Goal: Information Seeking & Learning: Check status

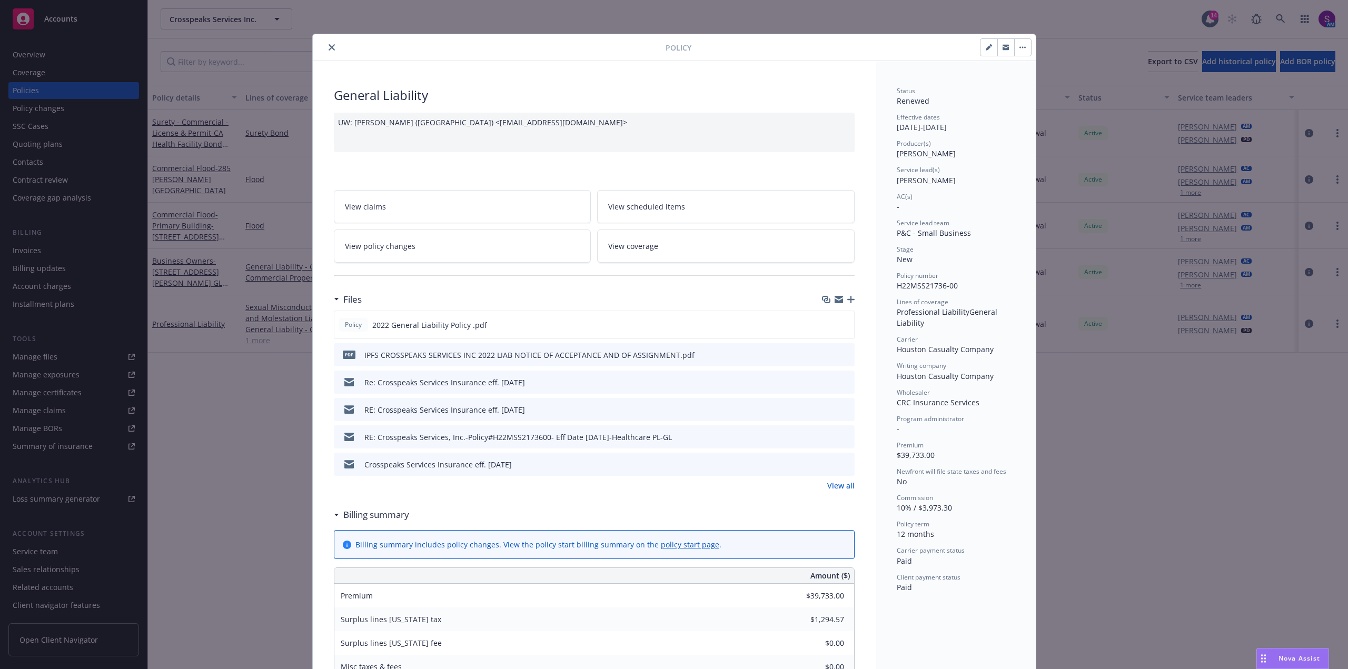
click at [329, 46] on icon "close" at bounding box center [332, 47] width 6 height 6
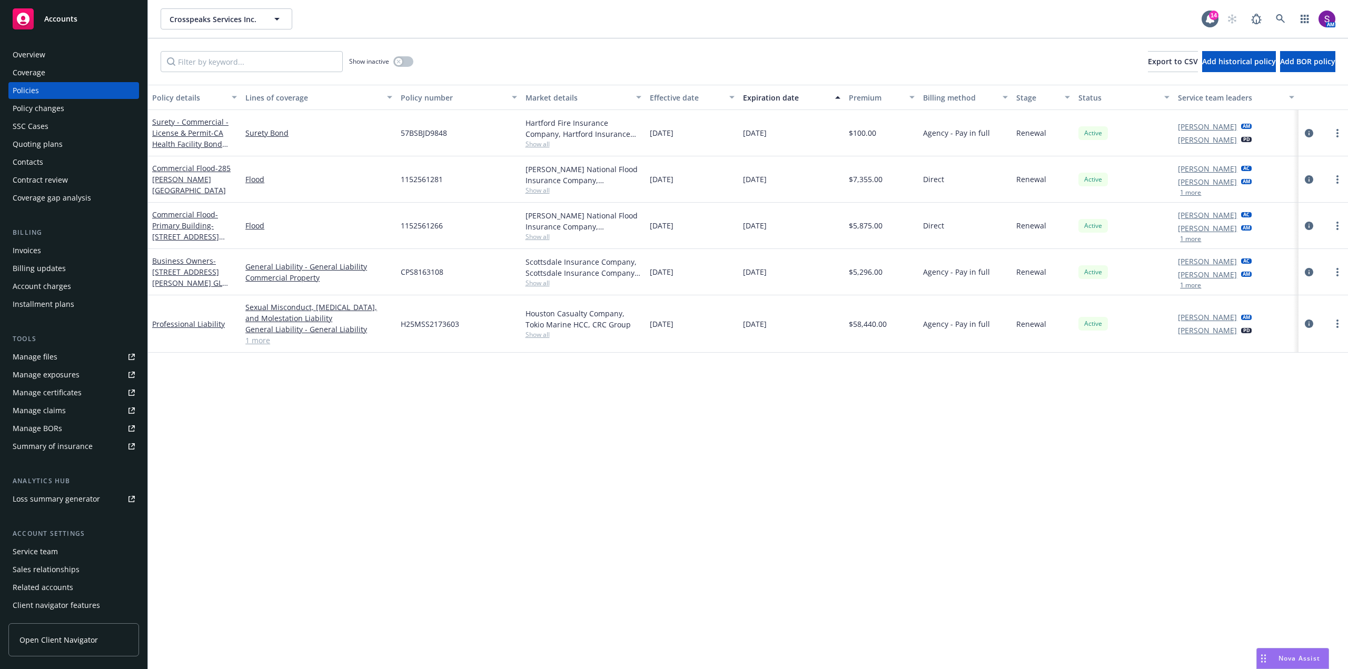
click at [73, 58] on div "Overview" at bounding box center [74, 54] width 122 height 17
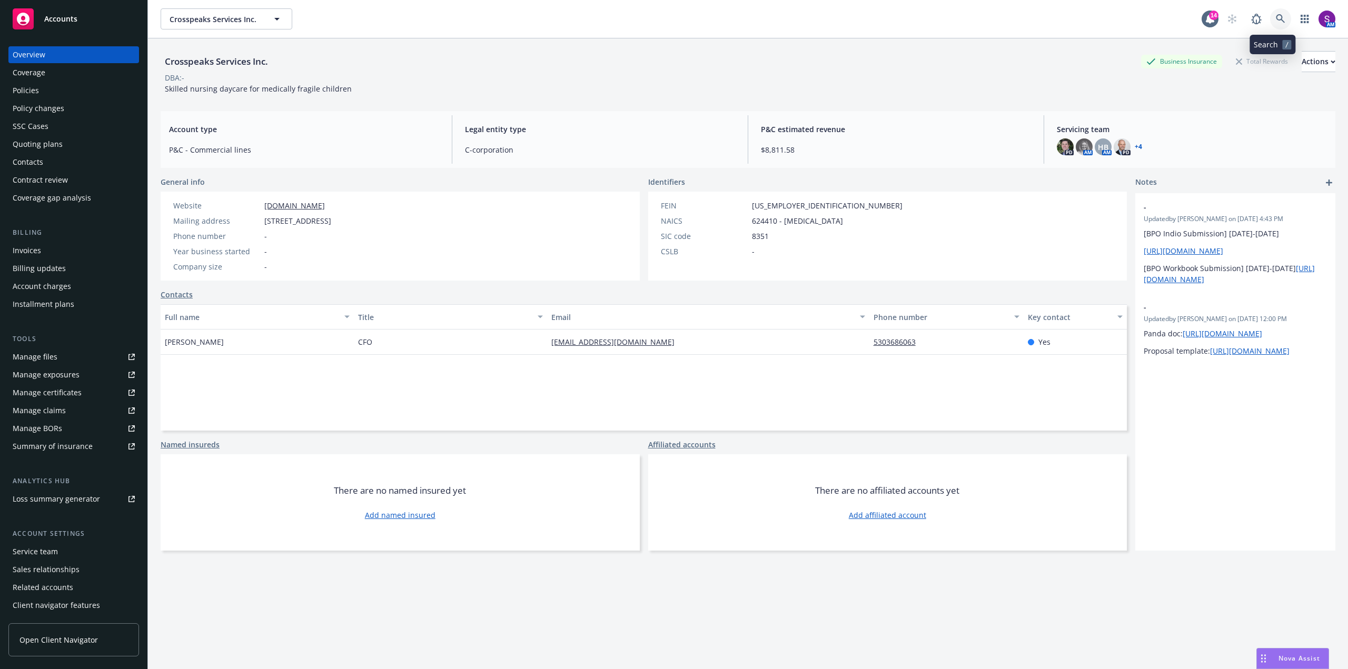
click at [1277, 15] on icon at bounding box center [1280, 18] width 9 height 9
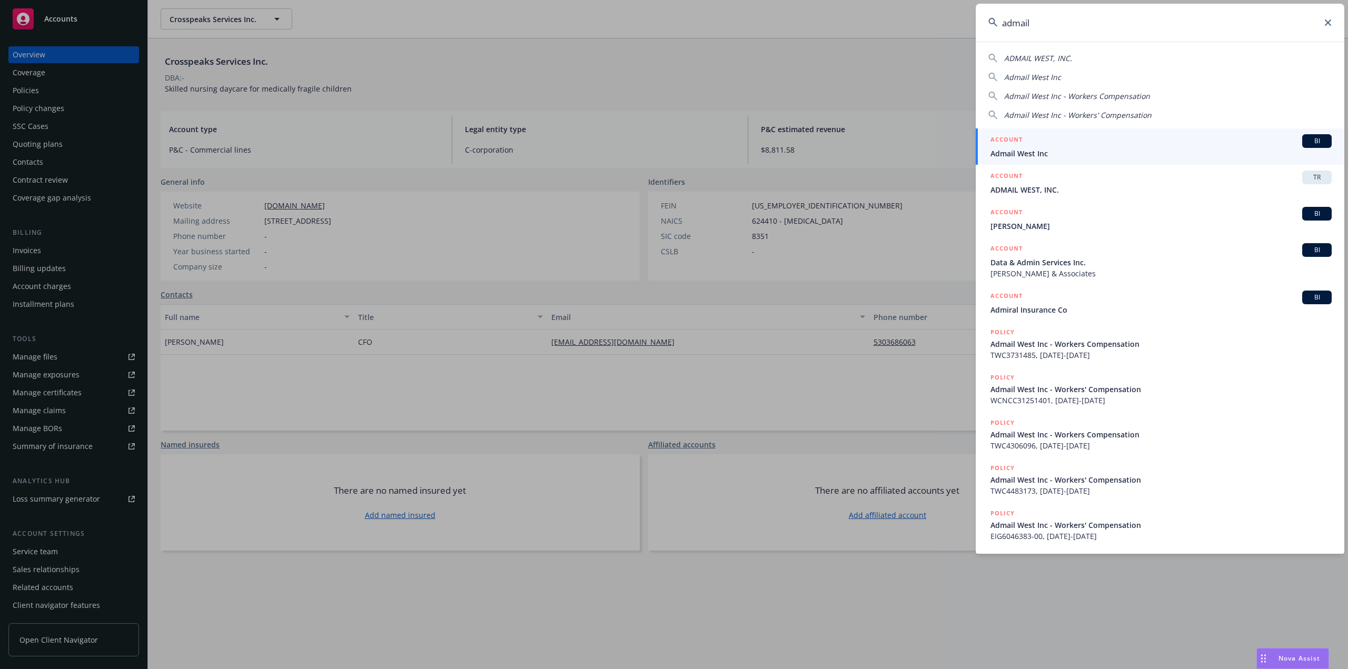
type input "admail"
click at [1027, 145] on div "ACCOUNT BI" at bounding box center [1161, 141] width 341 height 14
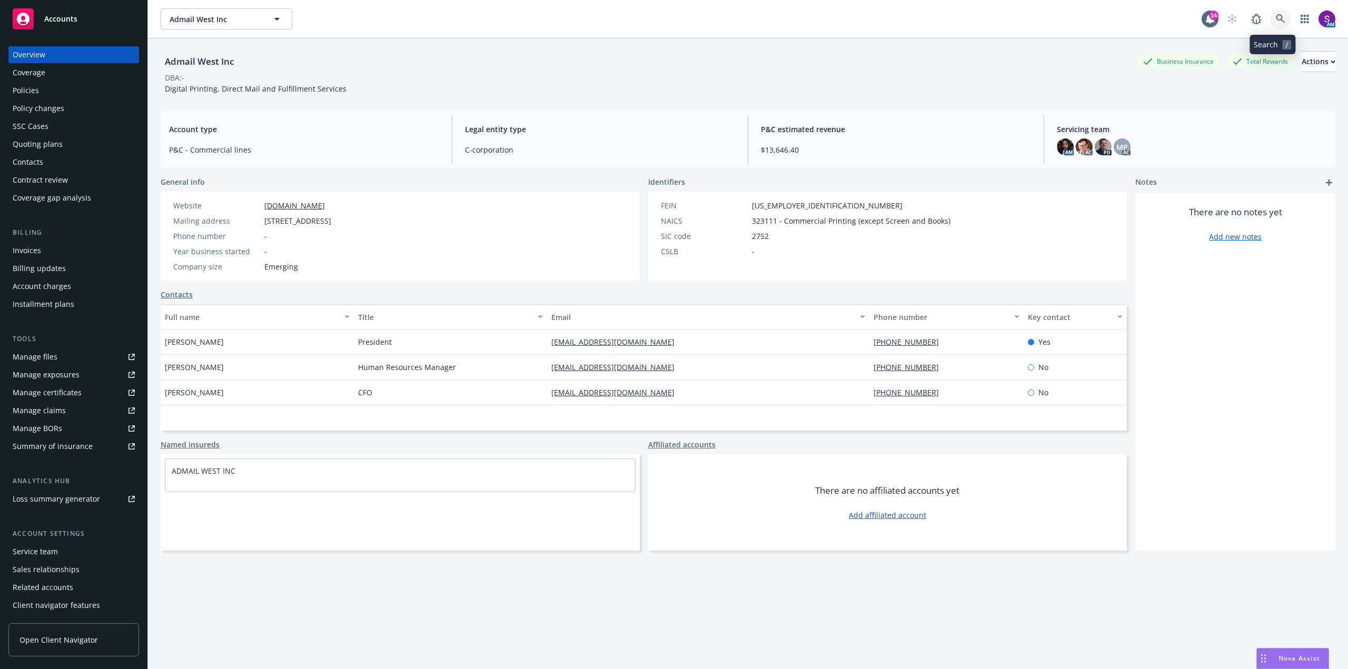
click at [1276, 20] on icon at bounding box center [1280, 18] width 9 height 9
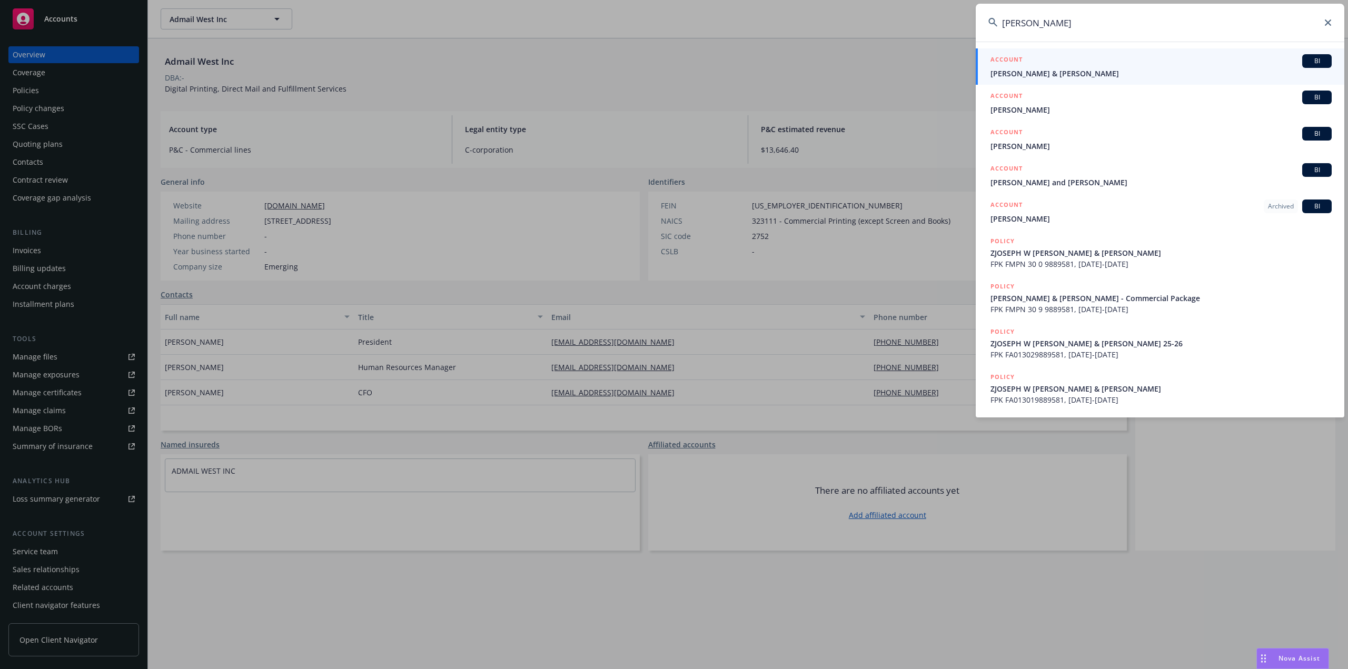
type input "joseph lep"
click at [1059, 67] on div "ACCOUNT BI" at bounding box center [1161, 61] width 341 height 14
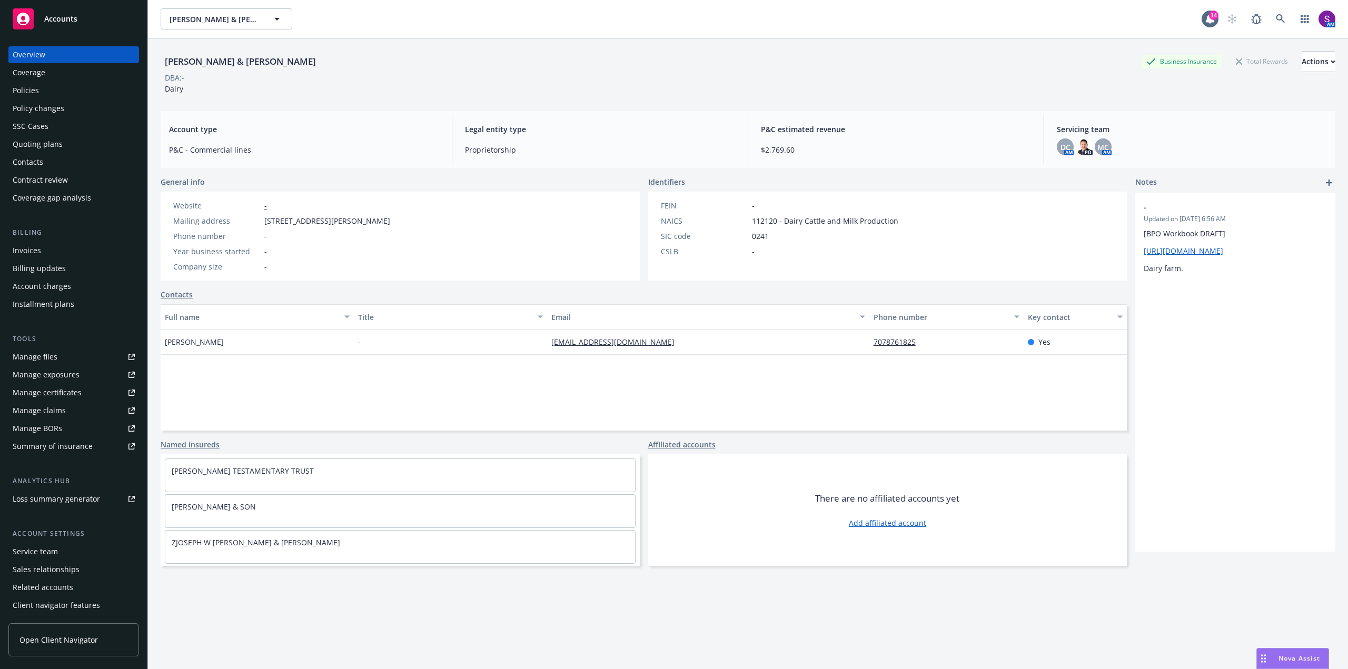
click at [52, 90] on div "Policies" at bounding box center [74, 90] width 122 height 17
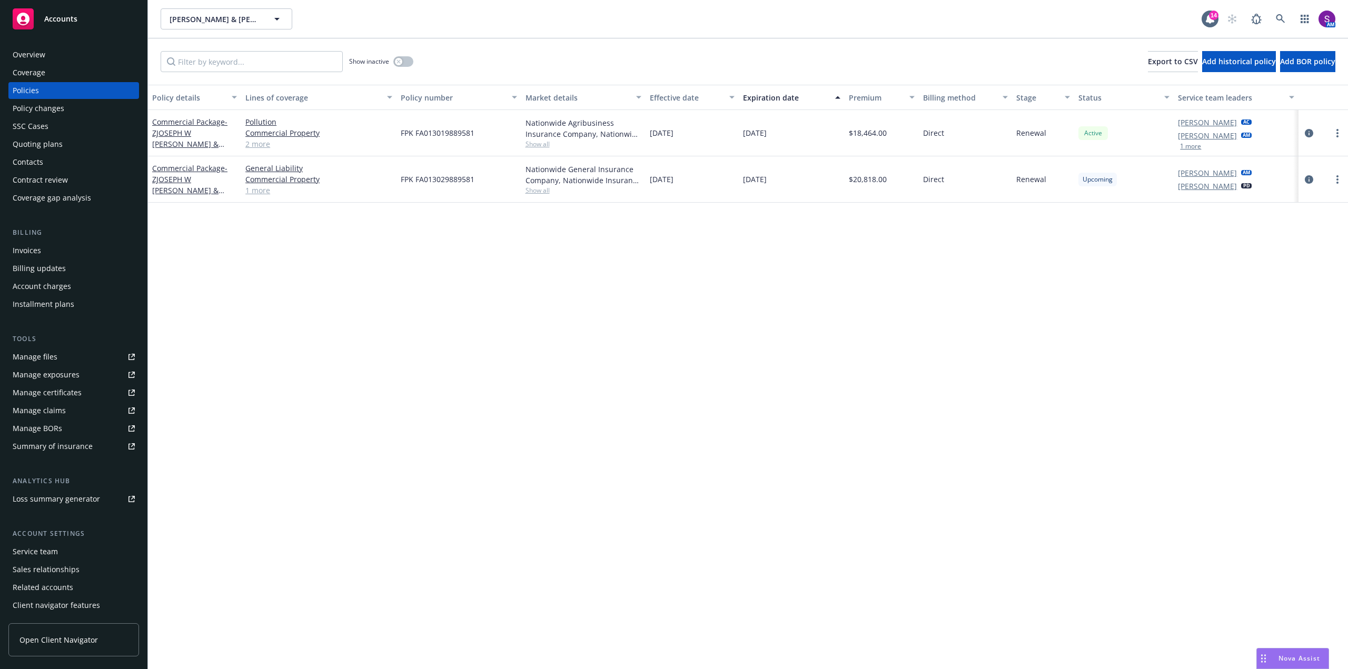
click at [255, 194] on link "1 more" at bounding box center [318, 190] width 147 height 11
click at [71, 146] on div "Quoting plans" at bounding box center [74, 144] width 122 height 17
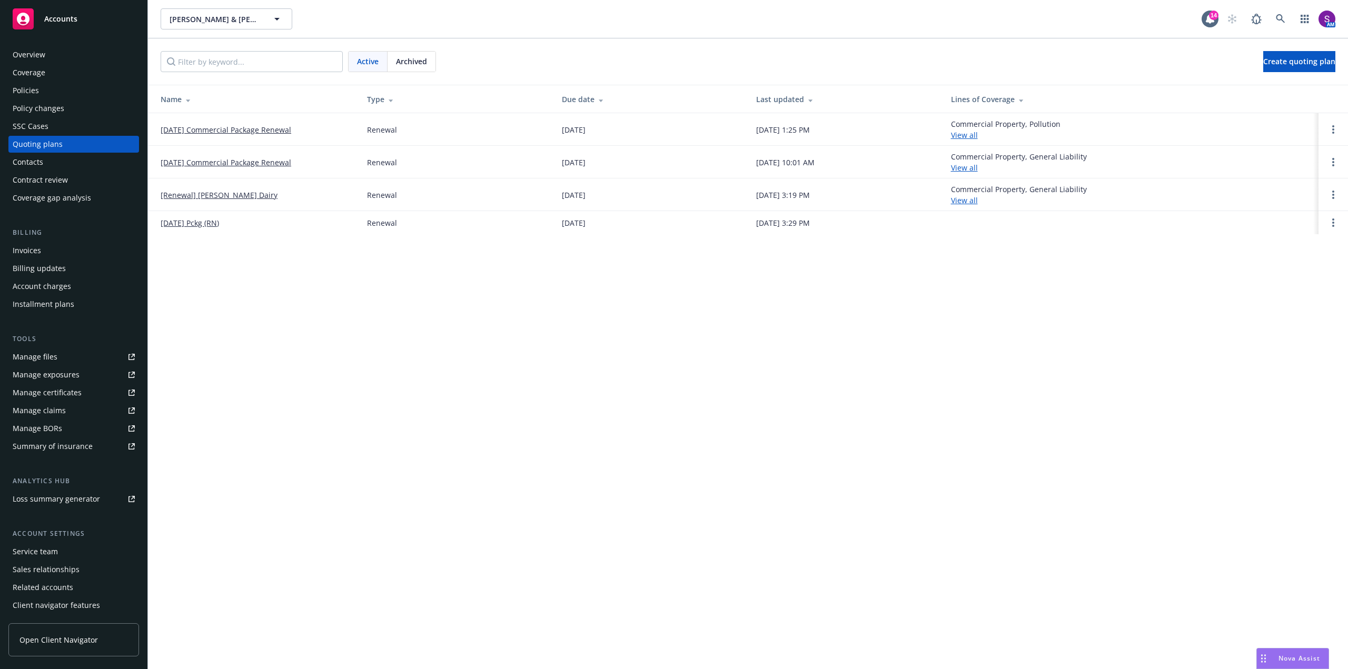
click at [255, 131] on link "09/09/25 Commercial Package Renewal" at bounding box center [226, 129] width 131 height 11
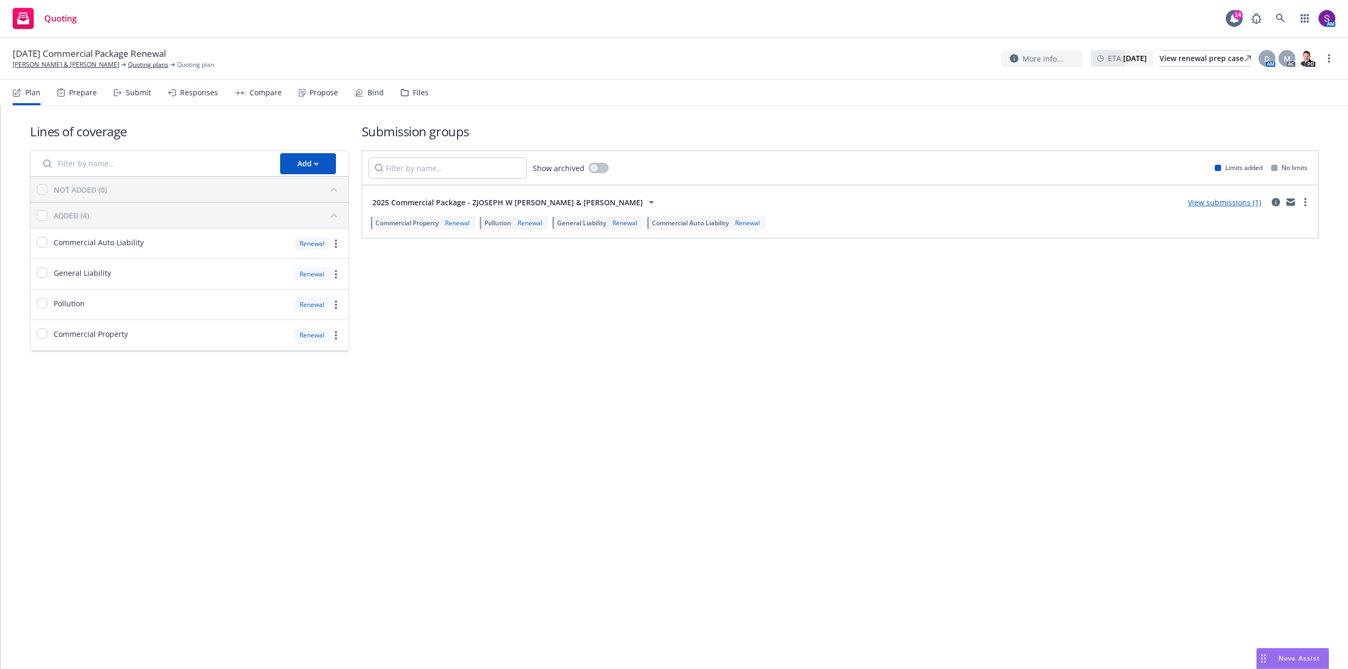
click at [86, 98] on div "Prepare" at bounding box center [77, 92] width 40 height 25
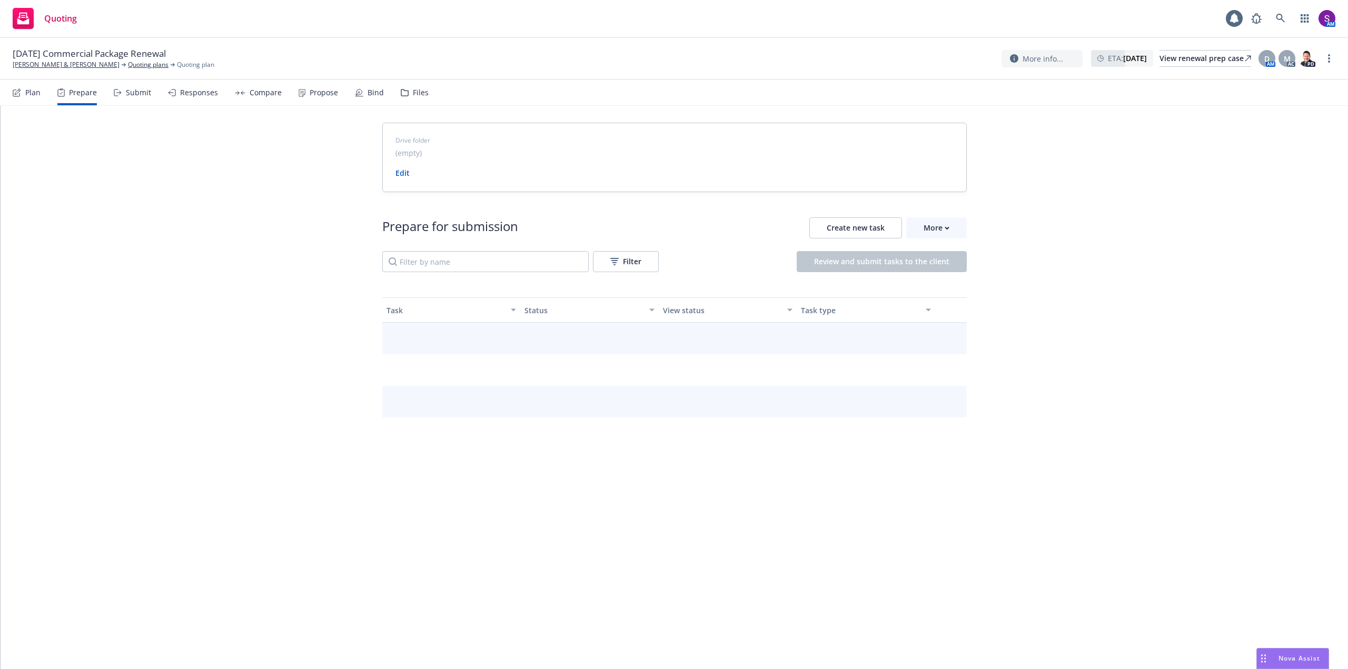
click at [140, 91] on div "Submit" at bounding box center [138, 92] width 25 height 8
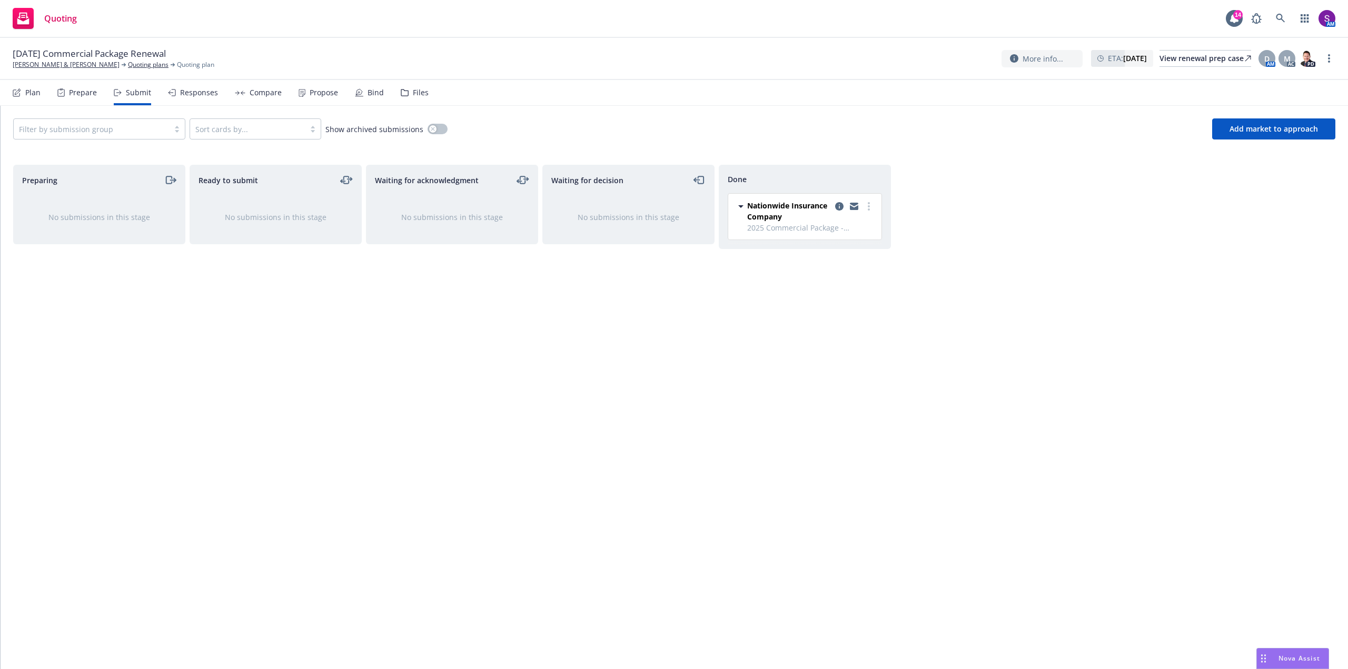
click at [192, 98] on div "Responses" at bounding box center [193, 92] width 50 height 25
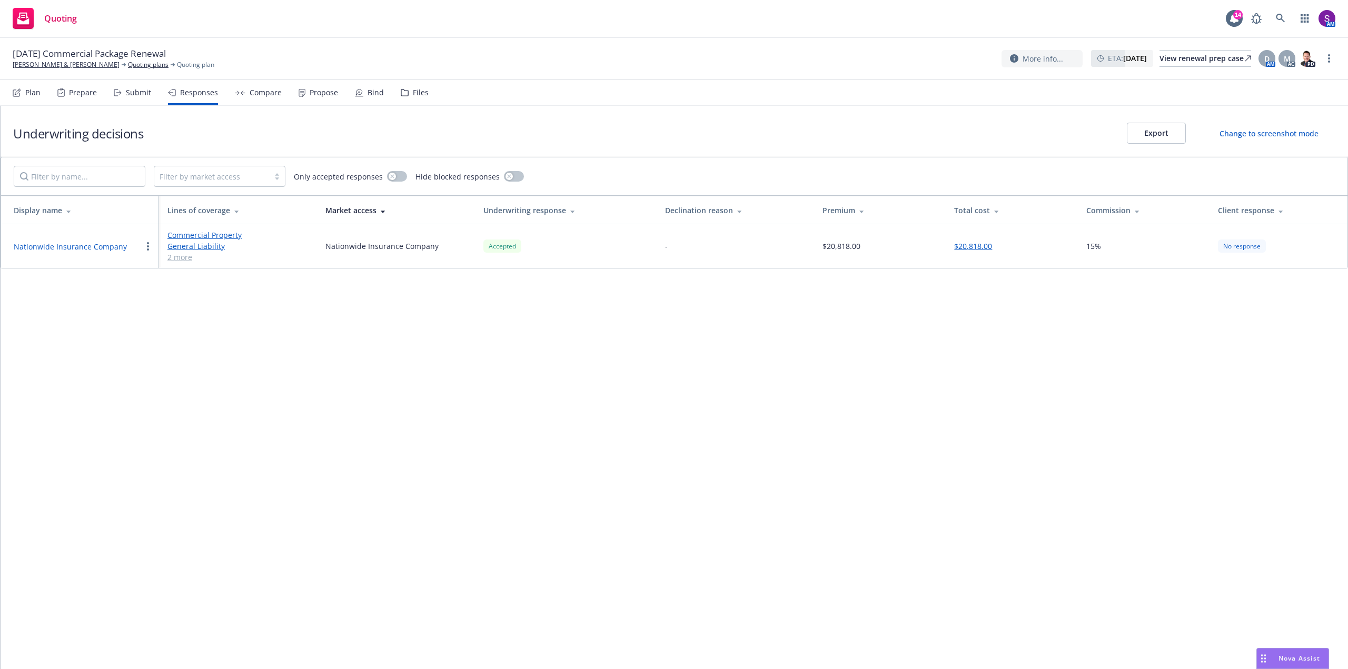
click at [258, 95] on div "Compare" at bounding box center [266, 92] width 32 height 8
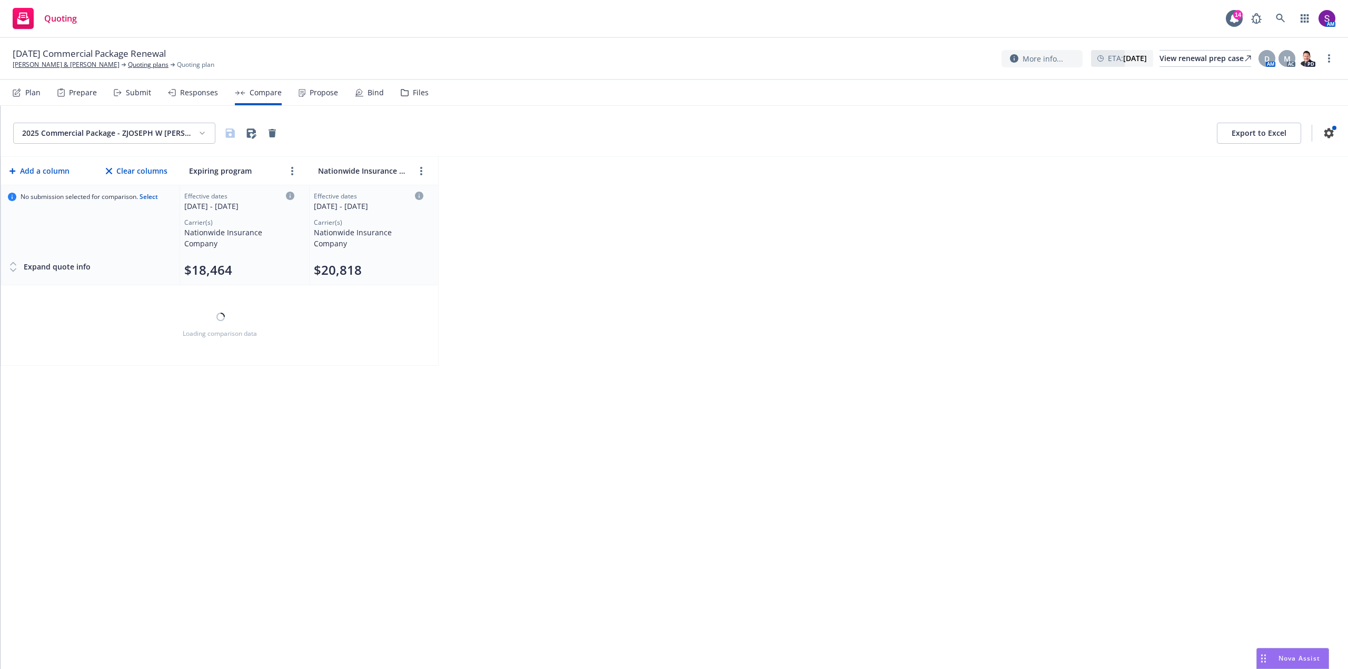
click at [317, 94] on div "Propose" at bounding box center [324, 92] width 28 height 8
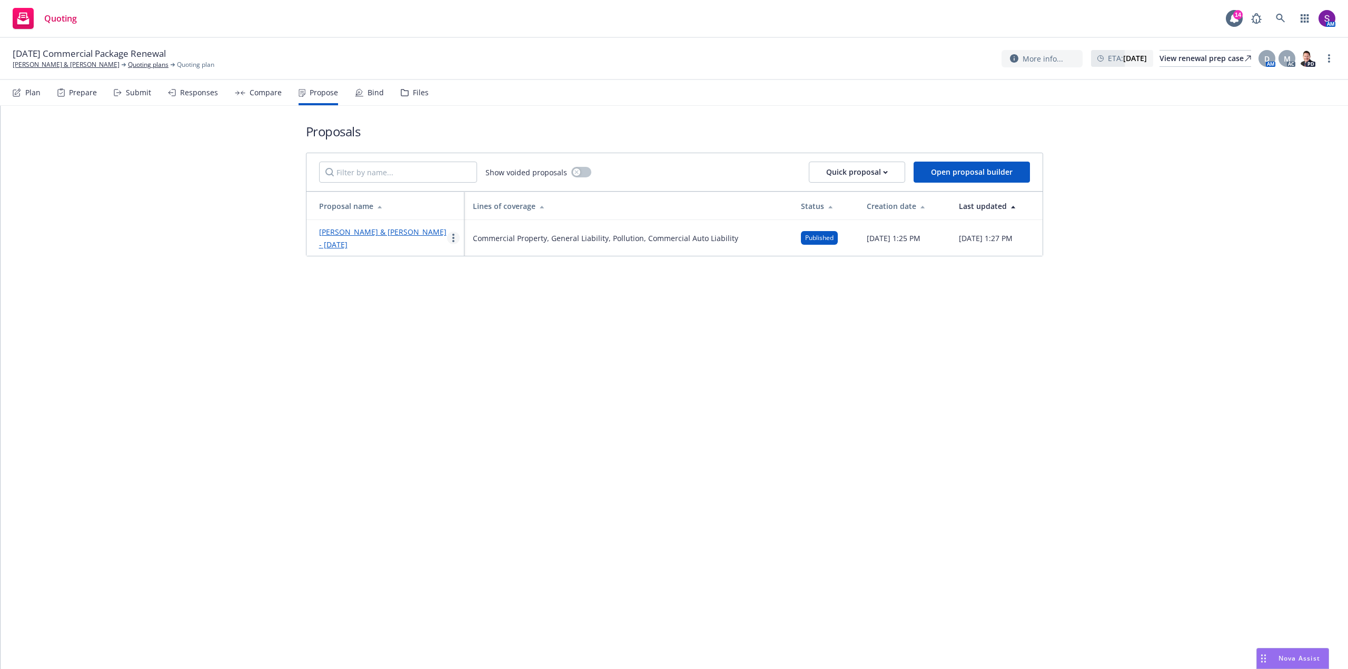
click at [449, 236] on link "more" at bounding box center [453, 238] width 13 height 13
click at [500, 349] on span "See client view" at bounding box center [486, 348] width 77 height 10
click at [55, 65] on link "Joseph W Lepor & Peter J Lepori" at bounding box center [66, 64] width 107 height 9
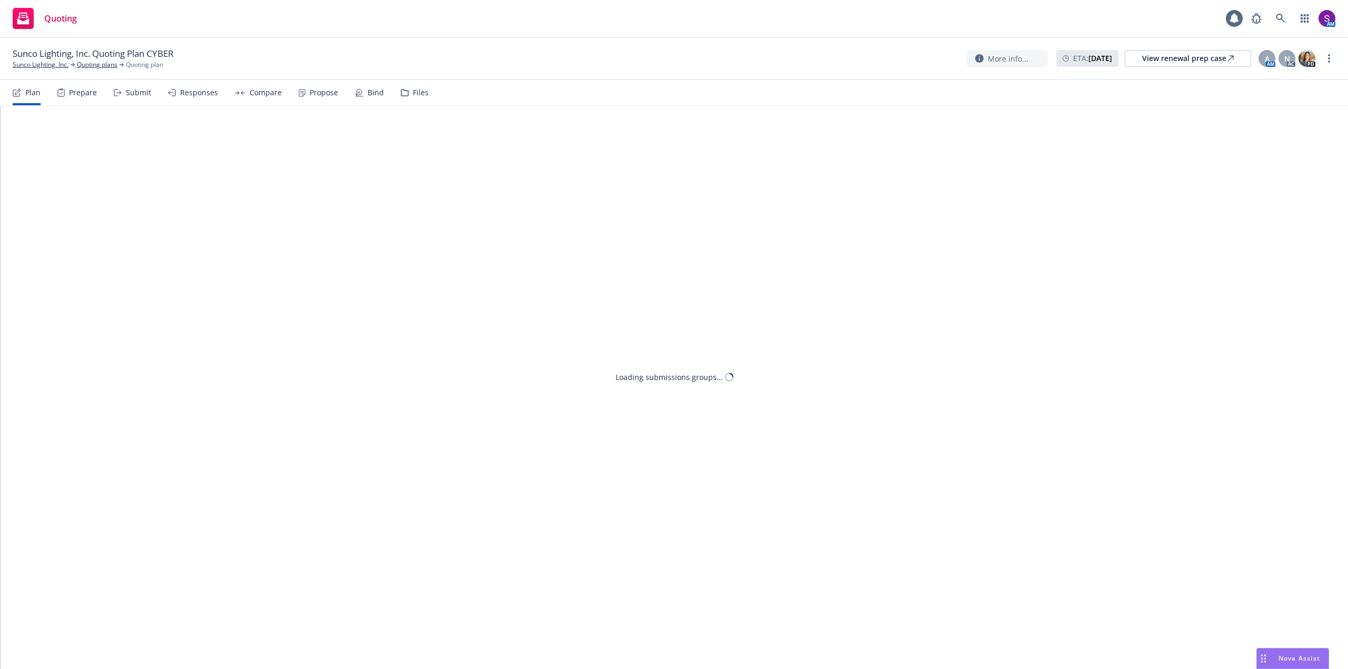
click at [419, 91] on div "Files" at bounding box center [421, 92] width 16 height 8
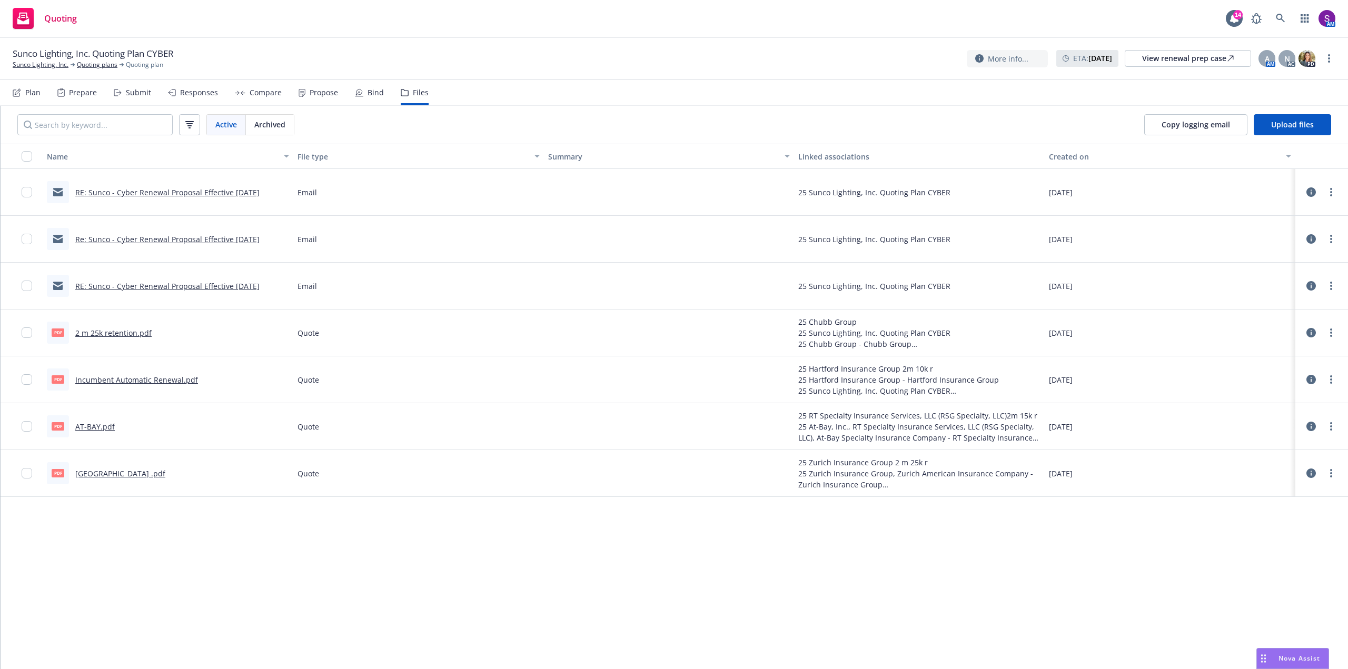
click at [150, 379] on link "Incumbent Automatic Renewal.pdf" at bounding box center [136, 380] width 123 height 10
click at [33, 63] on link "Sunco Lighting, Inc." at bounding box center [41, 64] width 56 height 9
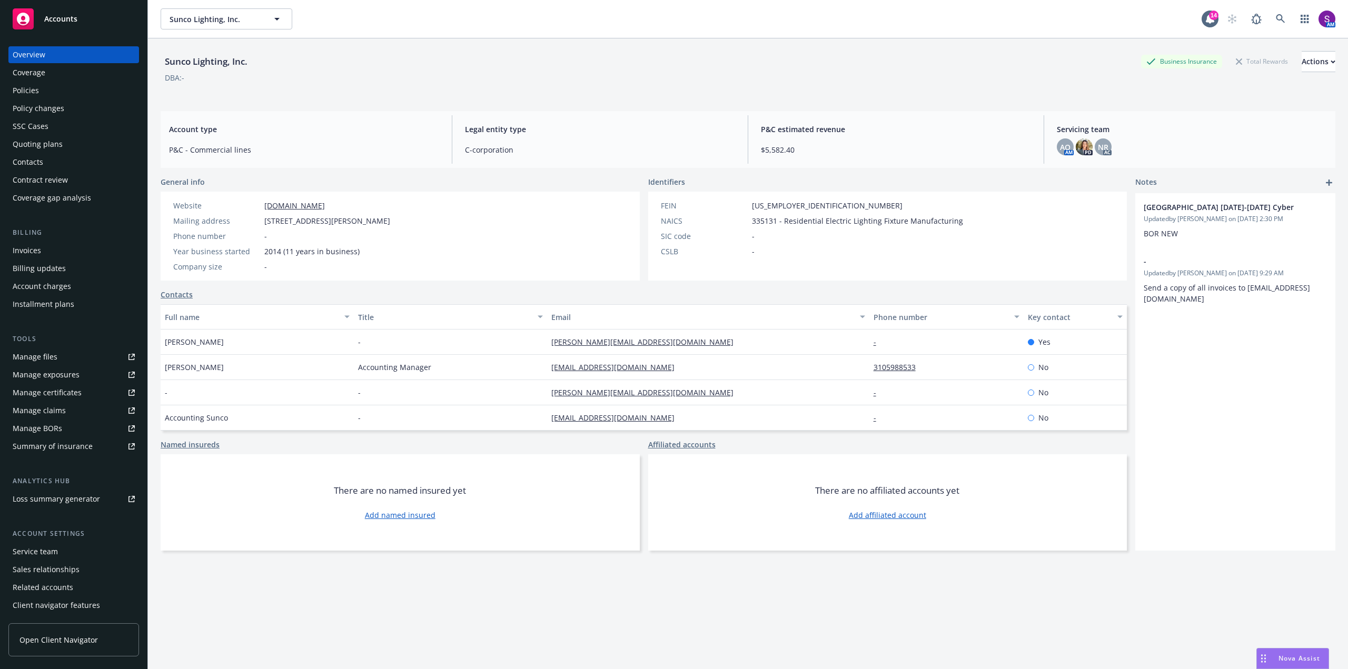
click at [18, 90] on div "Policies" at bounding box center [26, 90] width 26 height 17
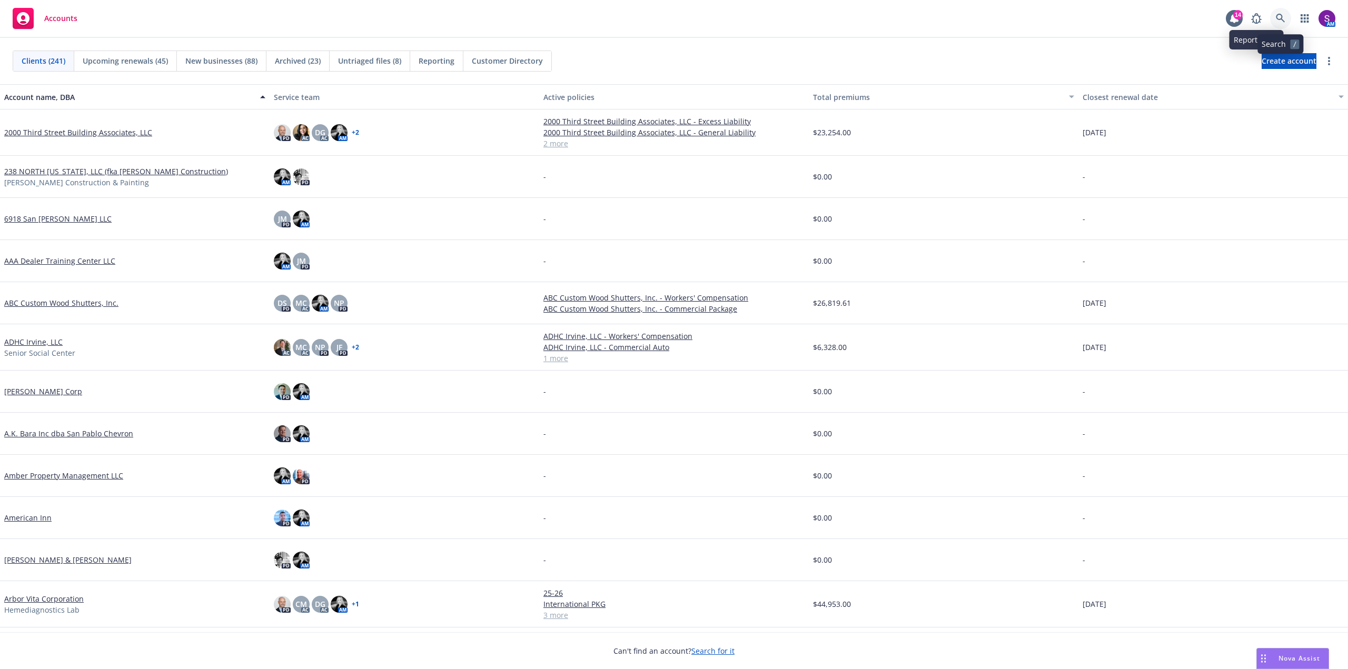
click at [1278, 13] on link at bounding box center [1280, 18] width 21 height 21
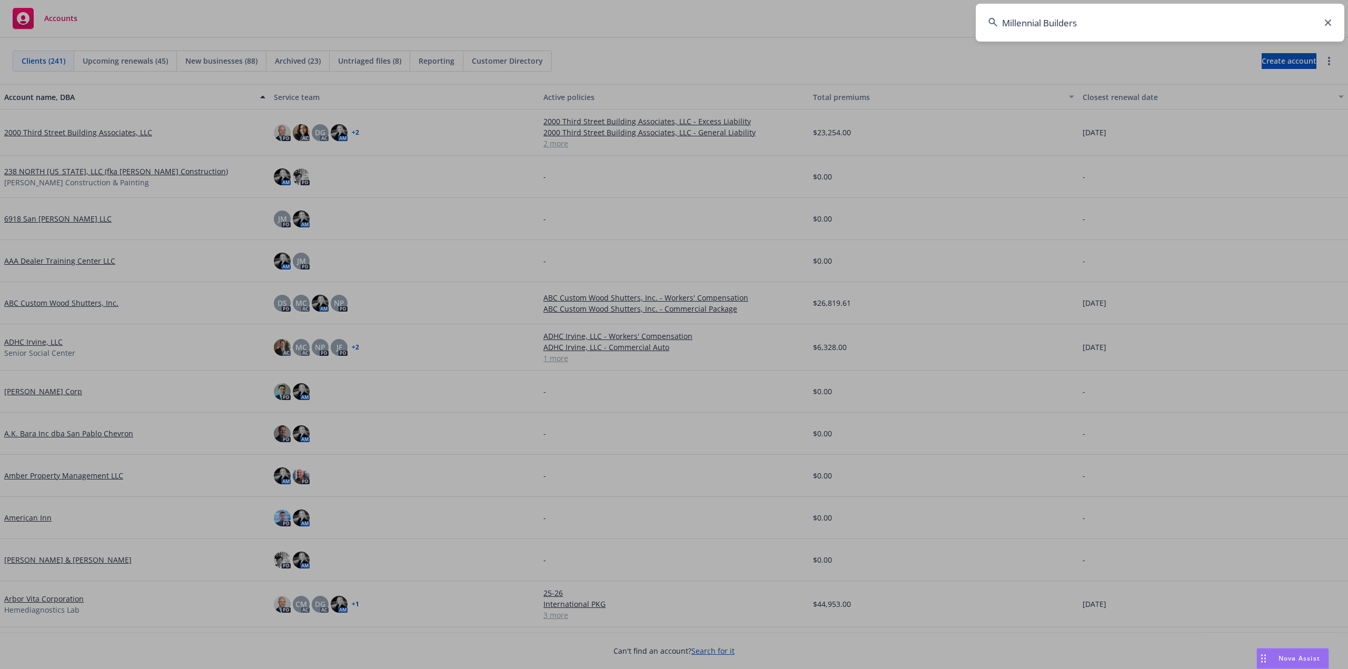
type input "Millennial Builders"
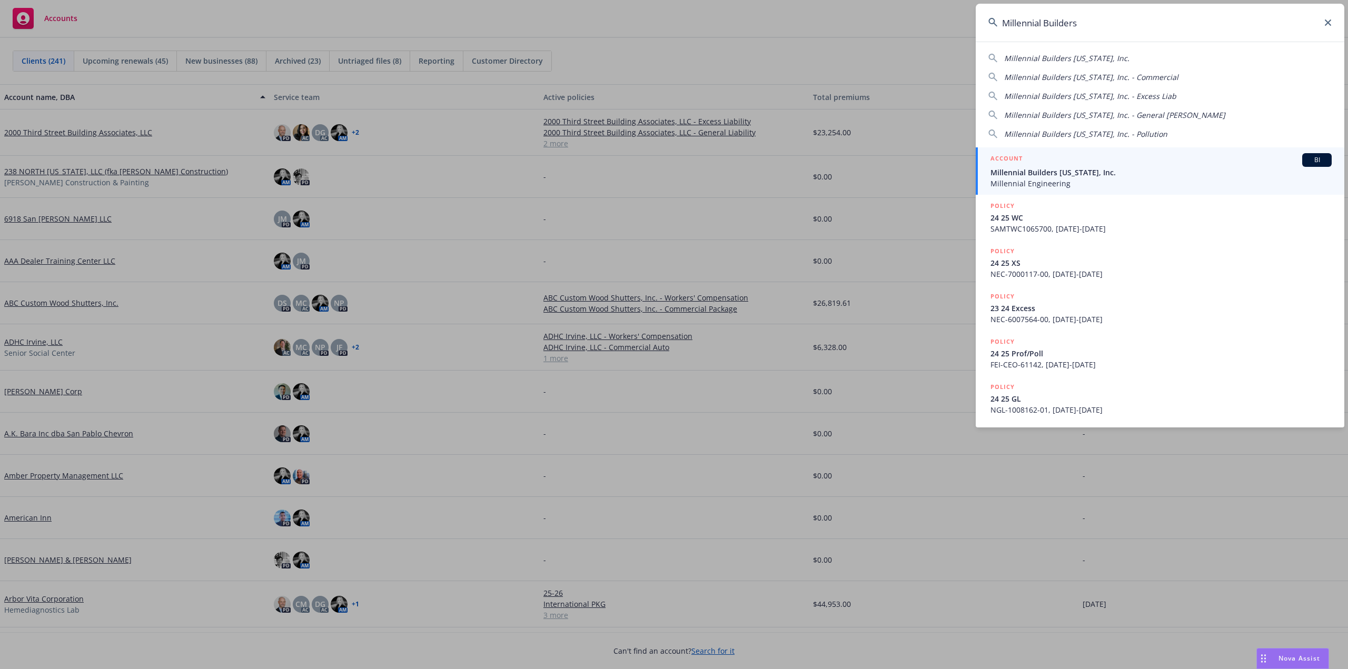
click at [1038, 185] on span "Millennial Engineering" at bounding box center [1161, 183] width 341 height 11
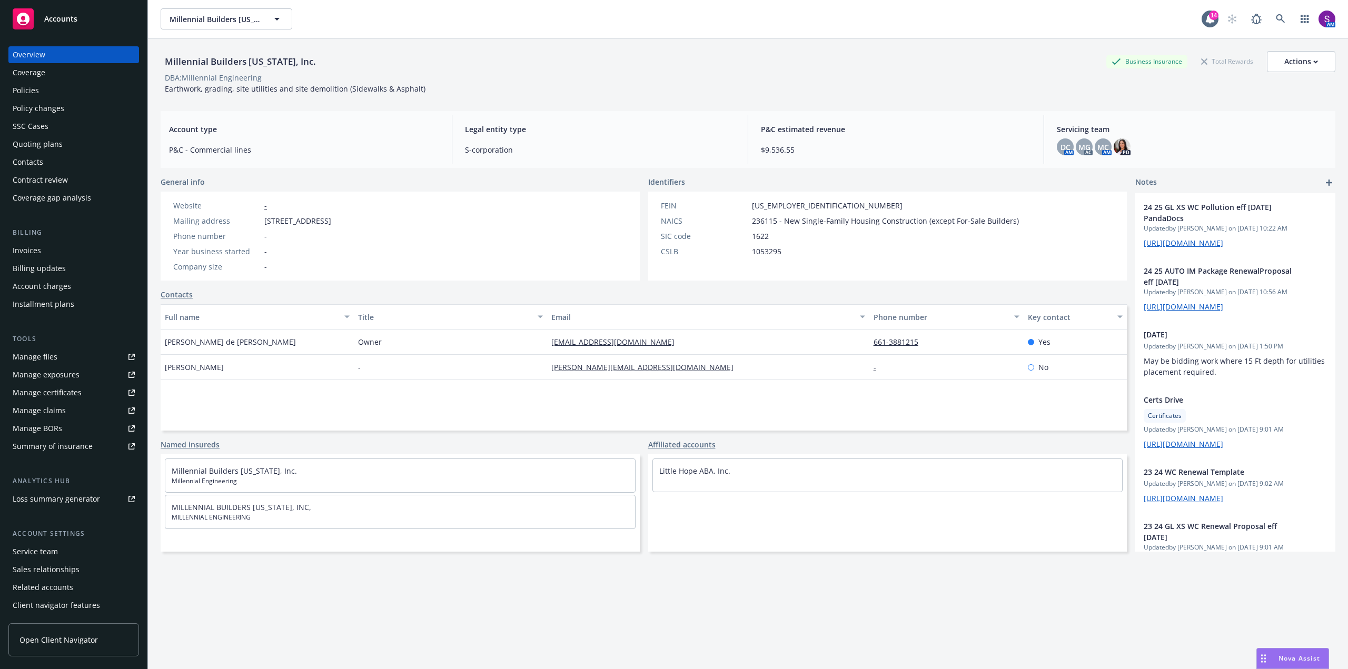
click at [15, 86] on div "Policies" at bounding box center [26, 90] width 26 height 17
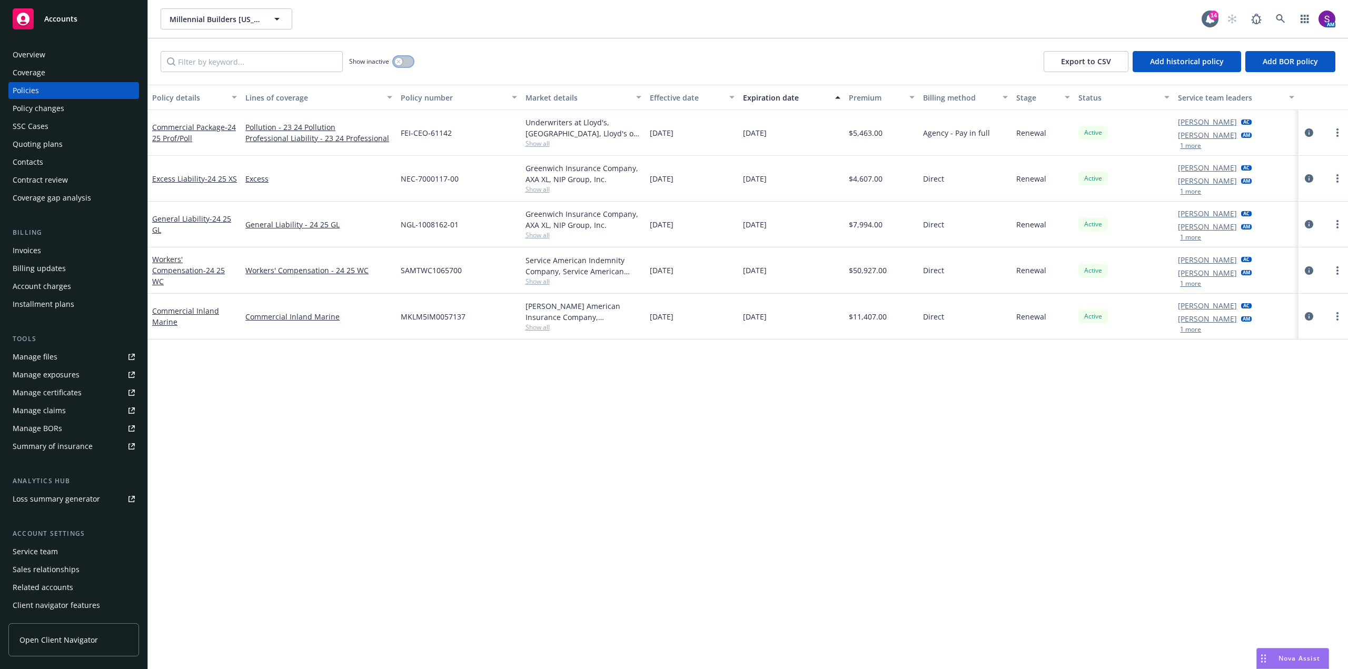
click at [400, 63] on icon "button" at bounding box center [399, 62] width 4 height 4
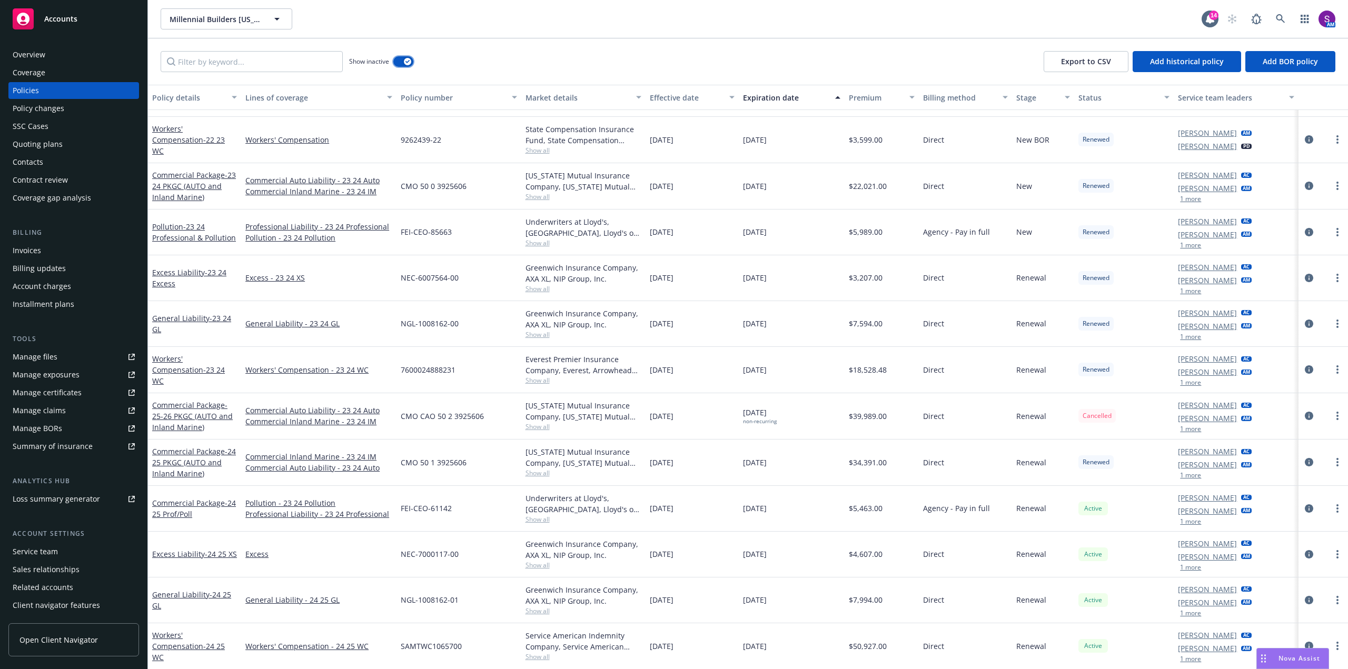
scroll to position [260, 0]
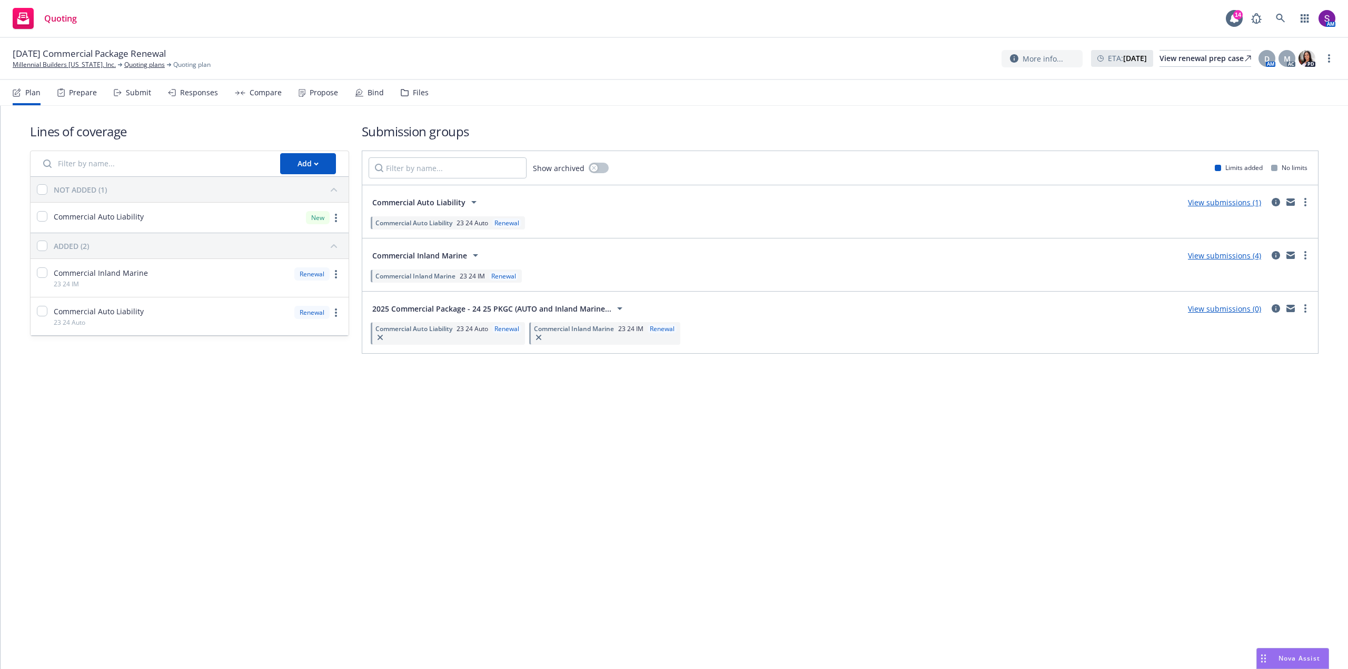
click at [132, 92] on div "Submit" at bounding box center [138, 92] width 25 height 8
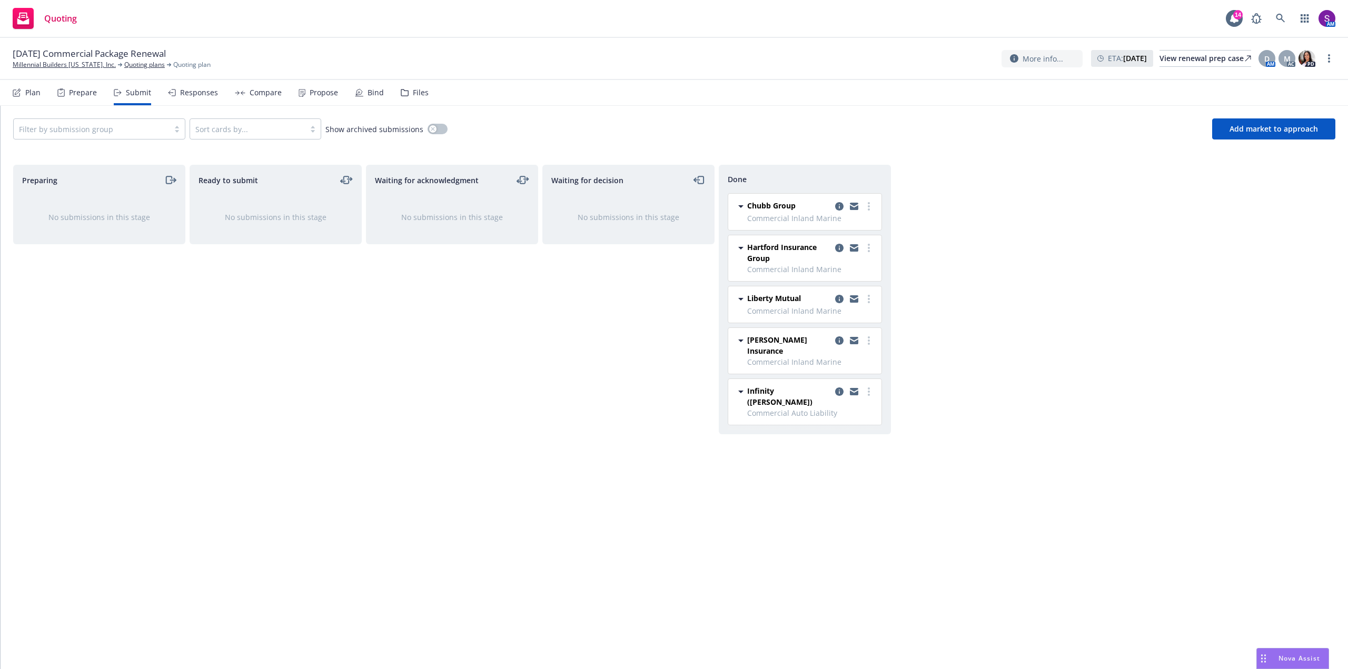
click at [246, 97] on div "Compare" at bounding box center [258, 92] width 47 height 25
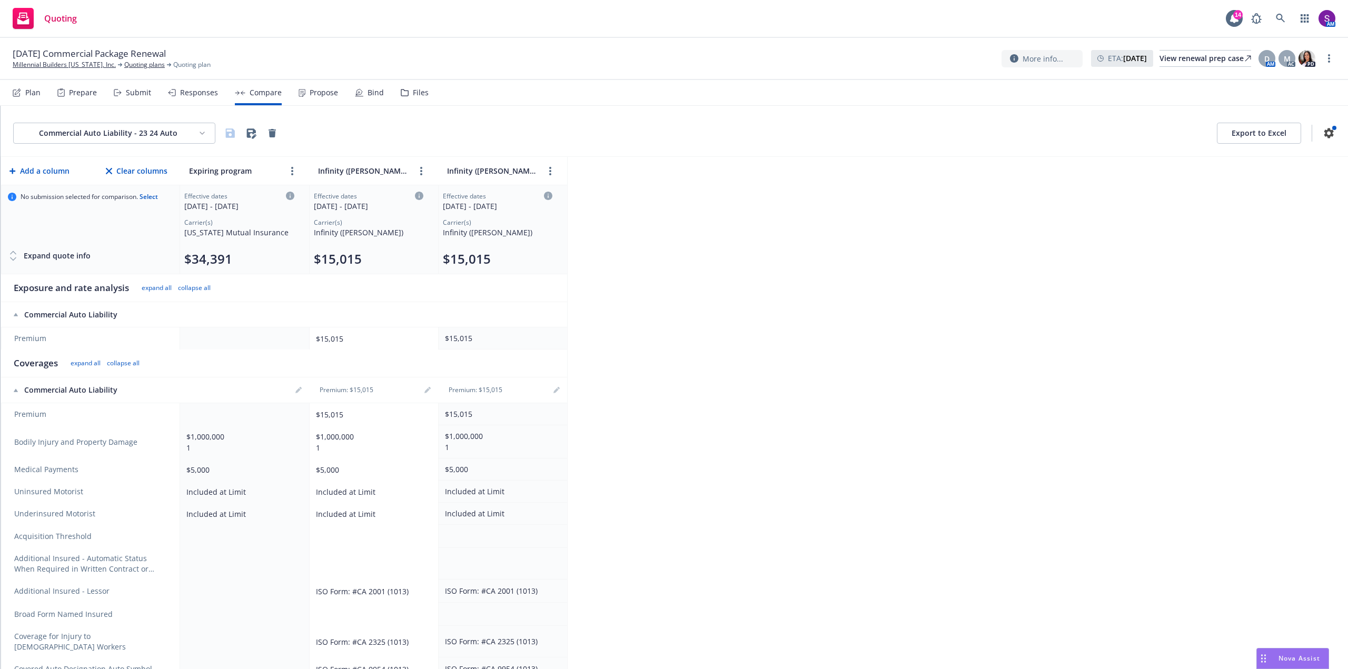
click at [324, 91] on div "Propose" at bounding box center [324, 92] width 28 height 8
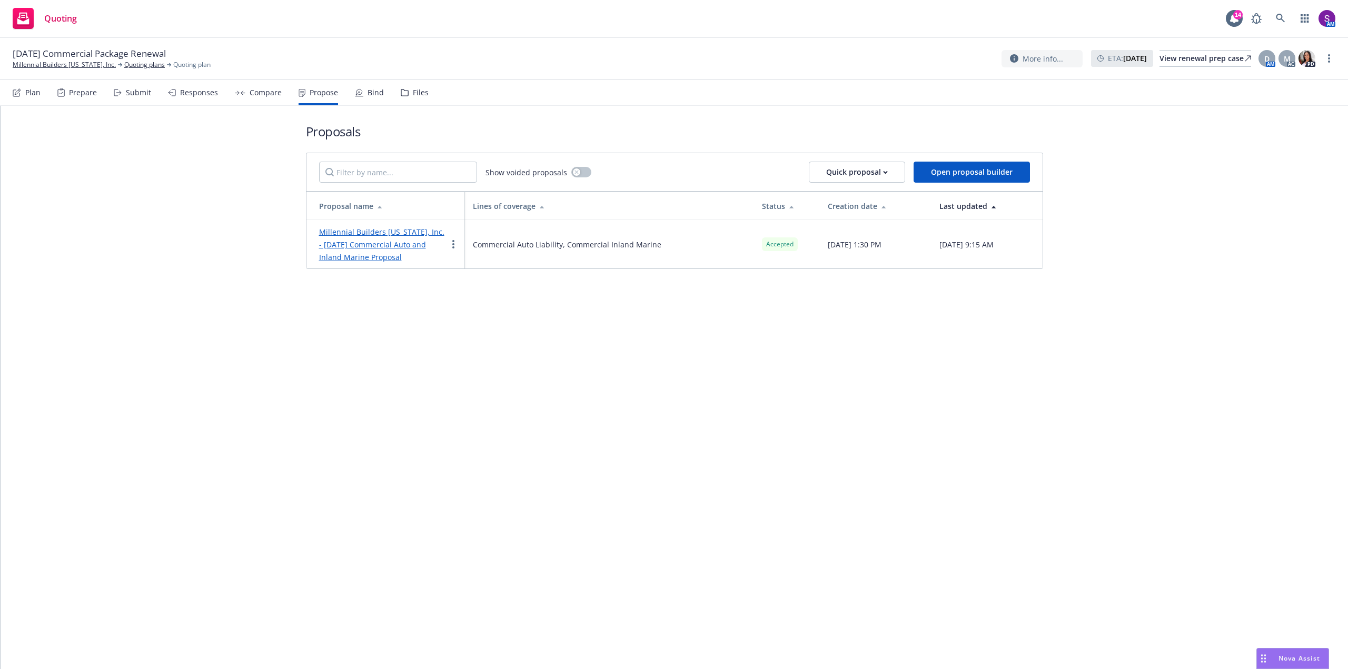
click at [382, 240] on link "Millennial Builders California, Inc. - 7/21/2025 Commercial Auto and Inland Mar…" at bounding box center [381, 244] width 125 height 35
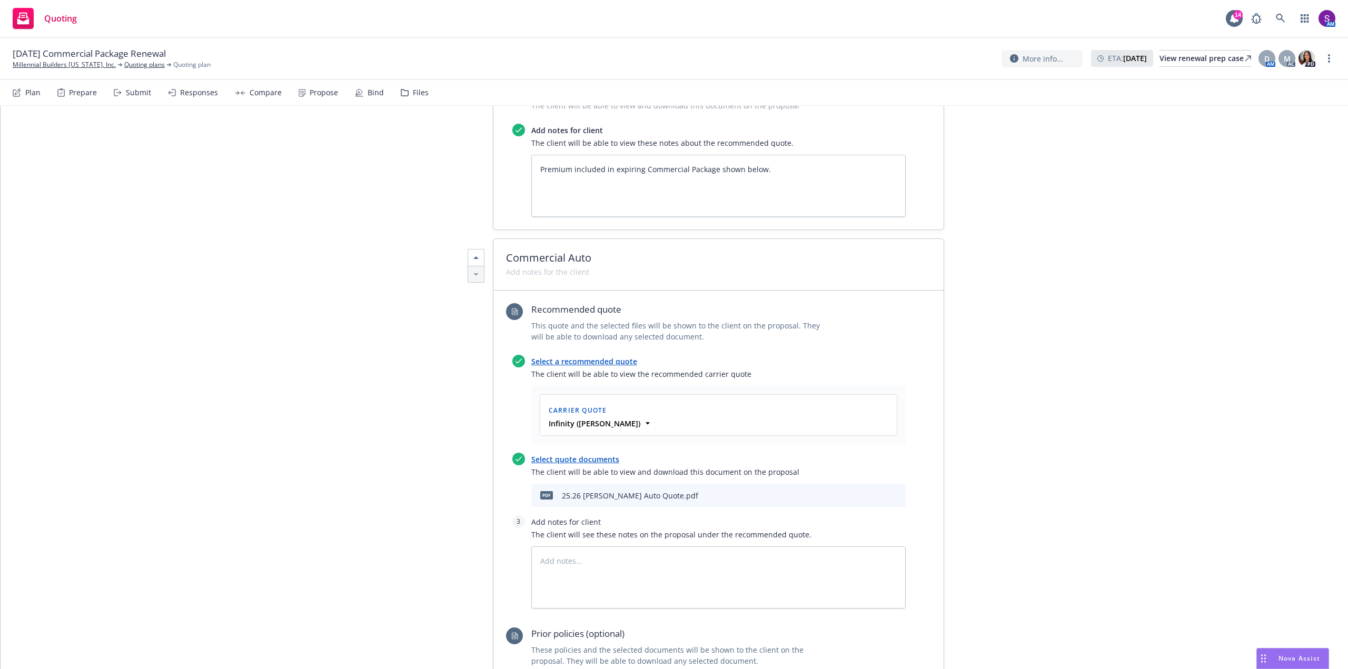
scroll to position [948, 0]
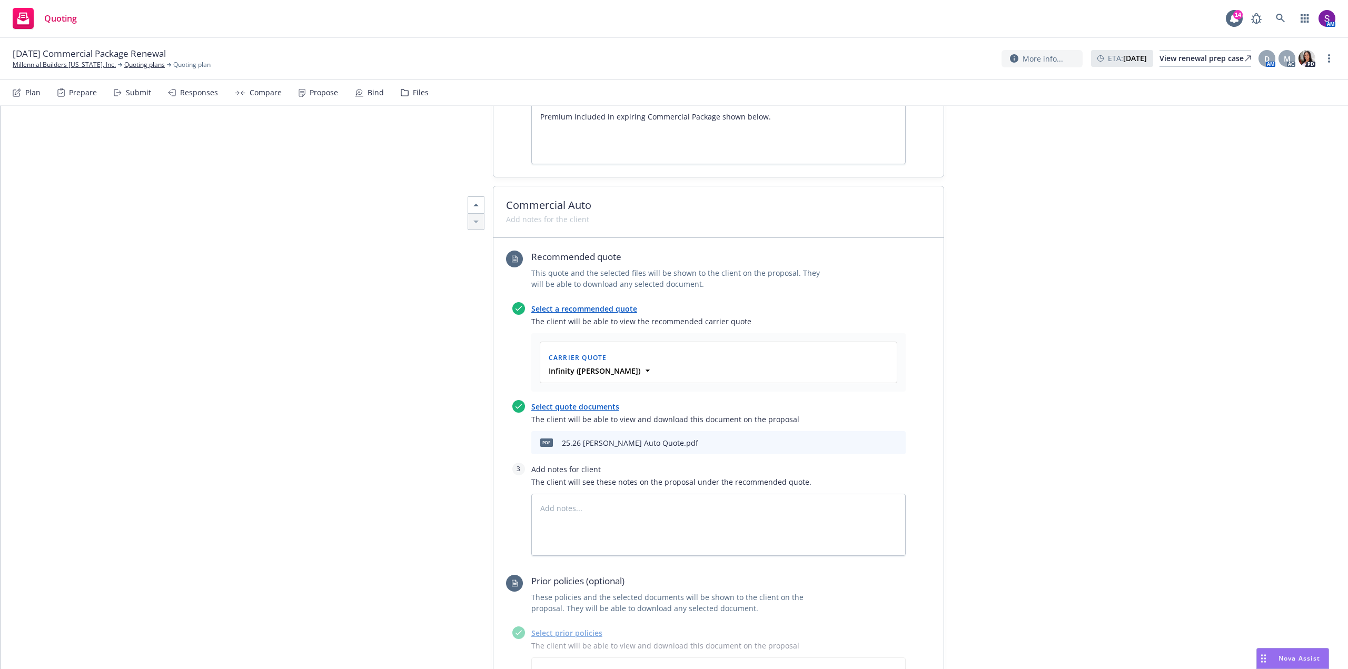
click at [600, 402] on link "Select quote documents" at bounding box center [575, 407] width 88 height 10
click at [591, 402] on link "Select quote documents" at bounding box center [575, 407] width 88 height 10
click at [574, 402] on link "Select quote documents" at bounding box center [575, 407] width 88 height 10
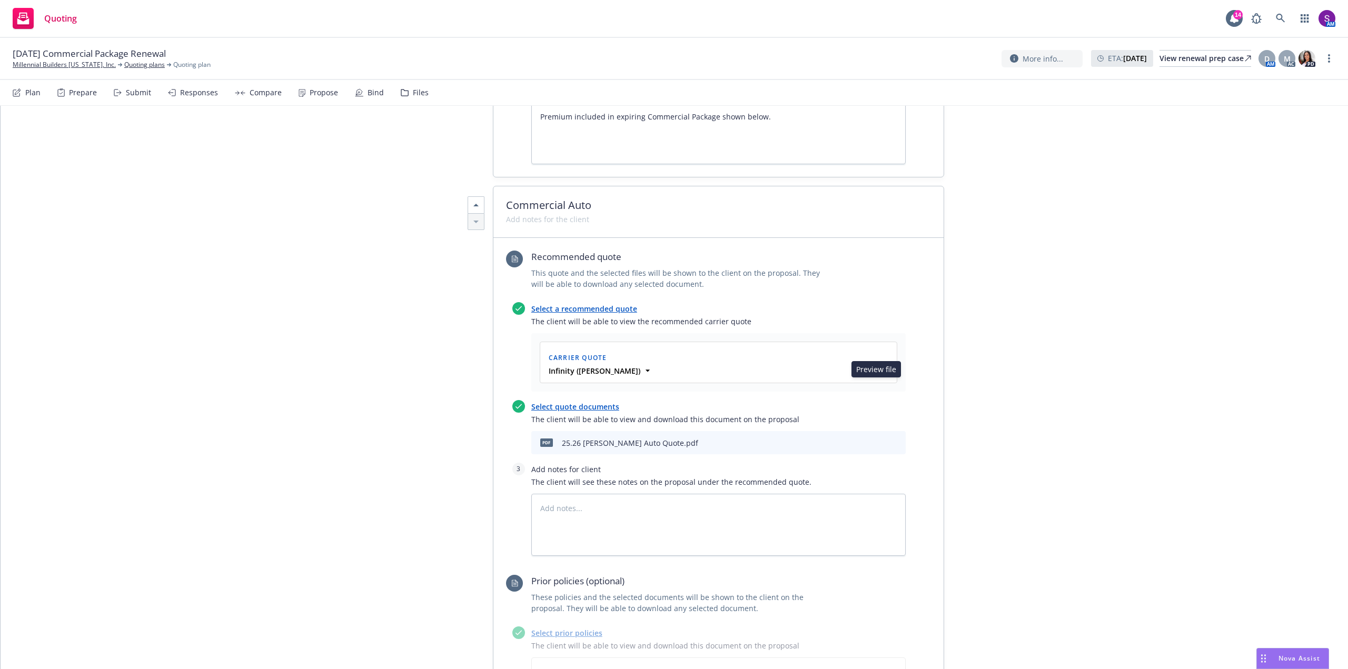
click at [876, 439] on icon "preview file" at bounding box center [878, 442] width 9 height 7
type textarea "x"
click at [51, 62] on link "Millennial Builders [US_STATE], Inc." at bounding box center [64, 64] width 103 height 9
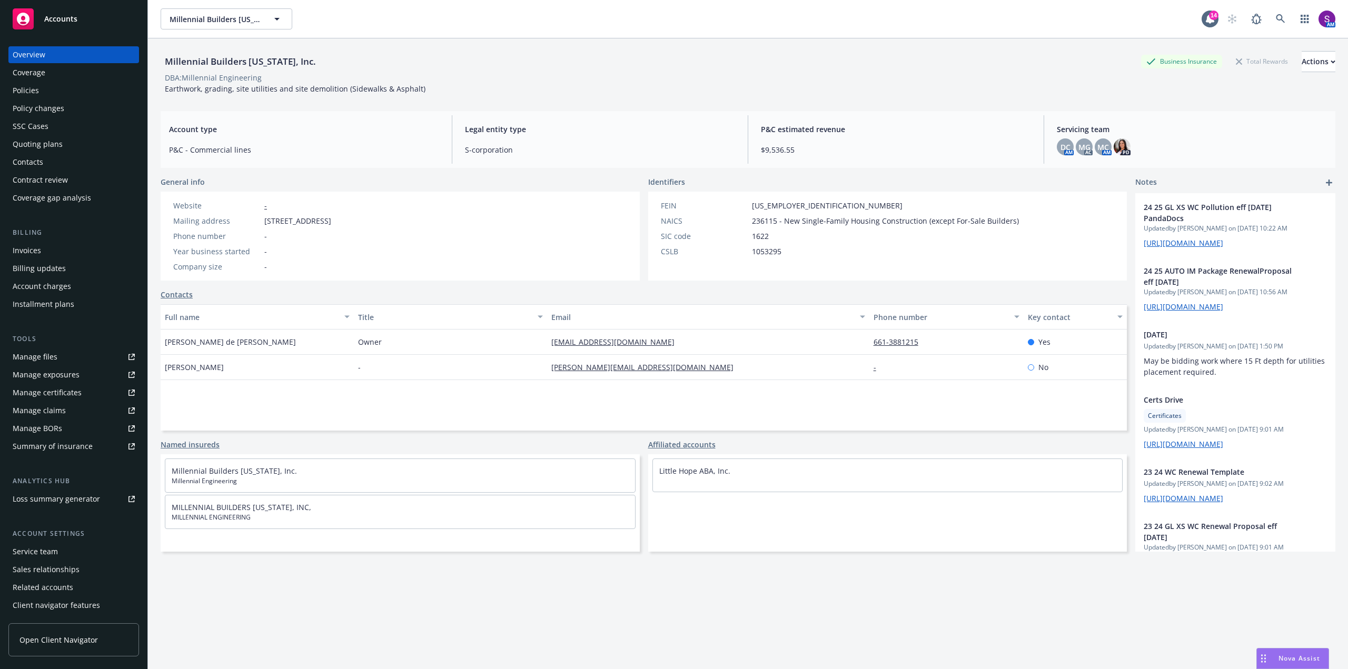
click at [41, 110] on div "Policy changes" at bounding box center [39, 108] width 52 height 17
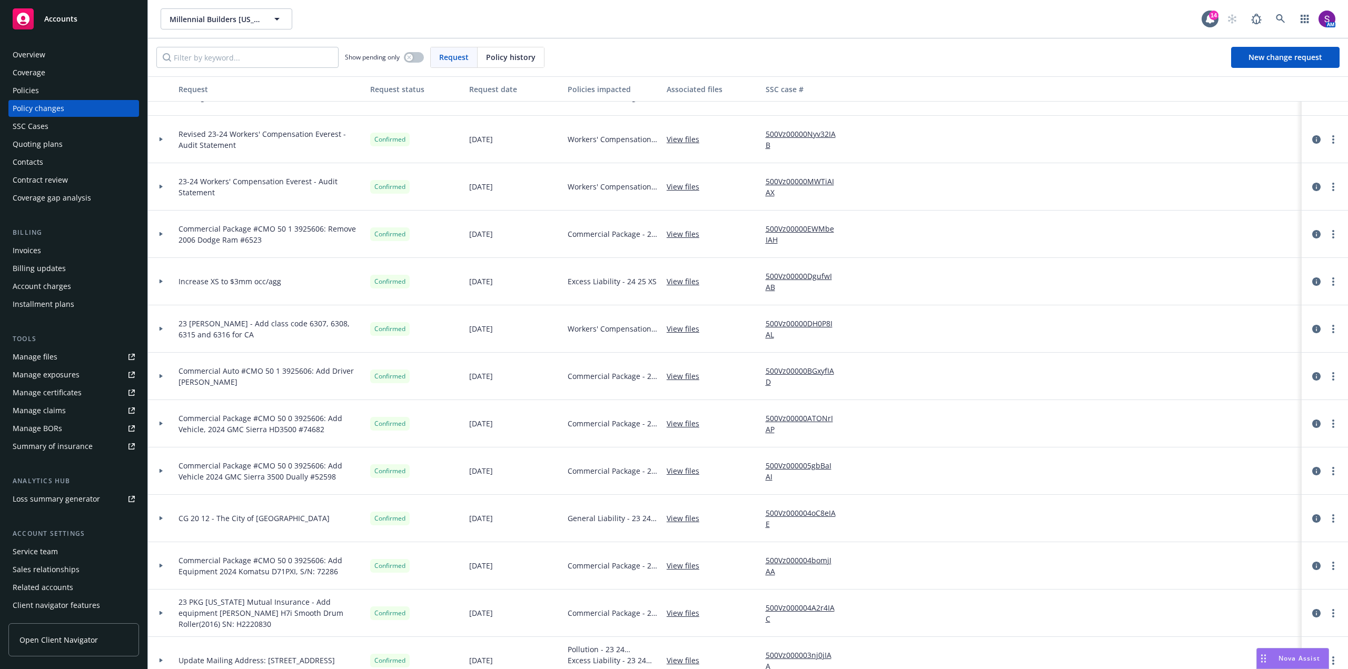
scroll to position [158, 0]
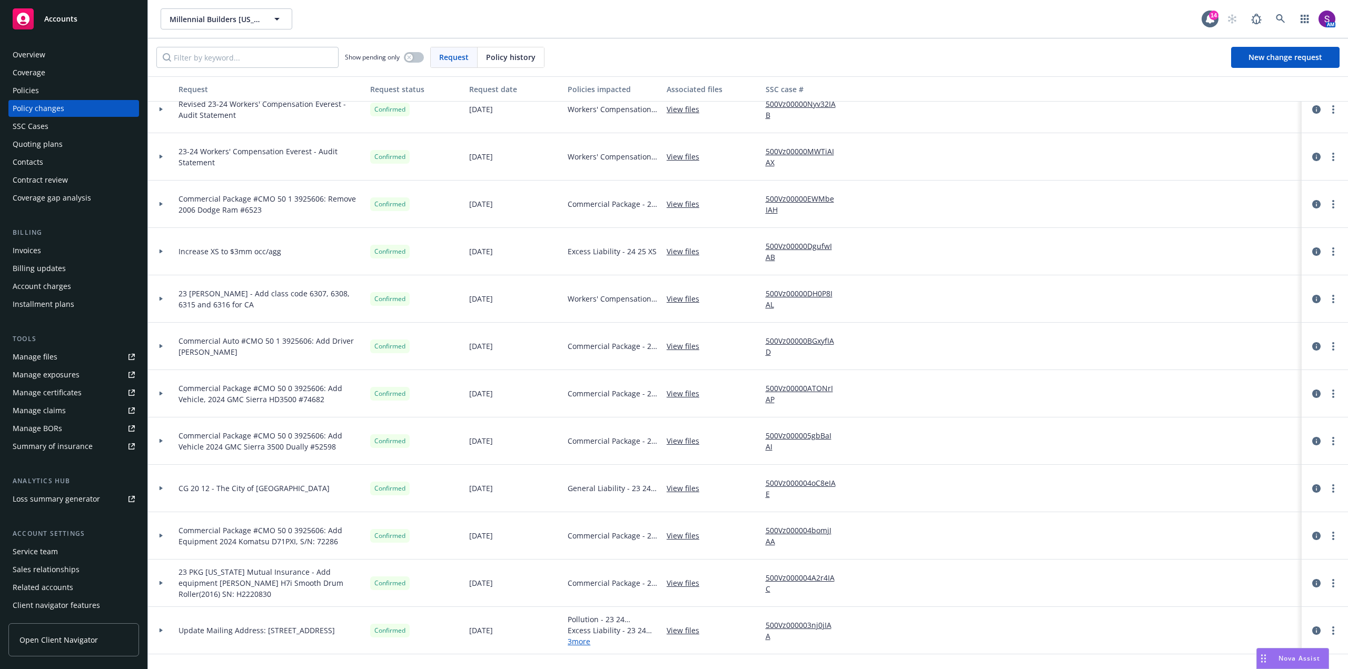
click at [162, 392] on icon at bounding box center [161, 394] width 4 height 4
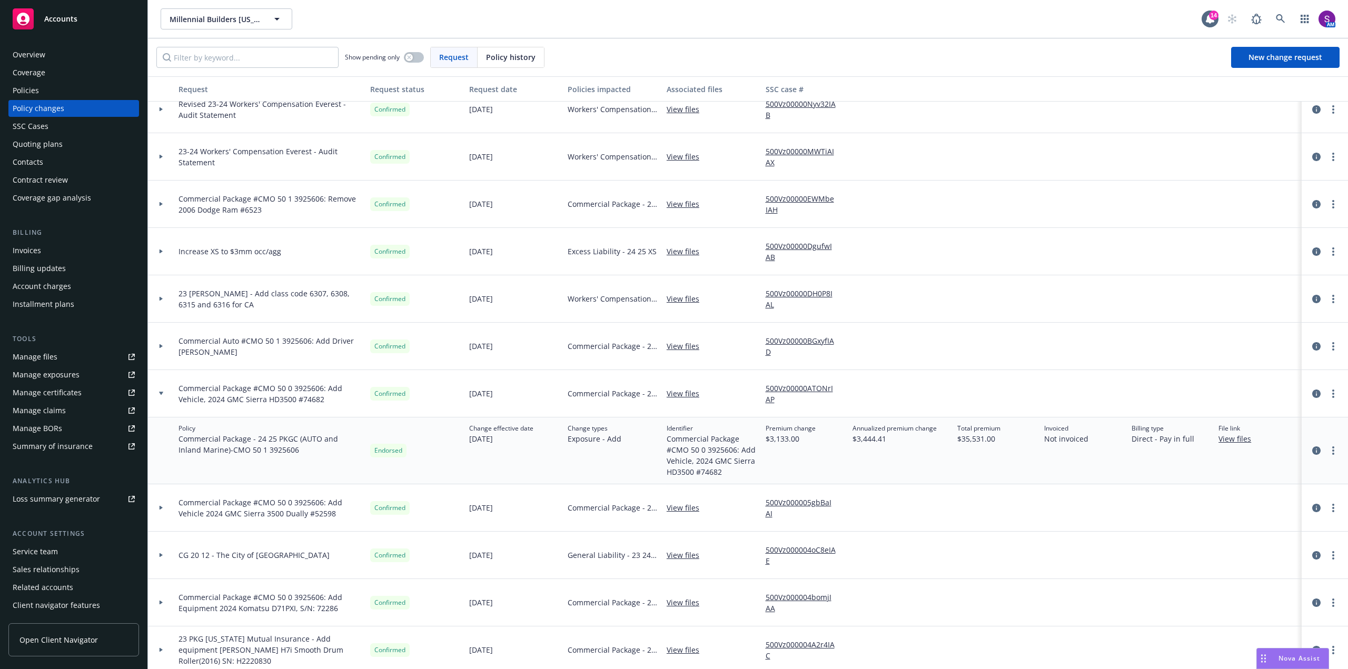
click at [164, 510] on div at bounding box center [161, 508] width 26 height 47
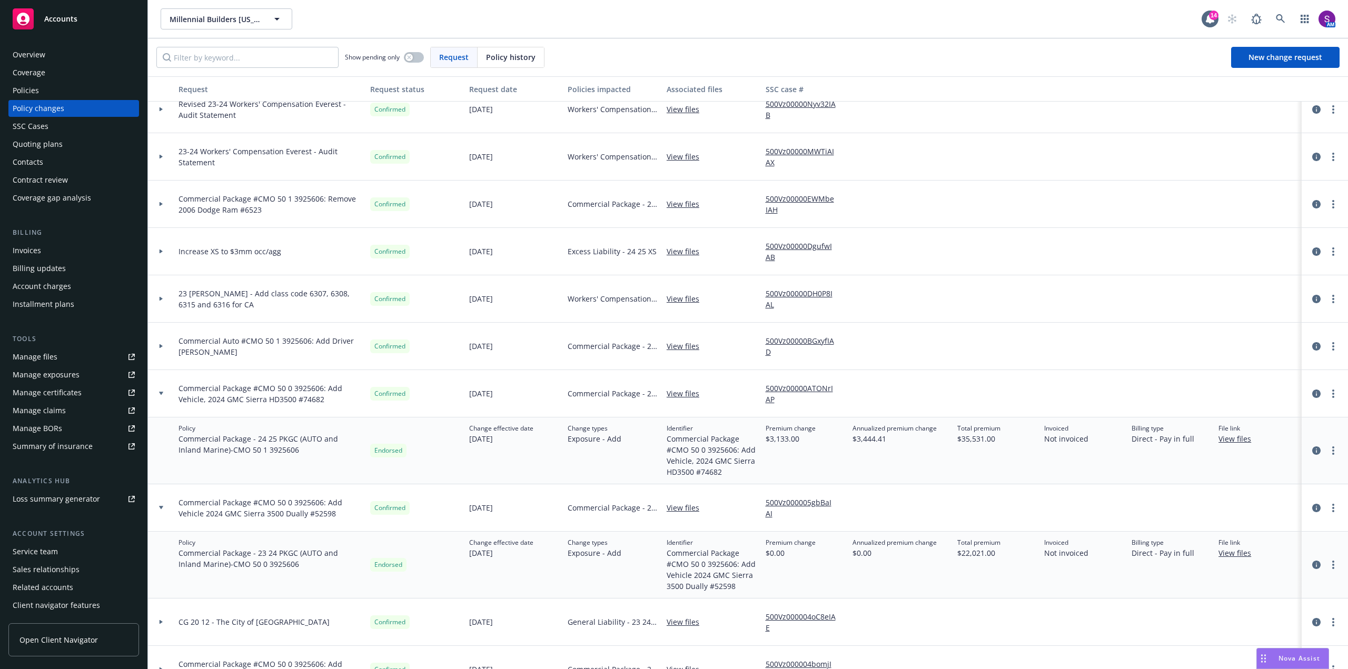
scroll to position [17, 0]
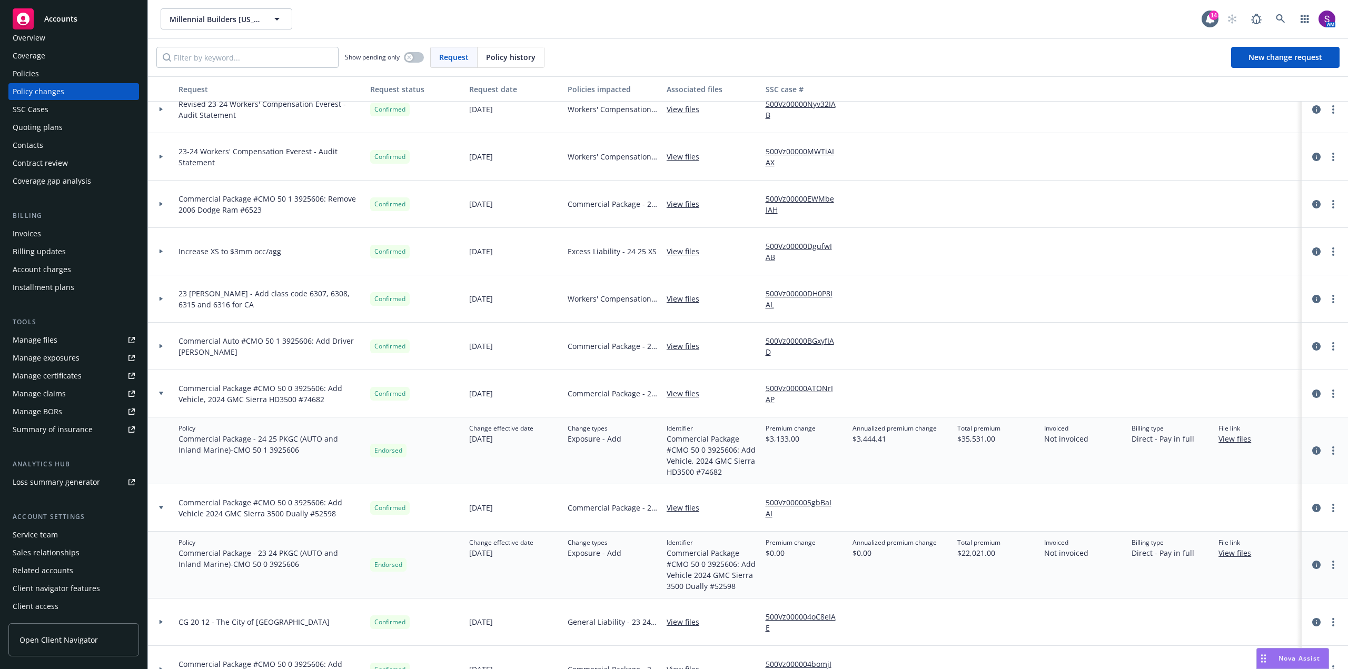
click at [34, 74] on div "Policies" at bounding box center [26, 73] width 26 height 17
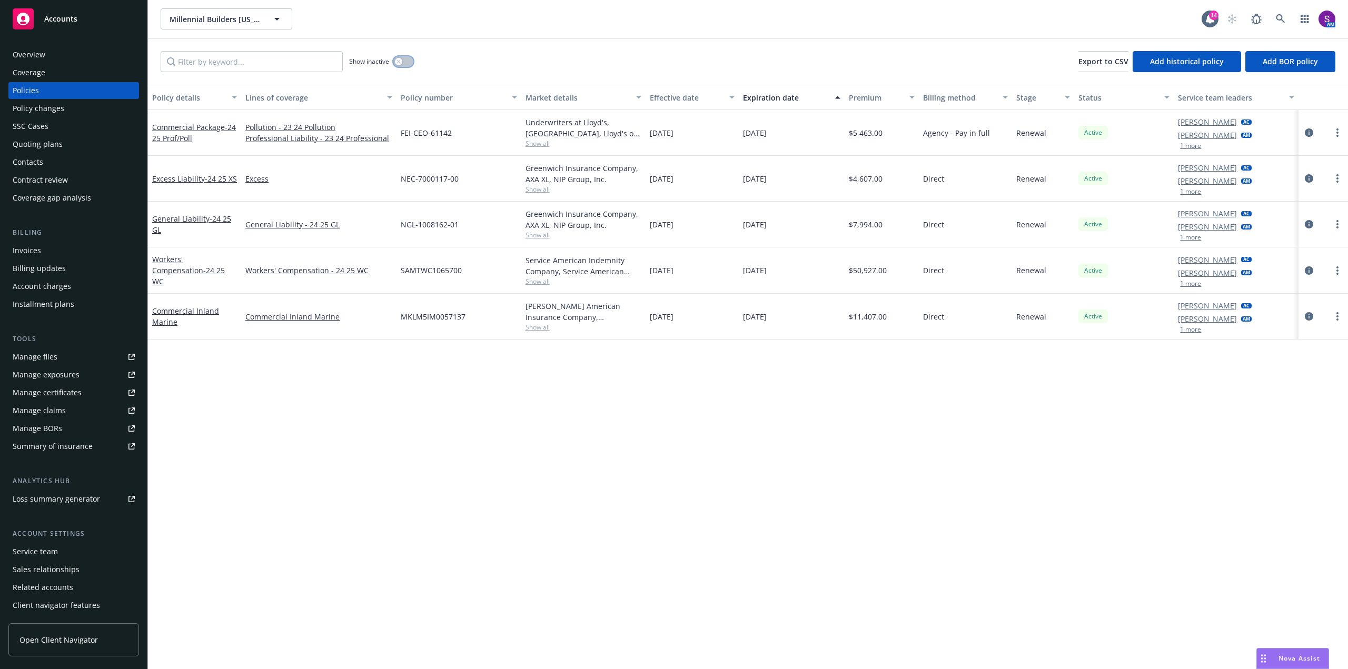
click at [399, 63] on icon "button" at bounding box center [399, 62] width 4 height 4
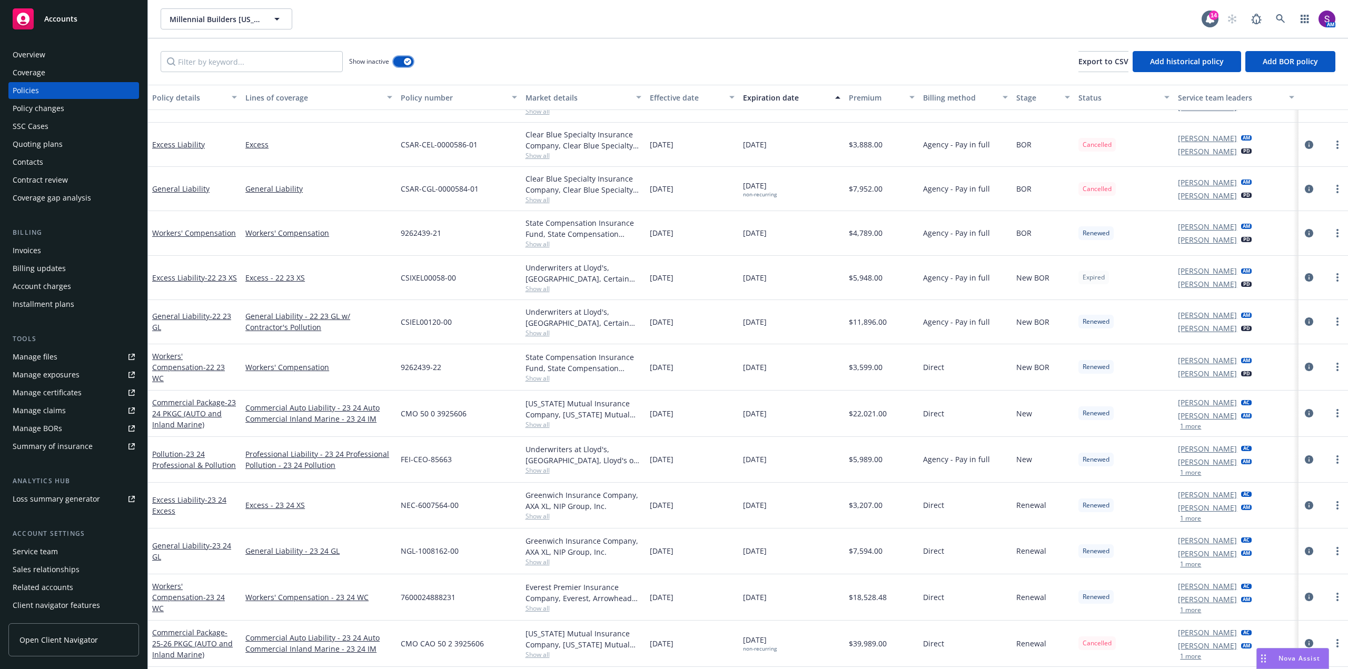
scroll to position [263, 0]
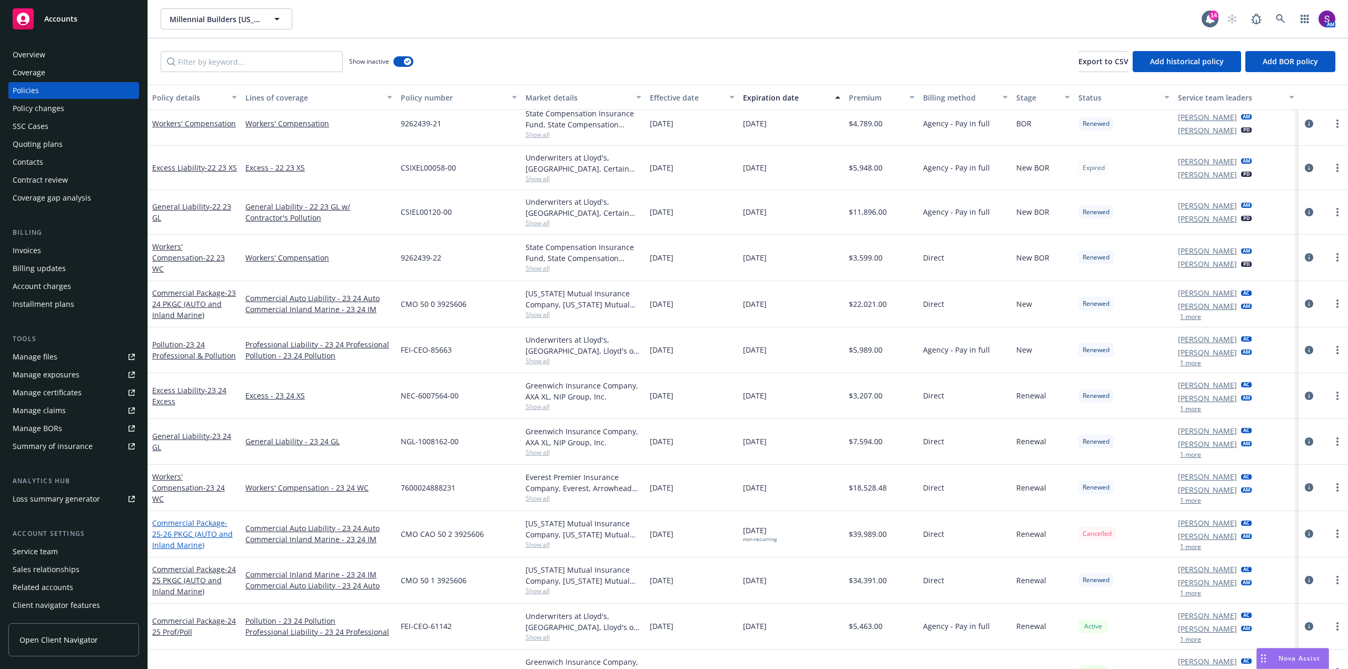
click at [185, 528] on span "- 25-26 PKGC (AUTO and Inland Marine)" at bounding box center [192, 534] width 81 height 32
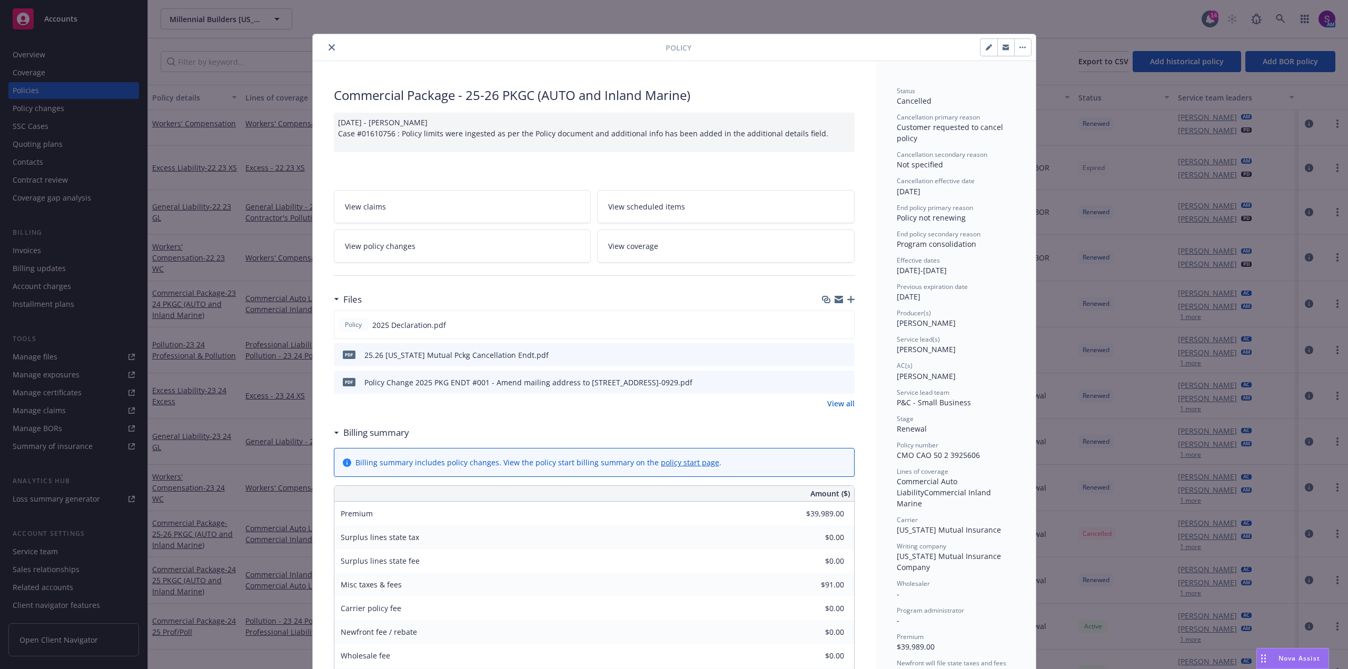
click at [327, 42] on button "close" at bounding box center [332, 47] width 13 height 13
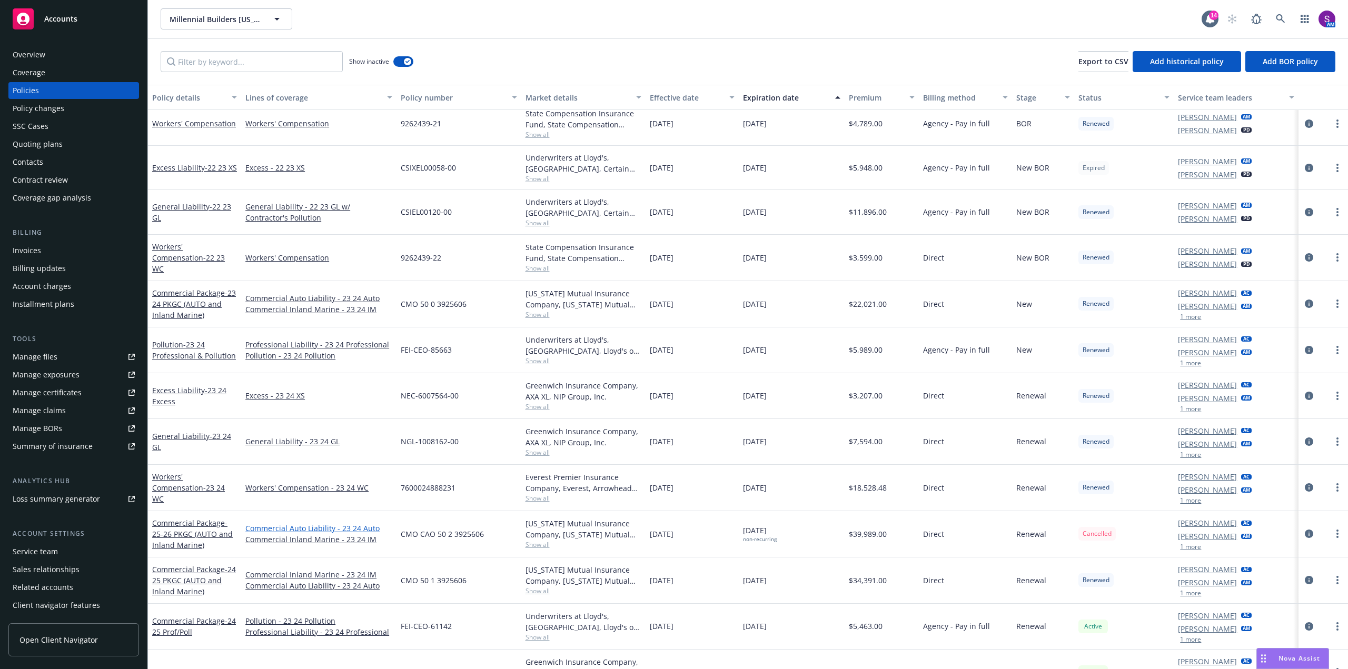
click at [305, 527] on link "Commercial Auto Liability - 23 24 Auto" at bounding box center [318, 528] width 147 height 11
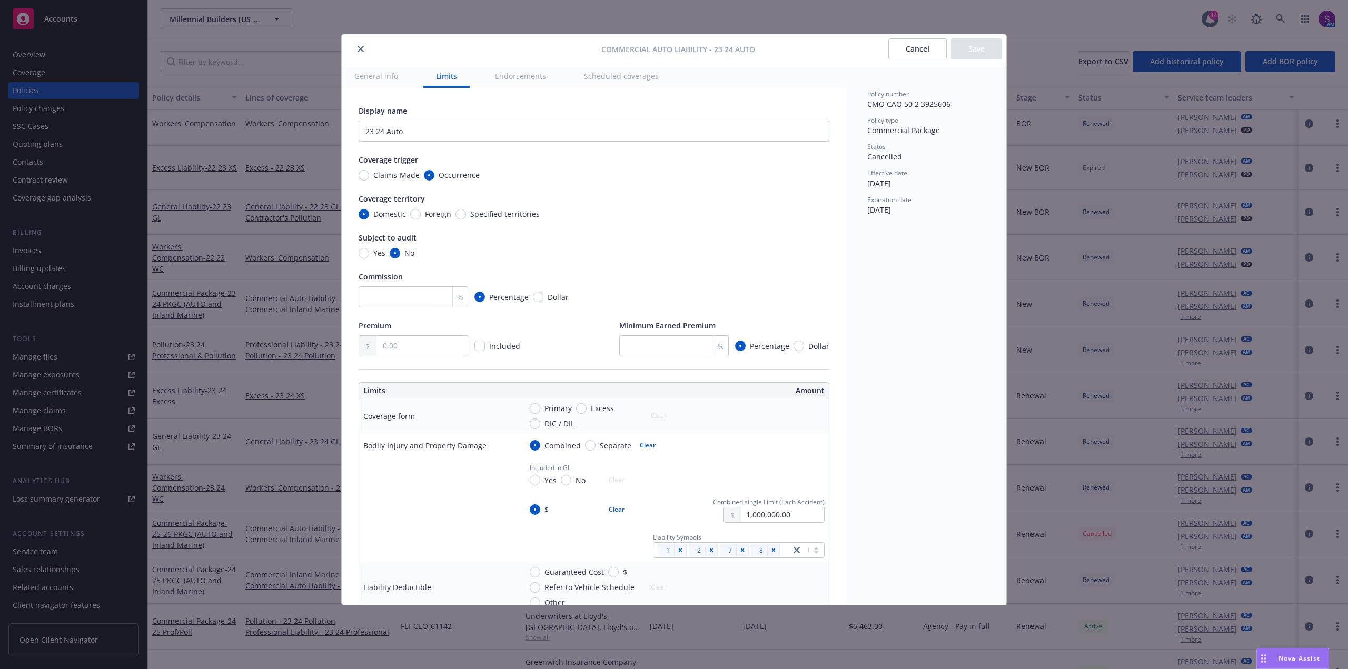
click at [379, 80] on button "General info" at bounding box center [376, 76] width 69 height 24
click at [525, 74] on button "Endorsements" at bounding box center [520, 76] width 76 height 24
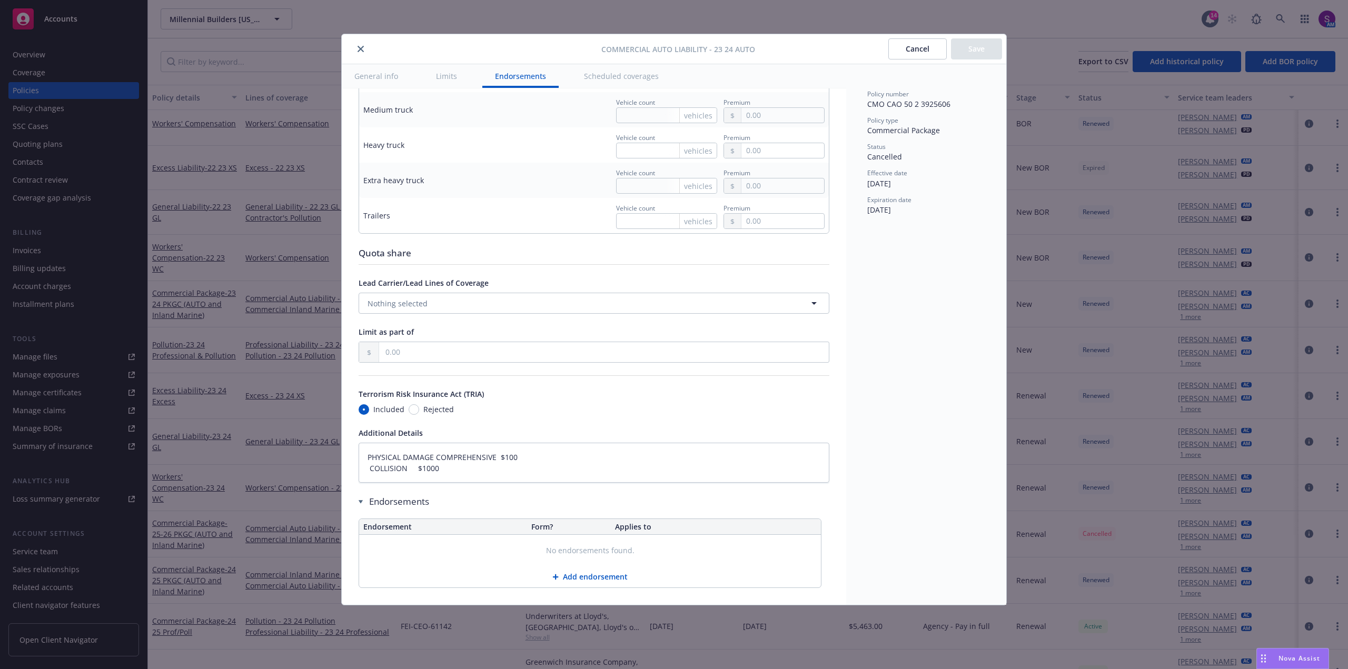
click at [619, 76] on button "Scheduled coverages" at bounding box center [621, 76] width 100 height 24
type textarea "x"
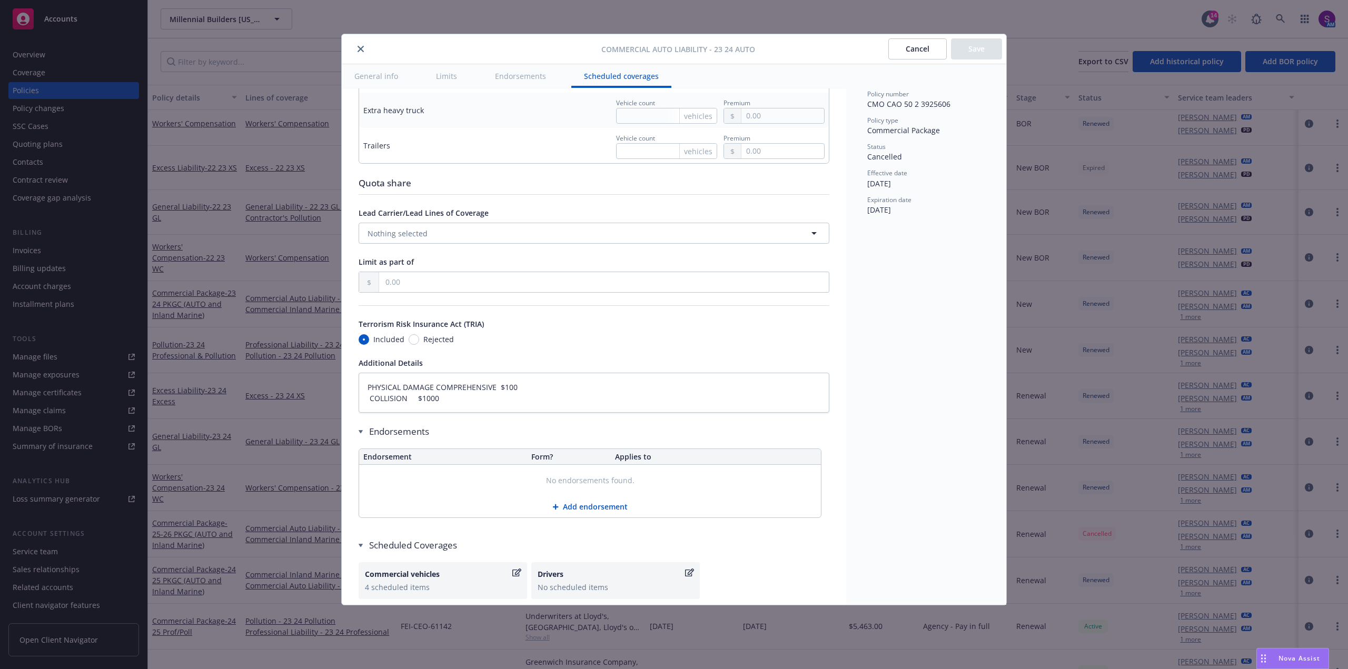
scroll to position [1928, 0]
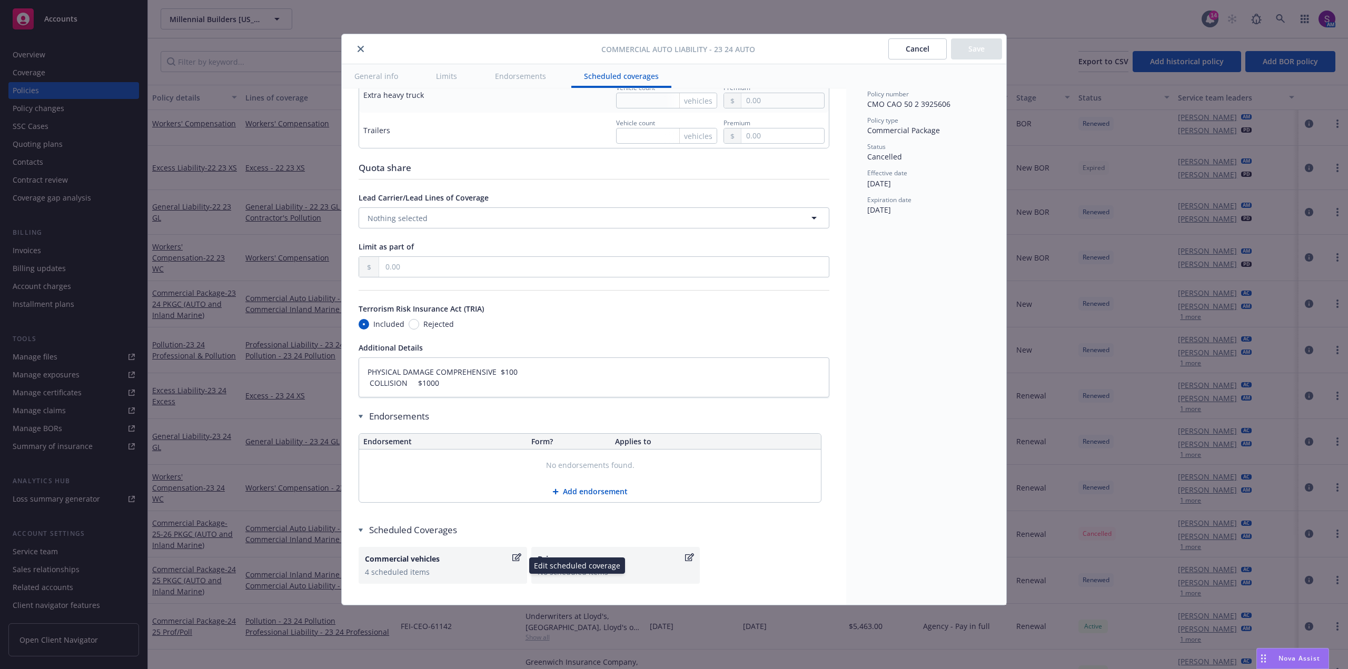
click at [417, 563] on div "Commercial vehicles" at bounding box center [437, 559] width 145 height 11
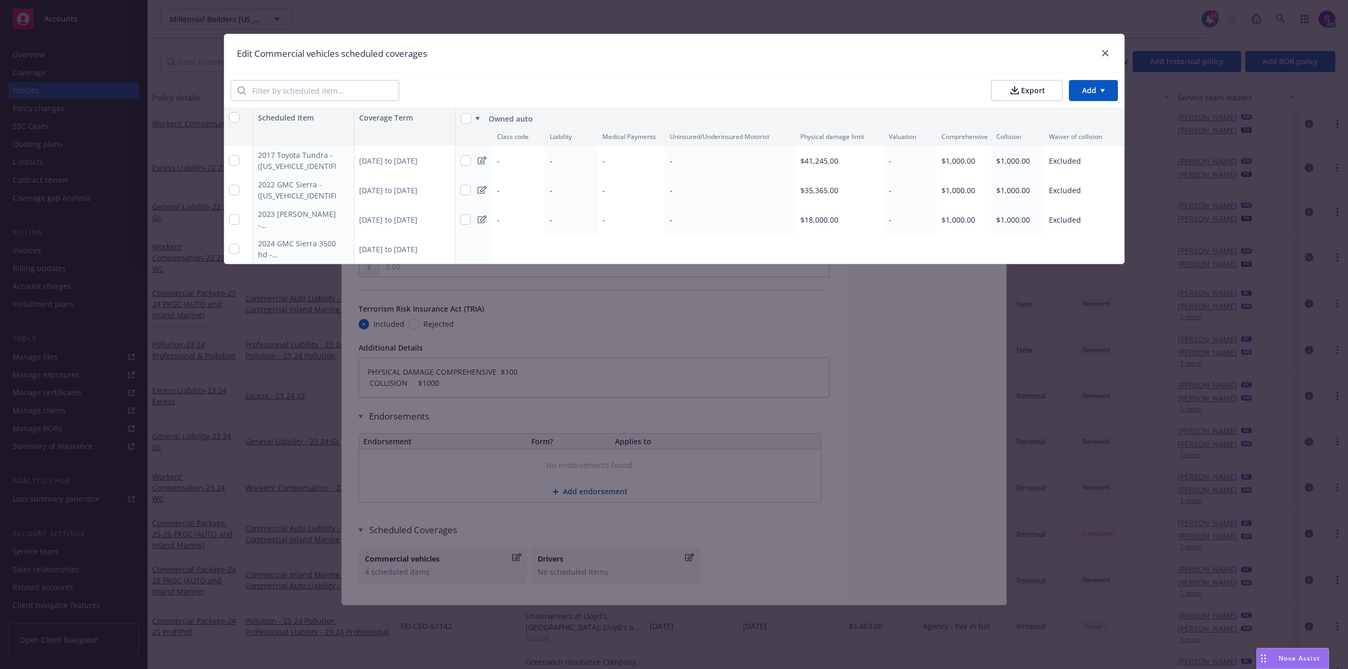
scroll to position [0, 1]
click at [1108, 50] on link "close" at bounding box center [1105, 53] width 13 height 13
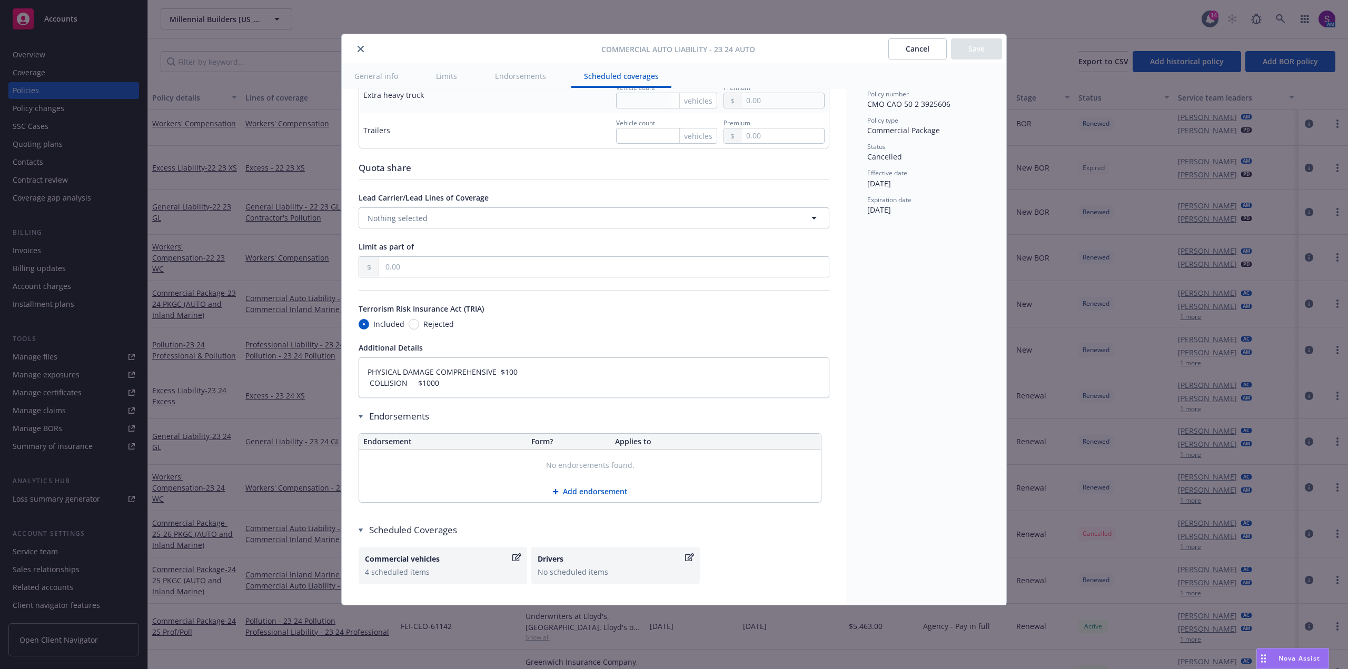
click at [362, 45] on button "close" at bounding box center [360, 49] width 13 height 13
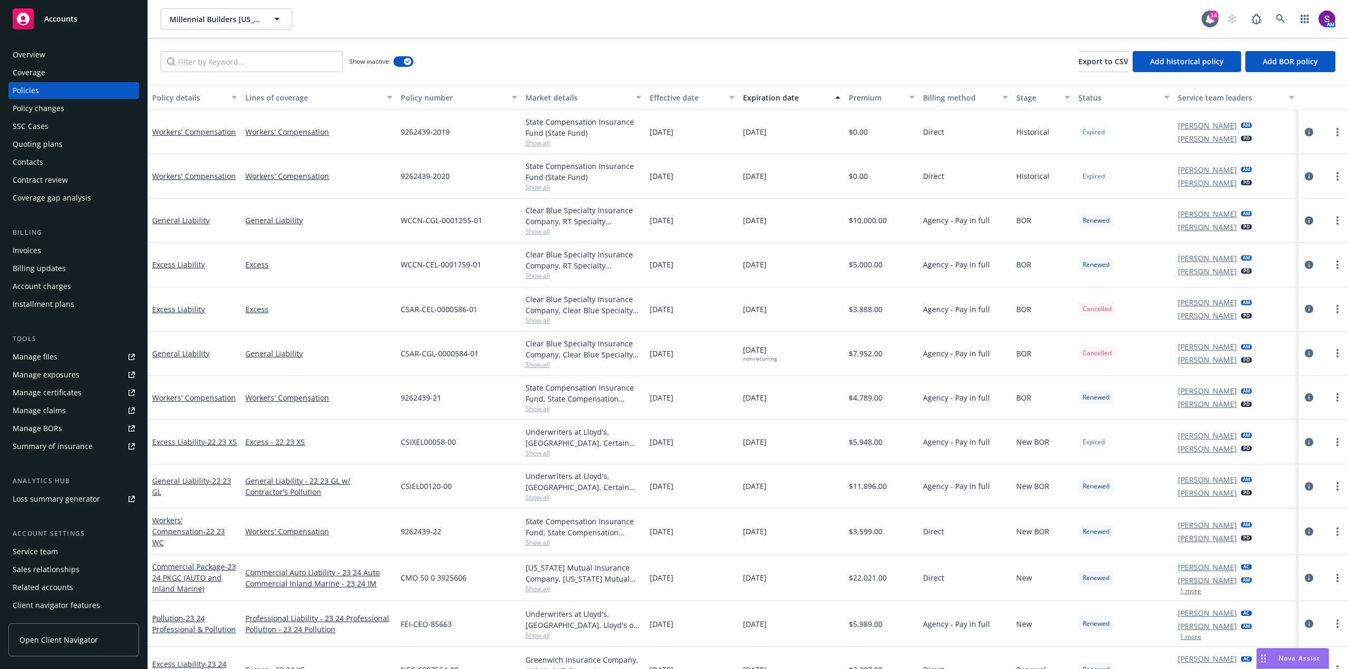
click at [52, 49] on div "Overview" at bounding box center [74, 54] width 122 height 17
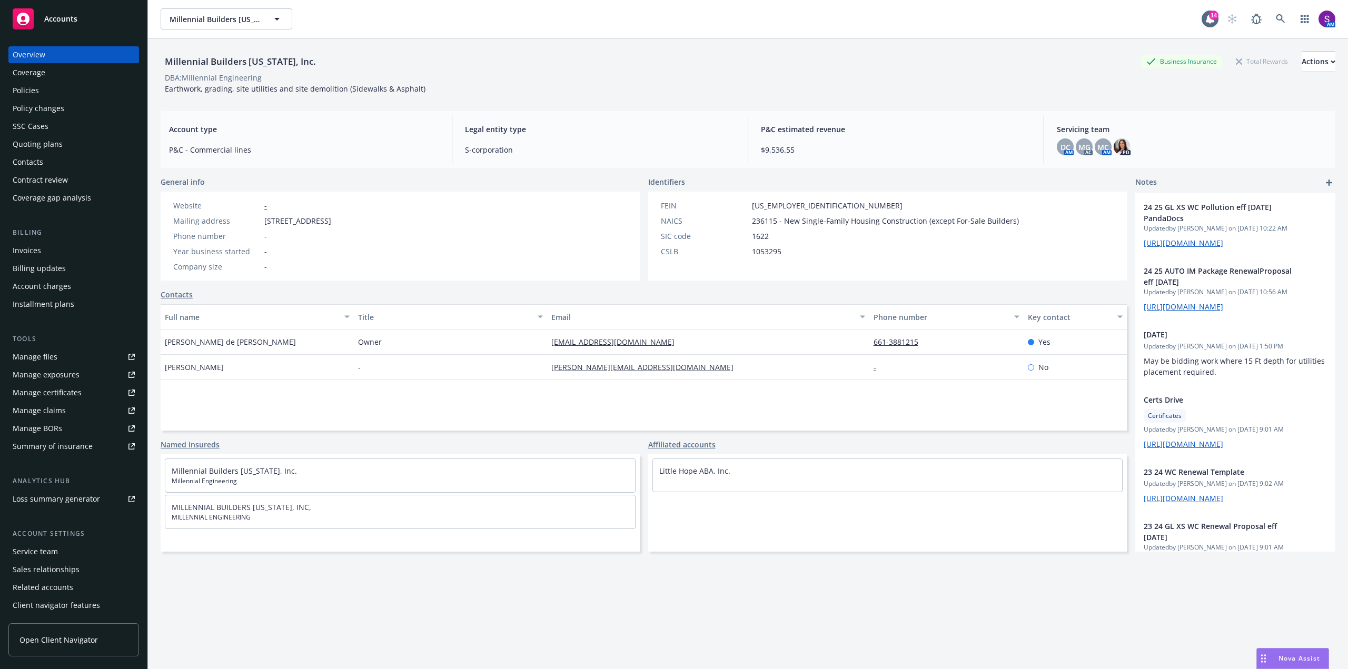
click at [53, 96] on div "Policies" at bounding box center [74, 90] width 122 height 17
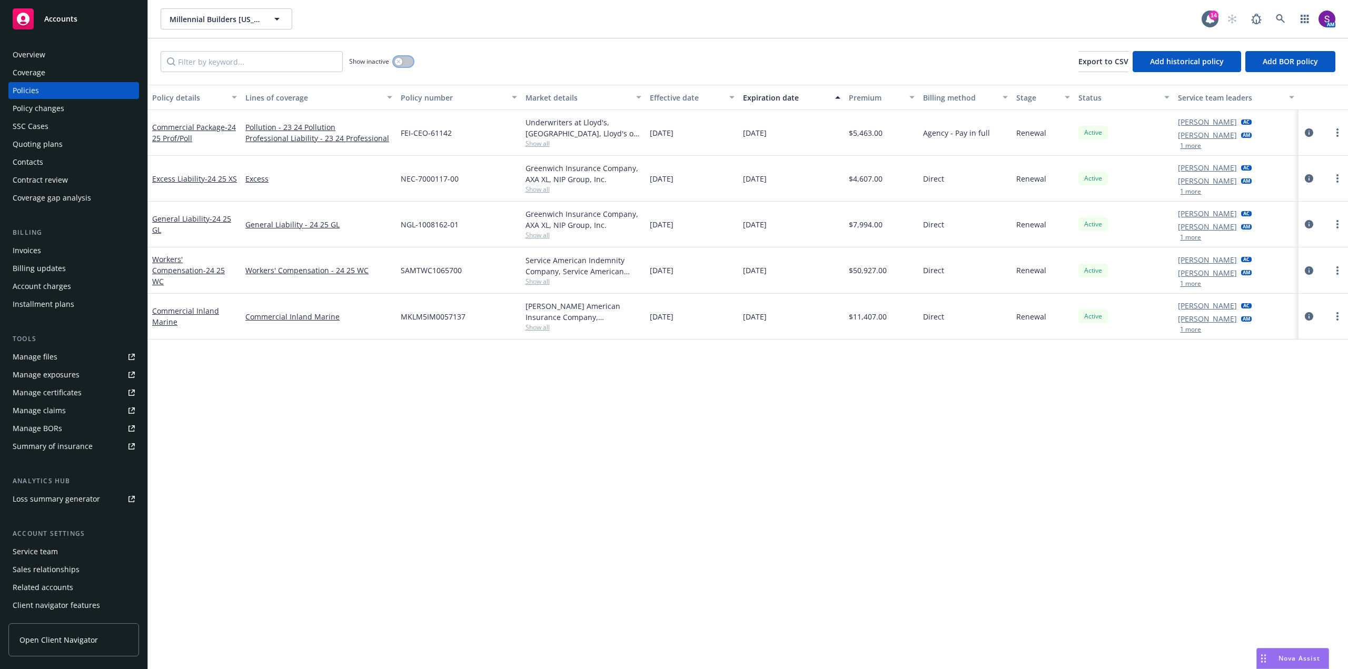
click at [400, 60] on icon "button" at bounding box center [399, 62] width 4 height 4
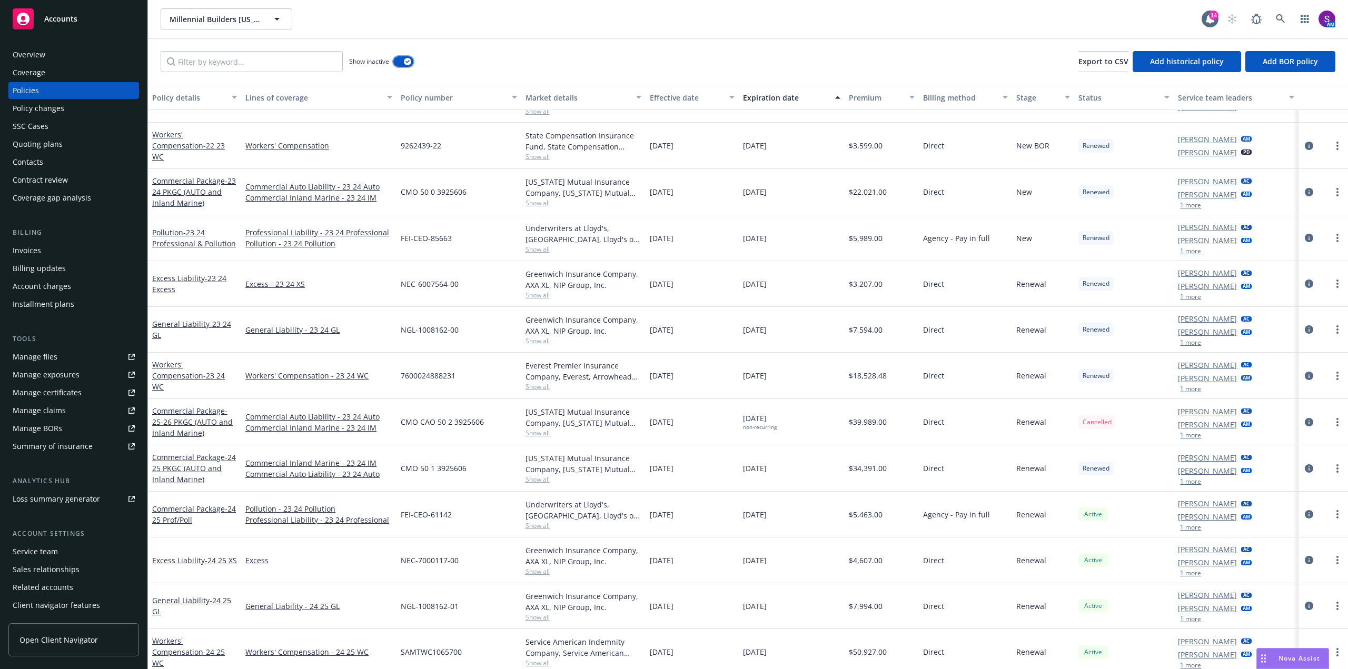
scroll to position [416, 0]
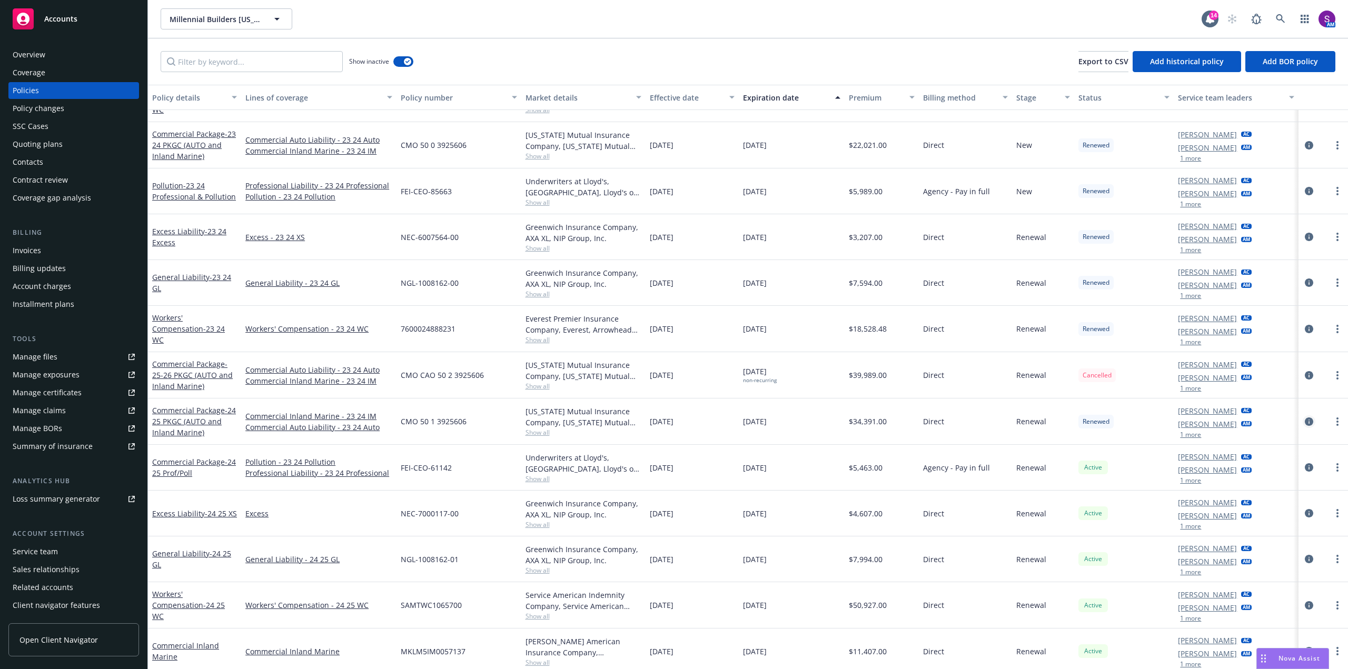
click at [1305, 419] on icon "circleInformation" at bounding box center [1309, 422] width 8 height 8
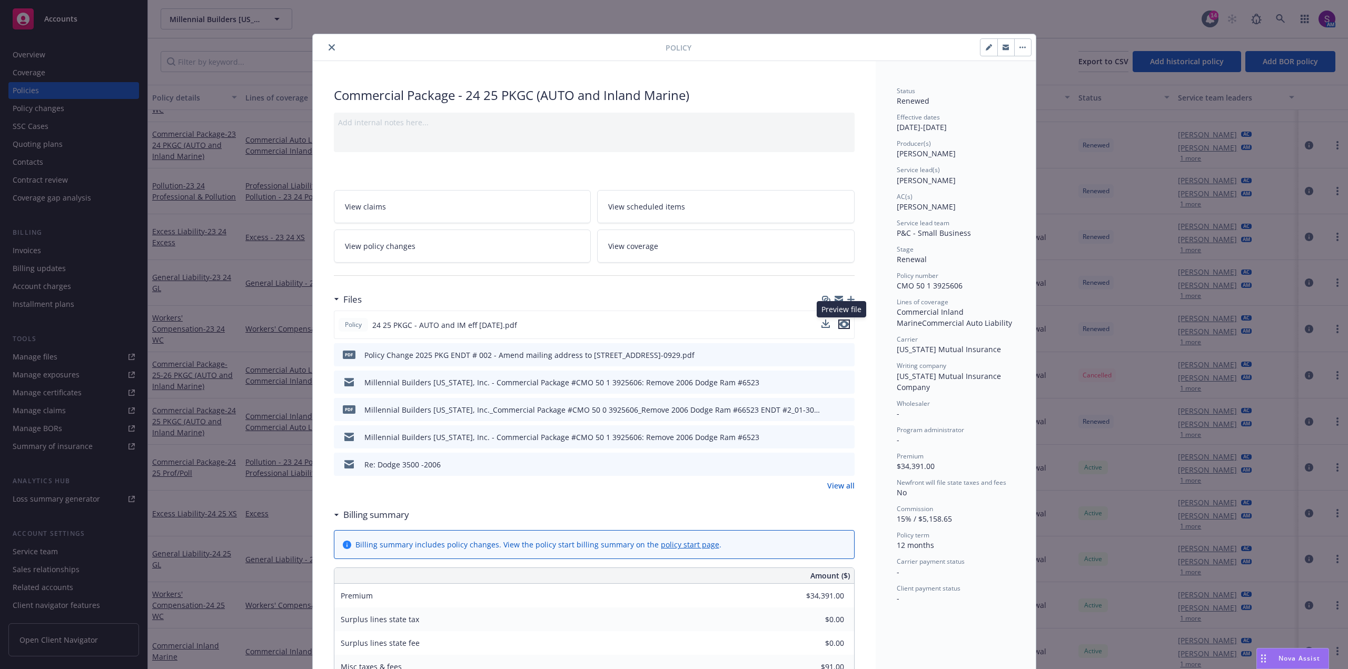
click at [840, 325] on icon "preview file" at bounding box center [844, 324] width 9 height 7
click at [329, 46] on icon "close" at bounding box center [332, 47] width 6 height 6
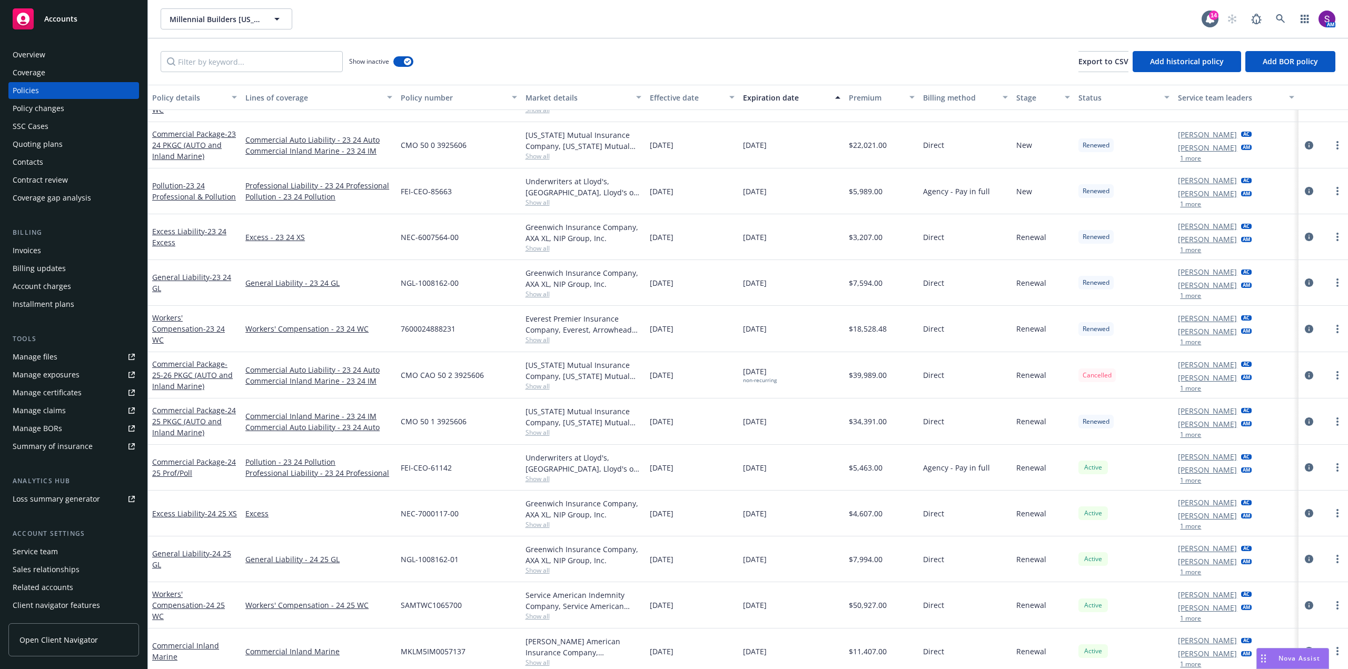
scroll to position [418, 0]
click at [51, 107] on div "Policy changes" at bounding box center [39, 108] width 52 height 17
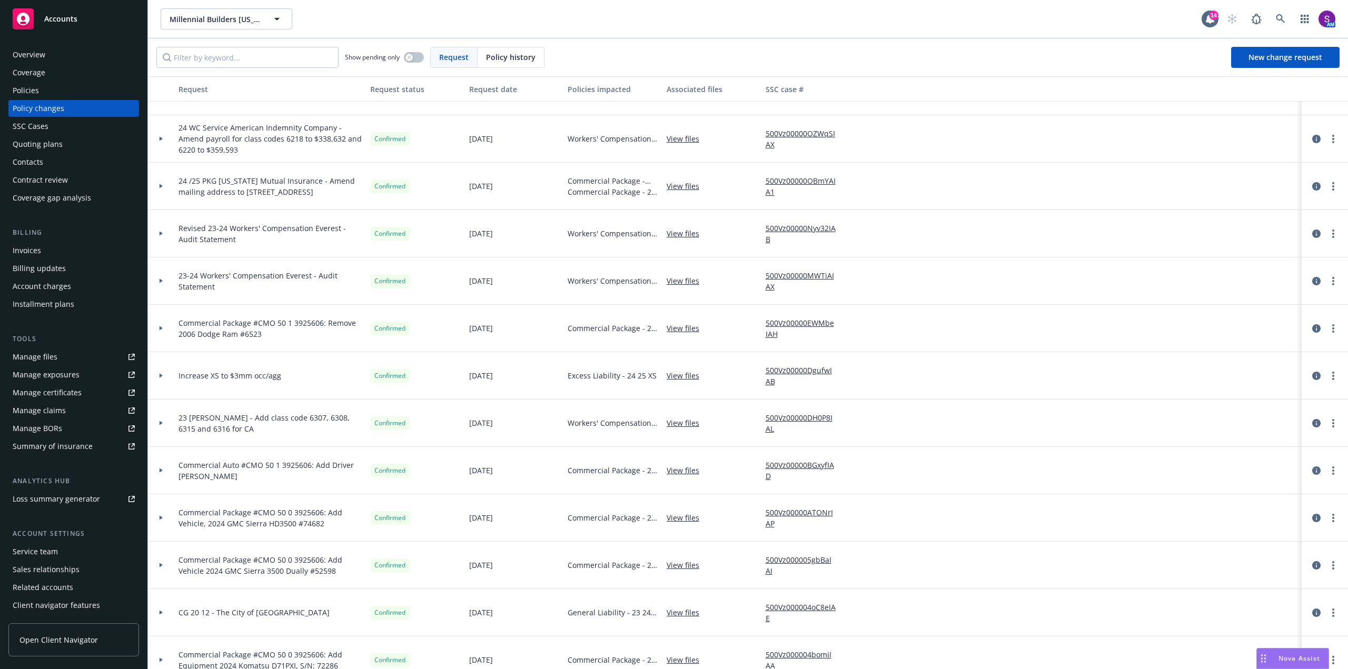
scroll to position [53, 0]
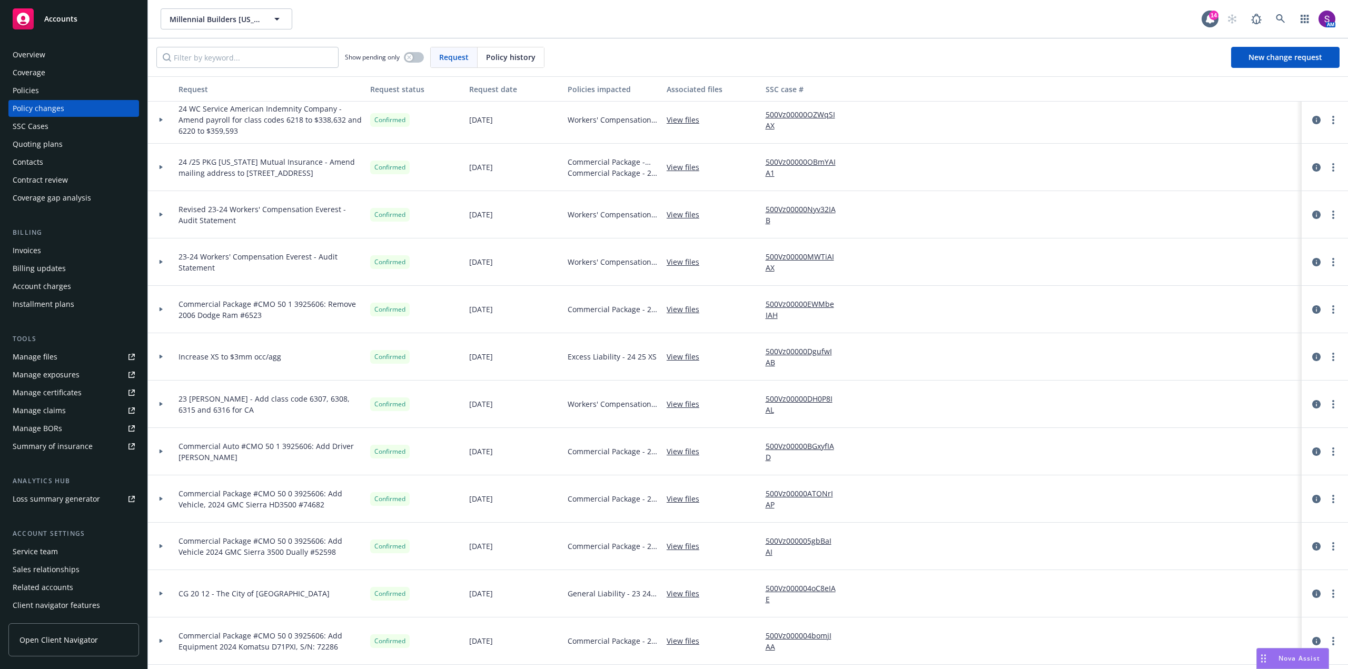
click at [160, 501] on div at bounding box center [161, 499] width 26 height 47
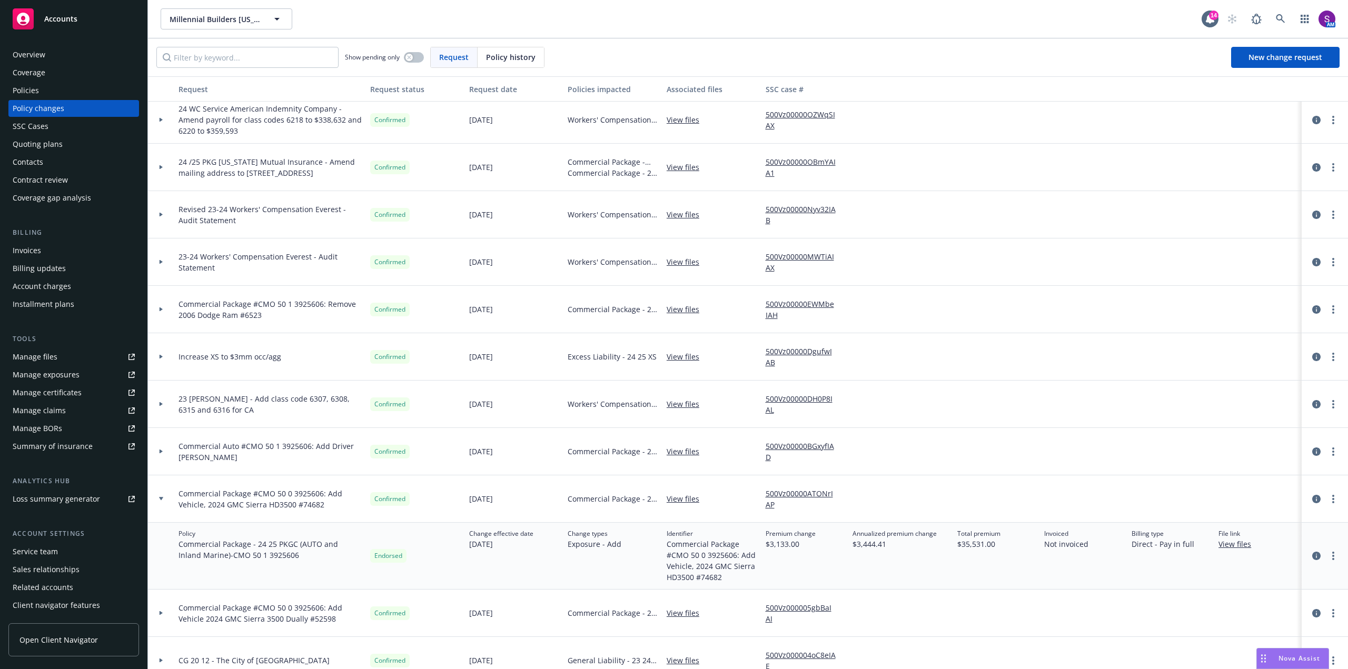
click at [682, 499] on link "View files" at bounding box center [687, 499] width 41 height 11
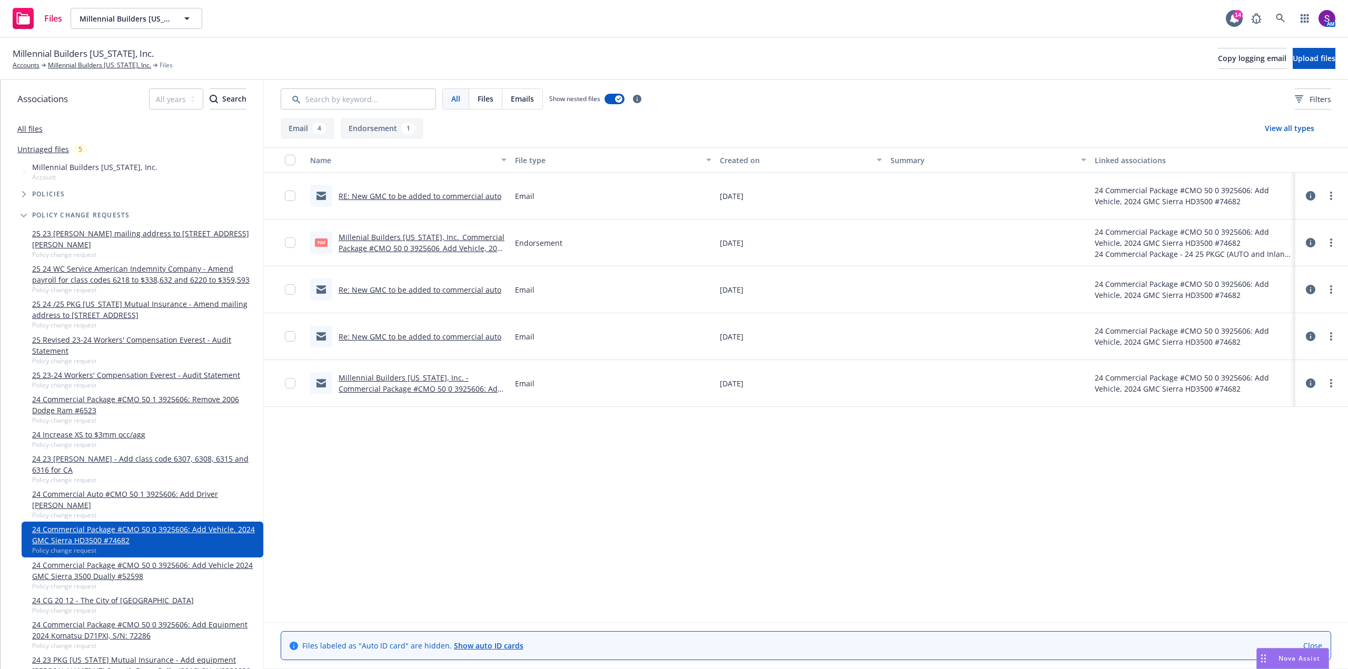
click at [438, 336] on link "Re: New GMC to be added to commercial auto" at bounding box center [420, 337] width 163 height 10
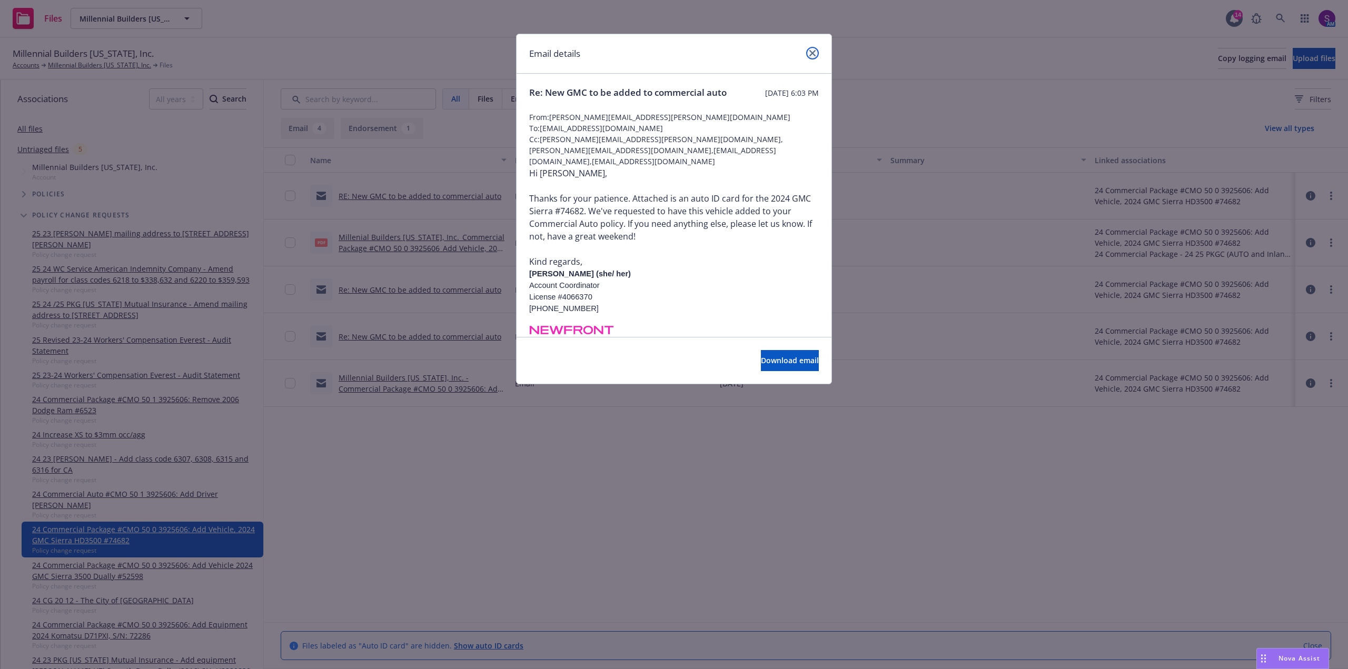
click at [814, 55] on icon "close" at bounding box center [813, 53] width 6 height 6
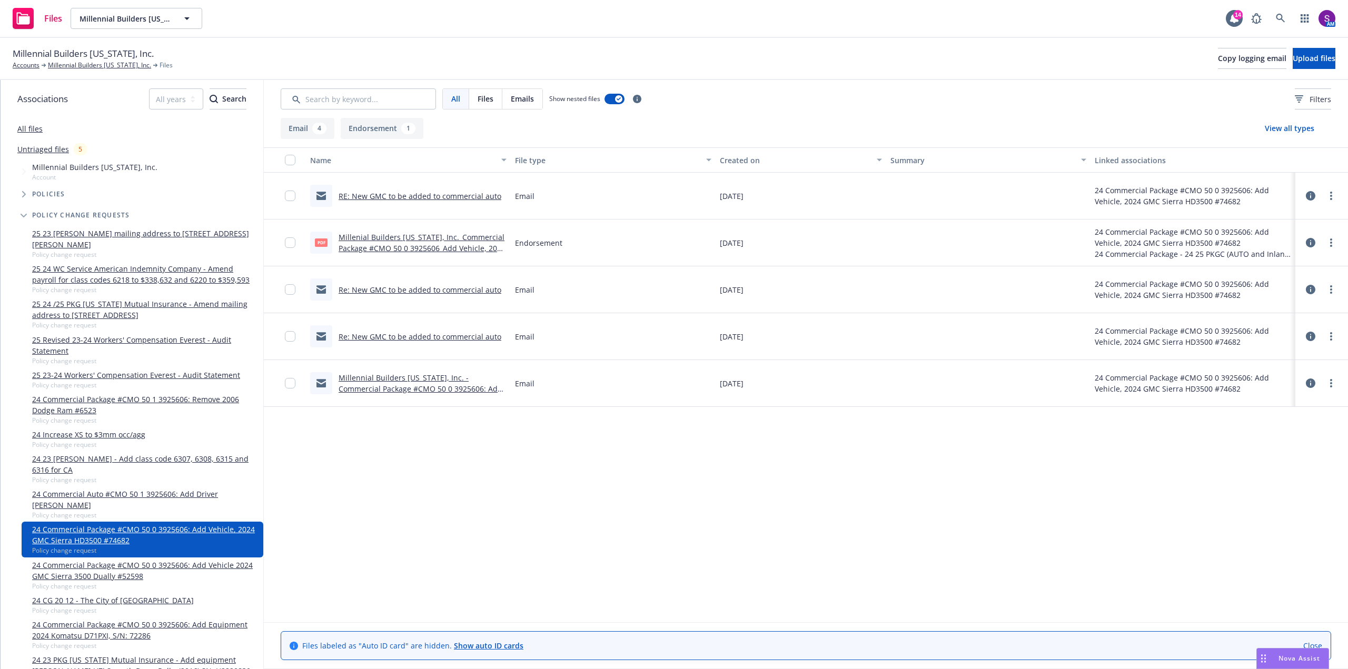
click at [420, 198] on link "RE: New GMC to be added to commercial auto" at bounding box center [420, 196] width 163 height 10
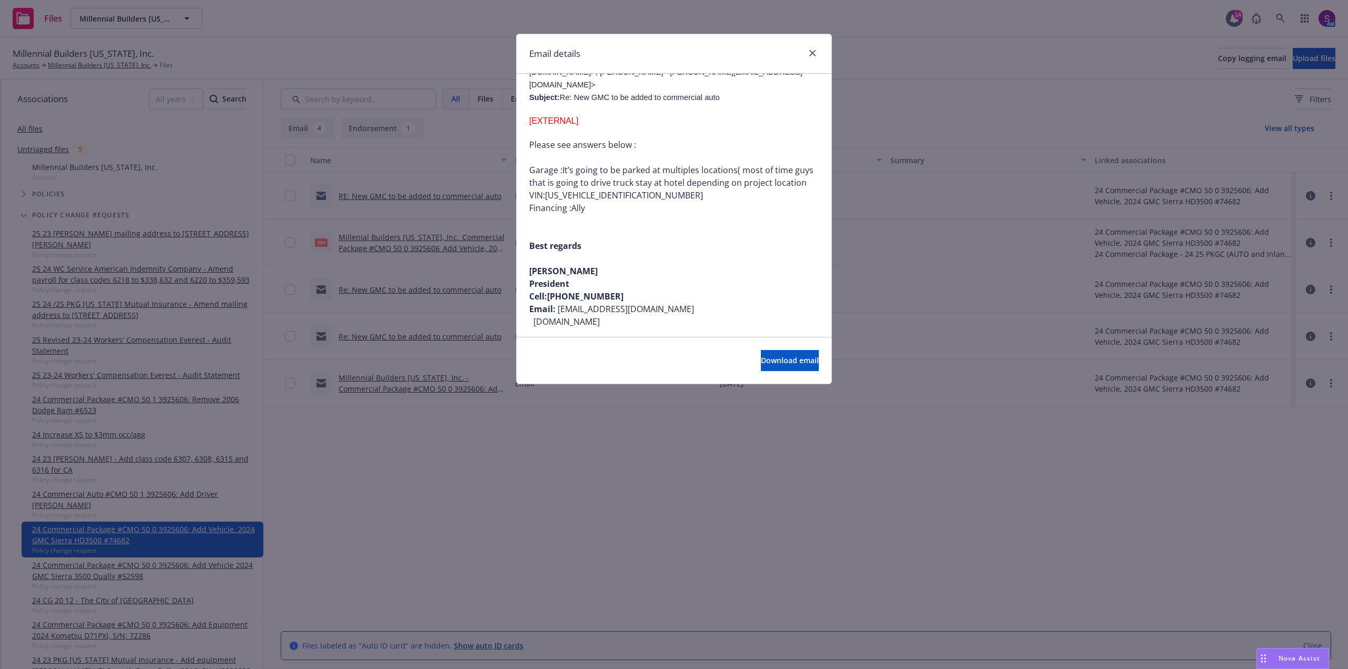
scroll to position [1475, 0]
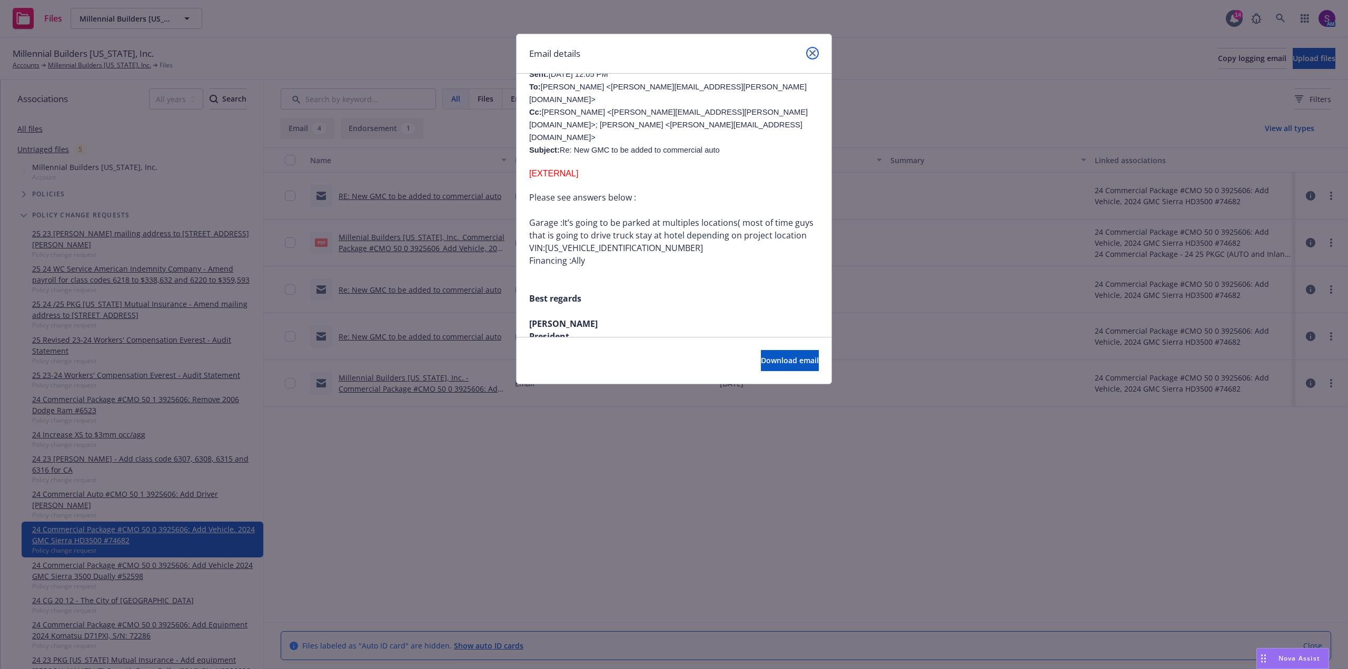
click at [818, 50] on link "close" at bounding box center [812, 53] width 13 height 13
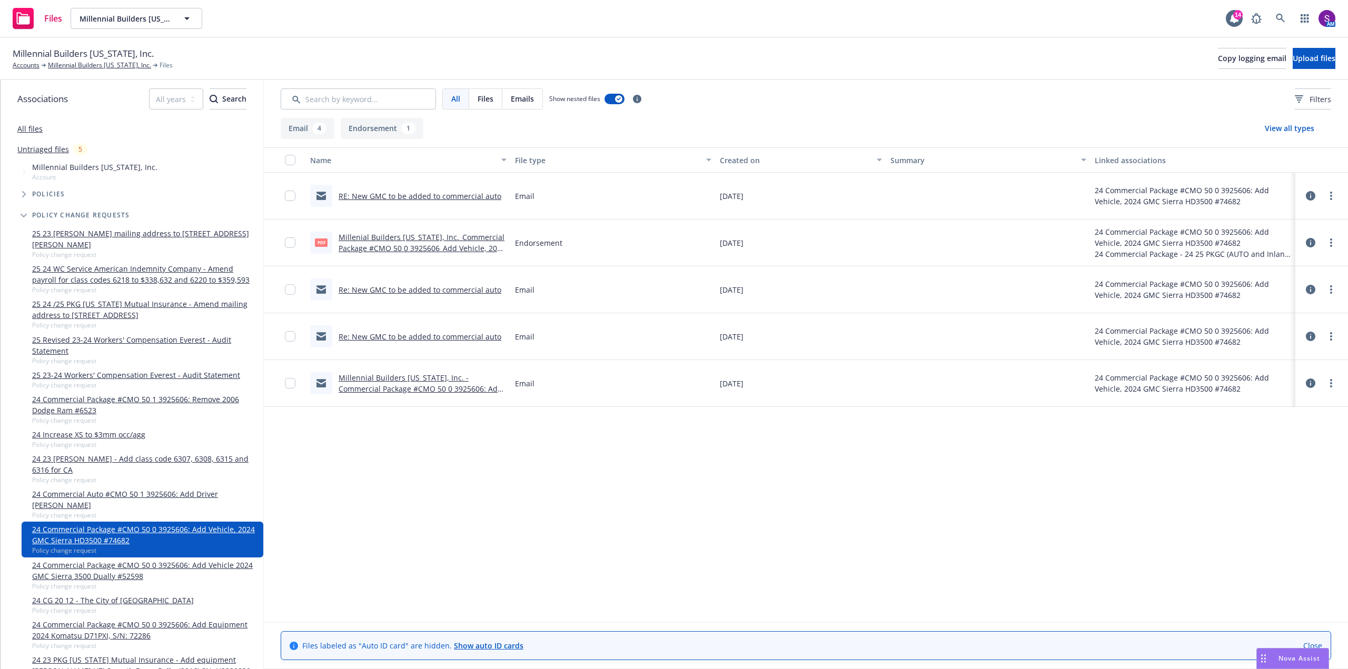
click at [447, 381] on link "Millennial Builders California, Inc. - Commercial Package #CMO 50 0 3925606: Ad…" at bounding box center [421, 389] width 164 height 32
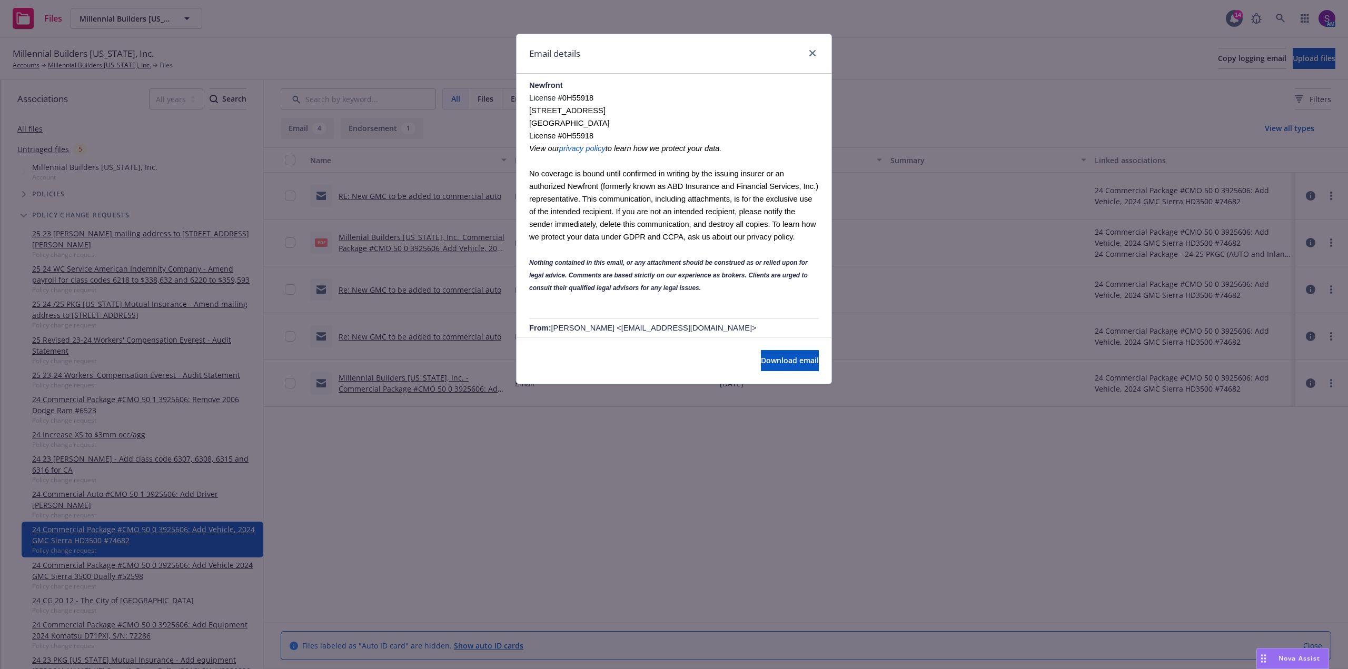
scroll to position [1527, 0]
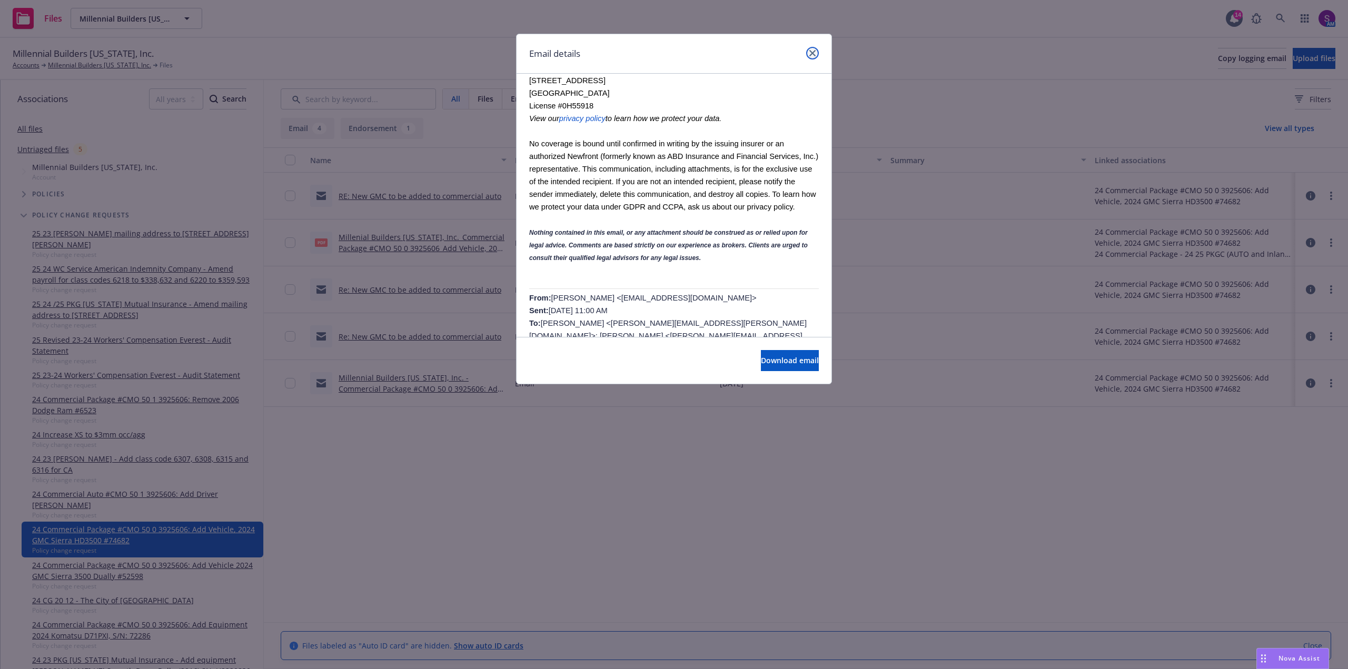
click at [813, 55] on icon "close" at bounding box center [813, 53] width 6 height 6
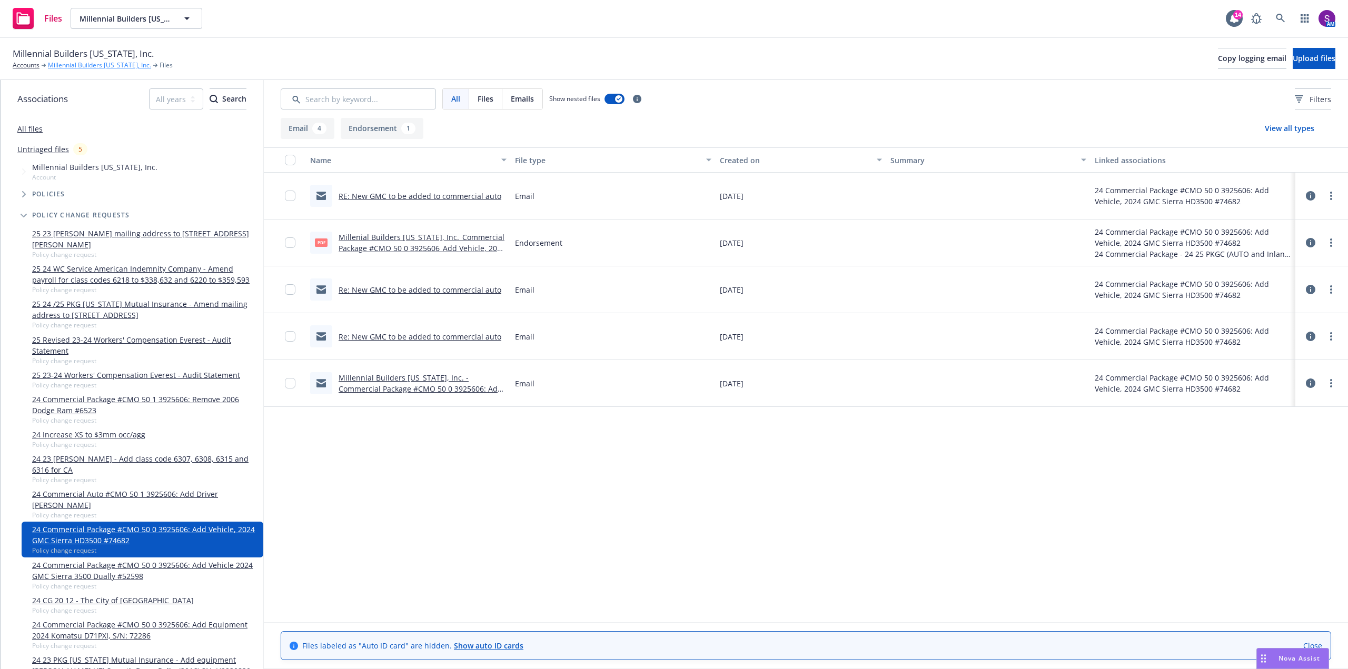
click at [79, 67] on link "Millennial Builders [US_STATE], Inc." at bounding box center [99, 65] width 103 height 9
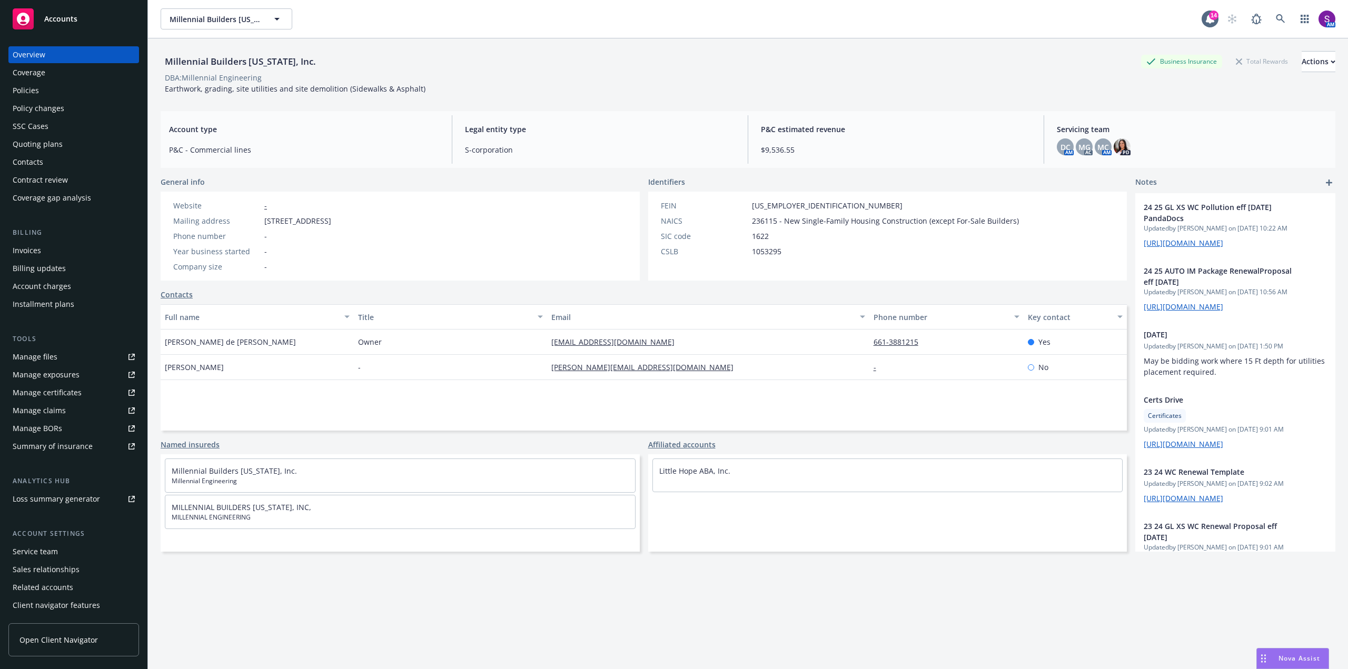
click at [51, 111] on div "Policy changes" at bounding box center [39, 108] width 52 height 17
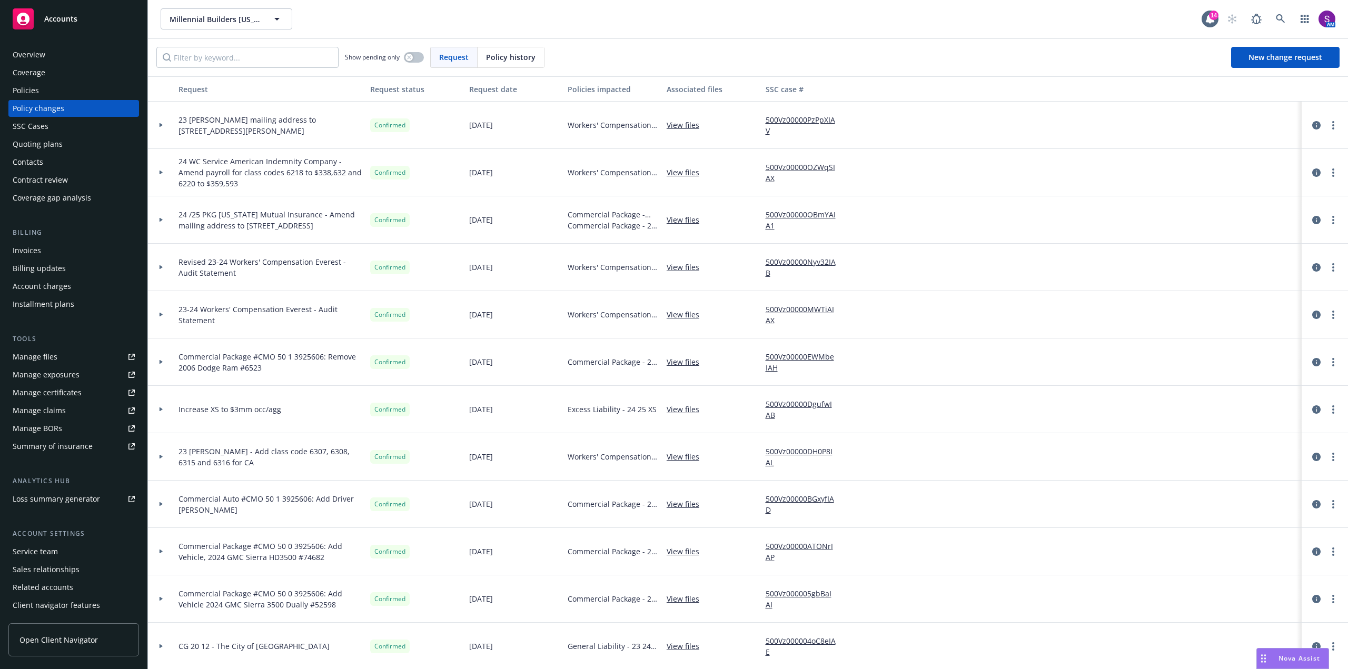
scroll to position [53, 0]
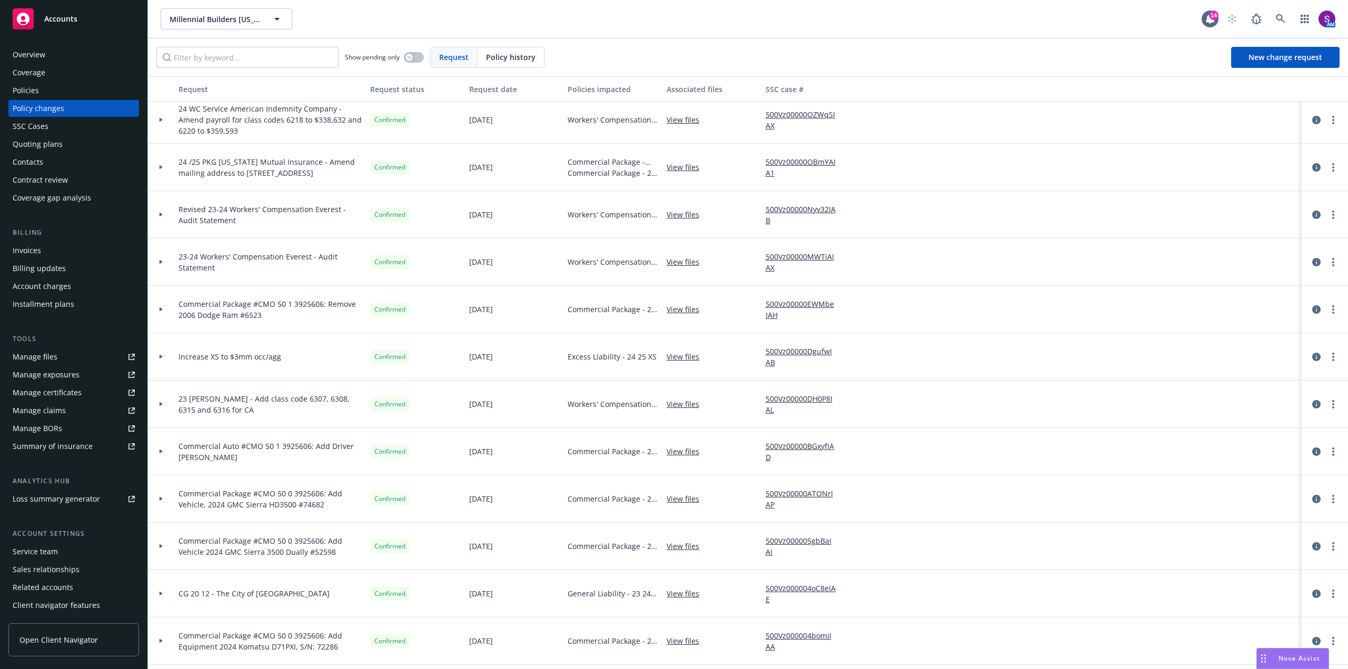
click at [681, 545] on link "View files" at bounding box center [687, 546] width 41 height 11
click at [1284, 14] on link at bounding box center [1280, 18] width 21 height 21
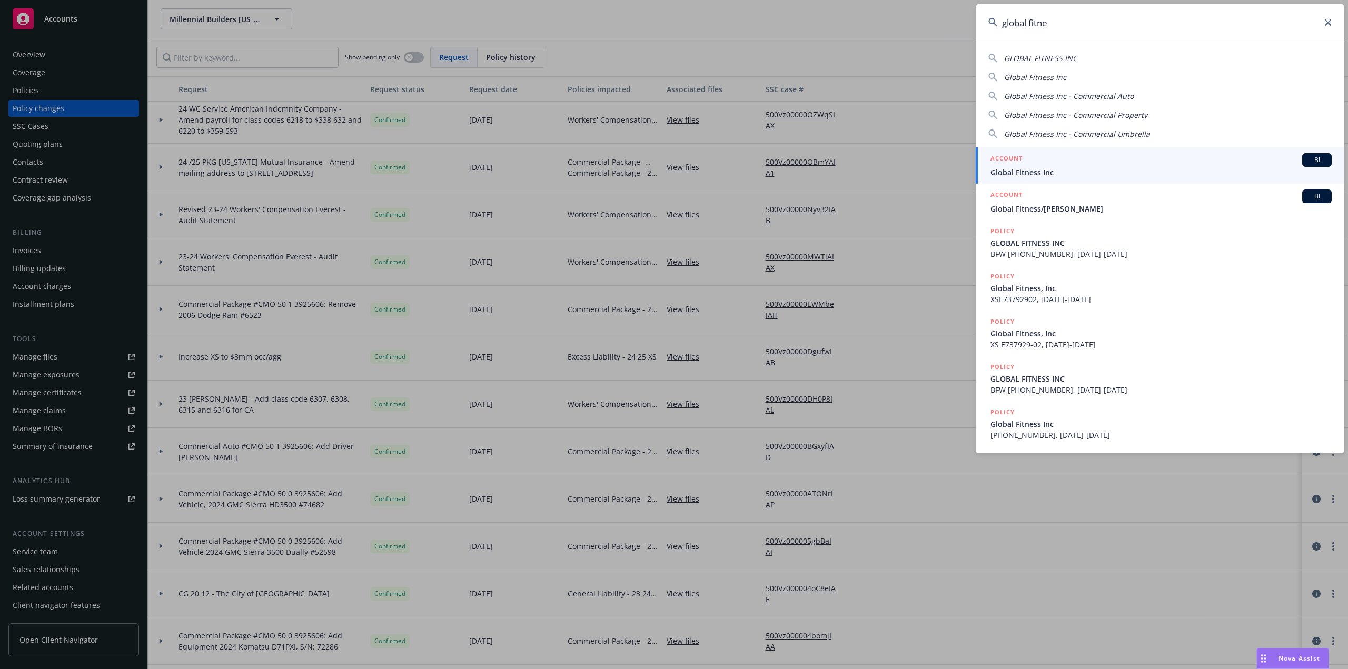
type input "global fitne"
click at [1040, 164] on div "ACCOUNT BI" at bounding box center [1161, 160] width 341 height 14
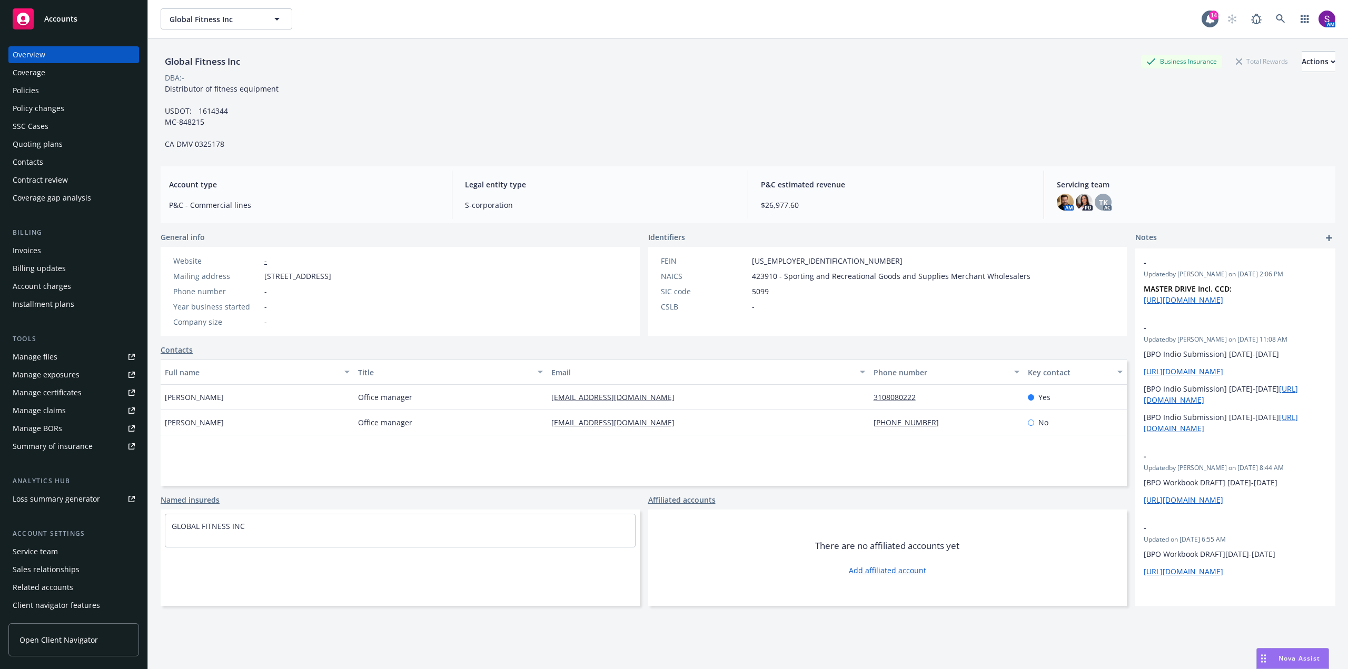
click at [47, 88] on div "Policies" at bounding box center [74, 90] width 122 height 17
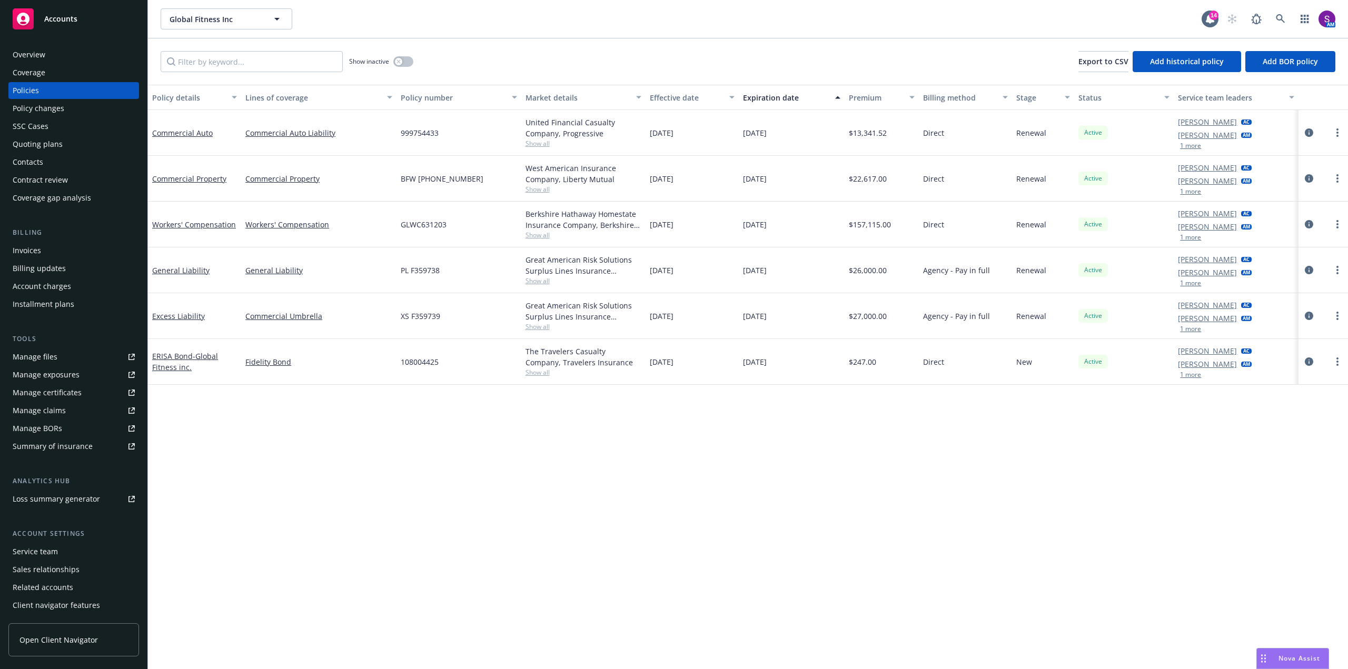
click at [52, 355] on div "Manage files" at bounding box center [35, 357] width 45 height 17
click at [53, 364] on div "Manage files" at bounding box center [35, 357] width 45 height 17
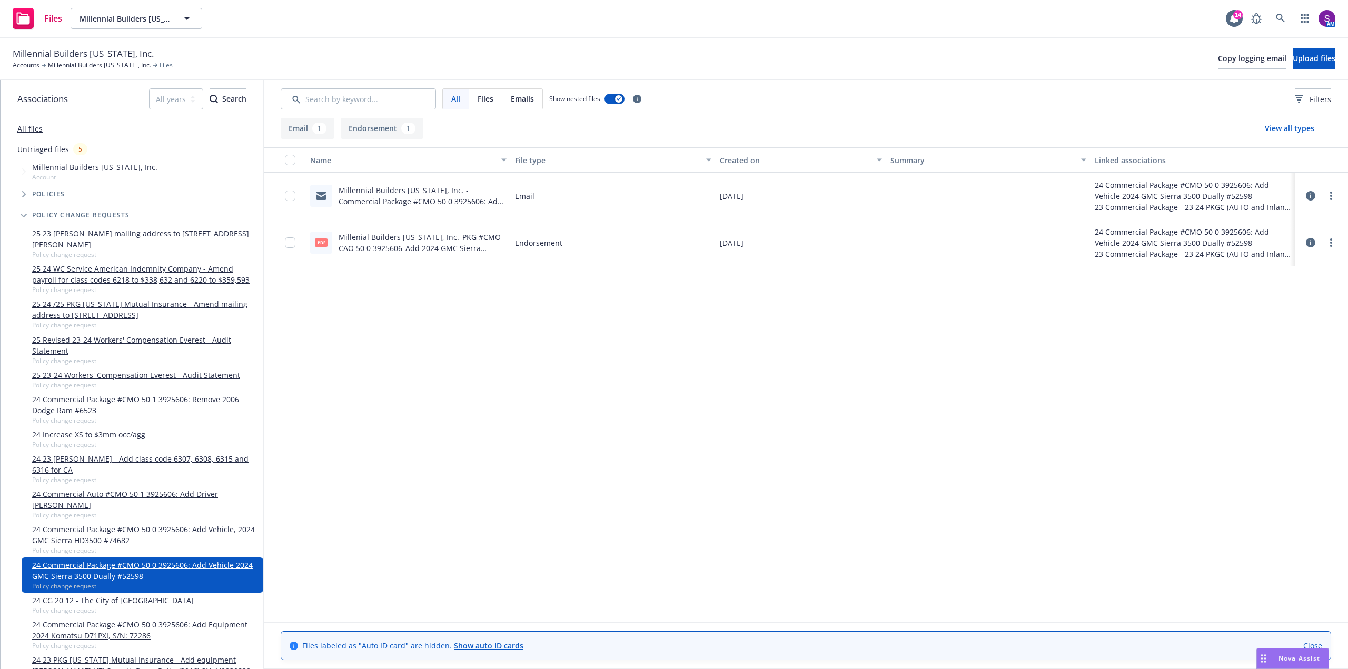
click at [455, 199] on link "Millennial Builders [US_STATE], Inc. - Commercial Package #CMO 50 0 3925606: Ad…" at bounding box center [421, 201] width 164 height 32
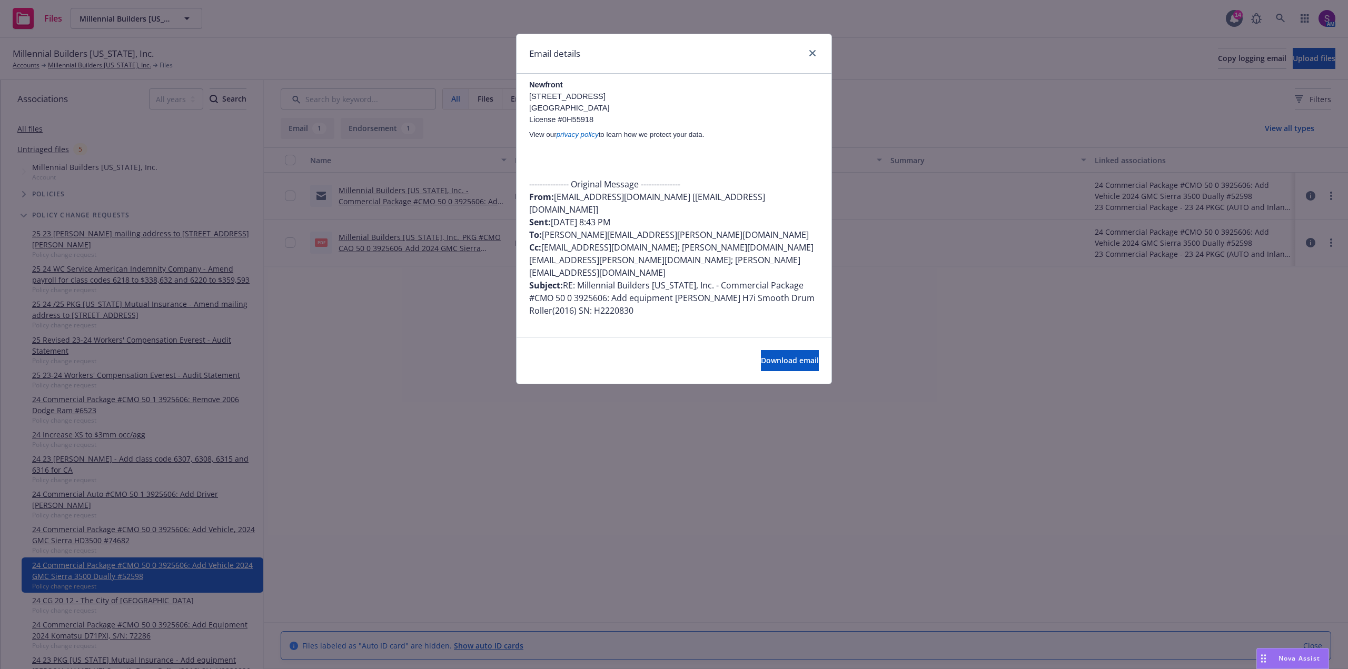
scroll to position [1106, 0]
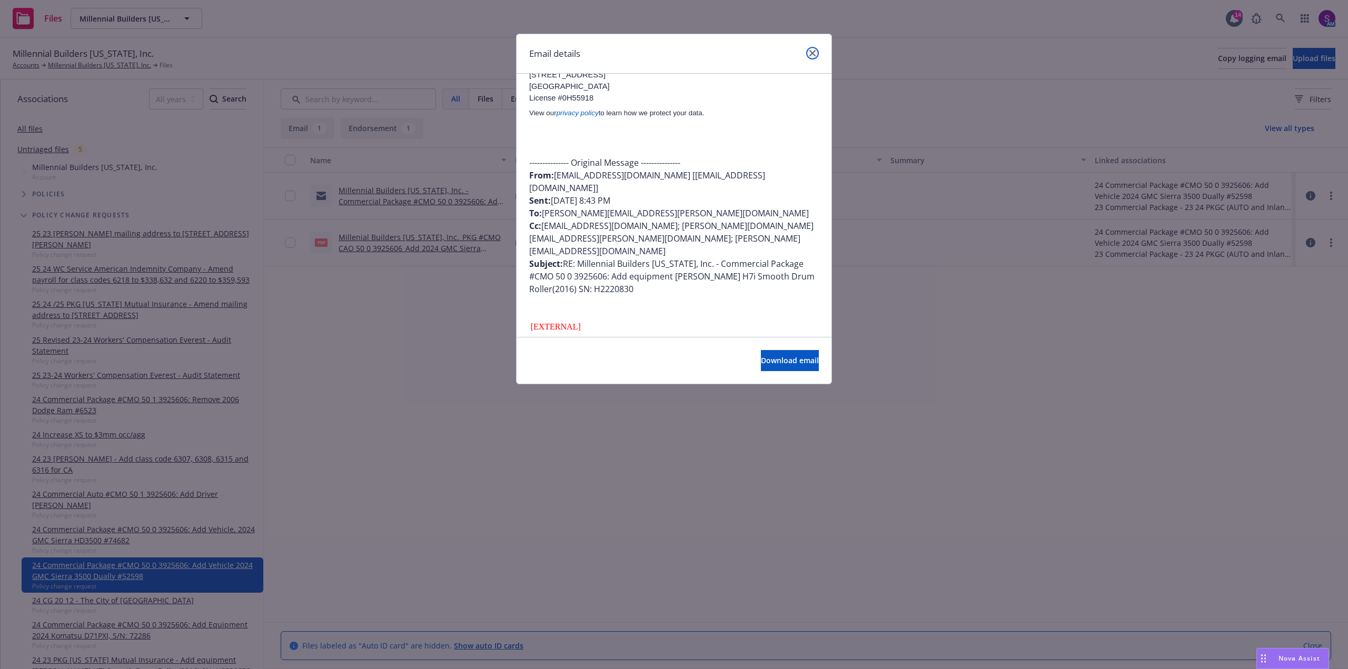
click at [811, 52] on icon "close" at bounding box center [813, 53] width 6 height 6
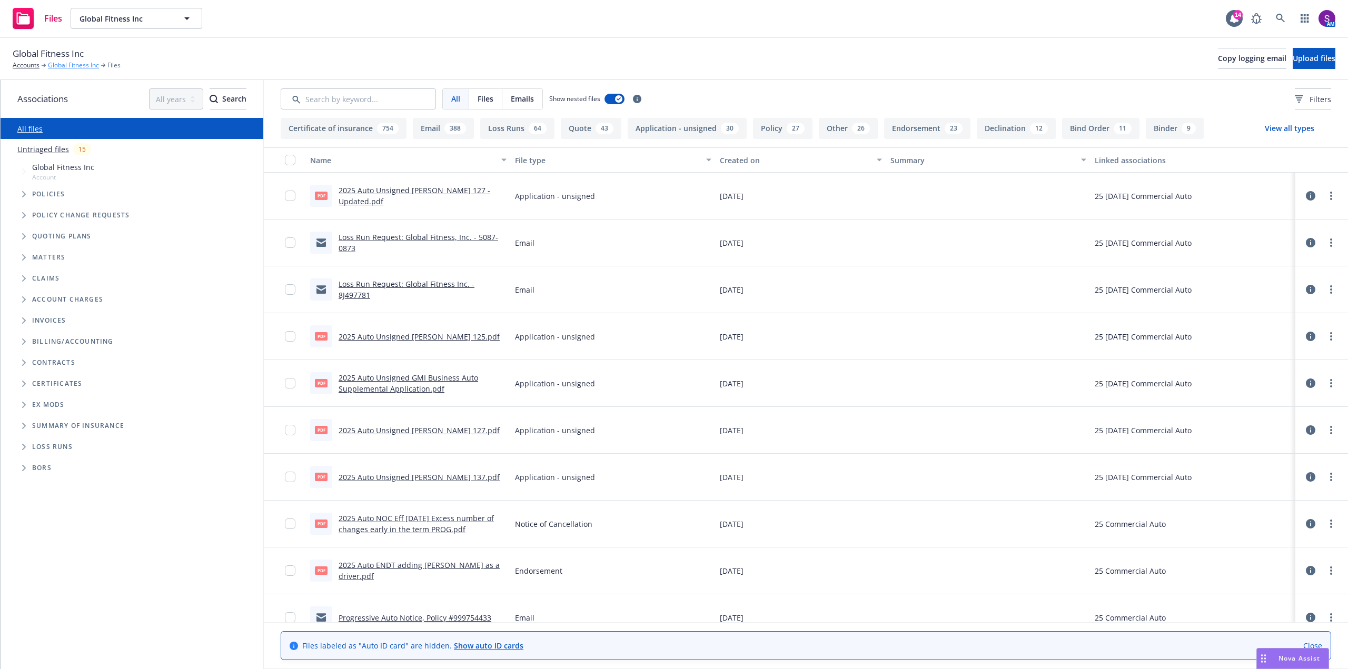
click at [67, 64] on link "Global Fitness Inc" at bounding box center [73, 65] width 51 height 9
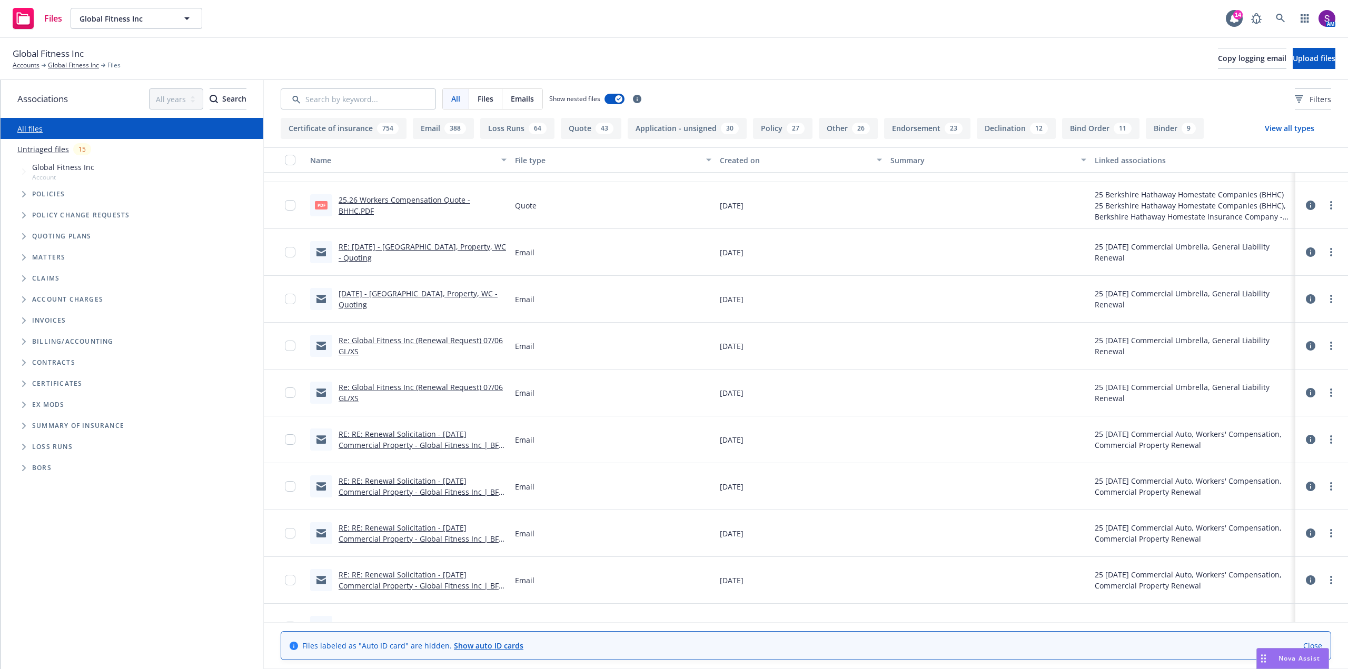
scroll to position [2423, 0]
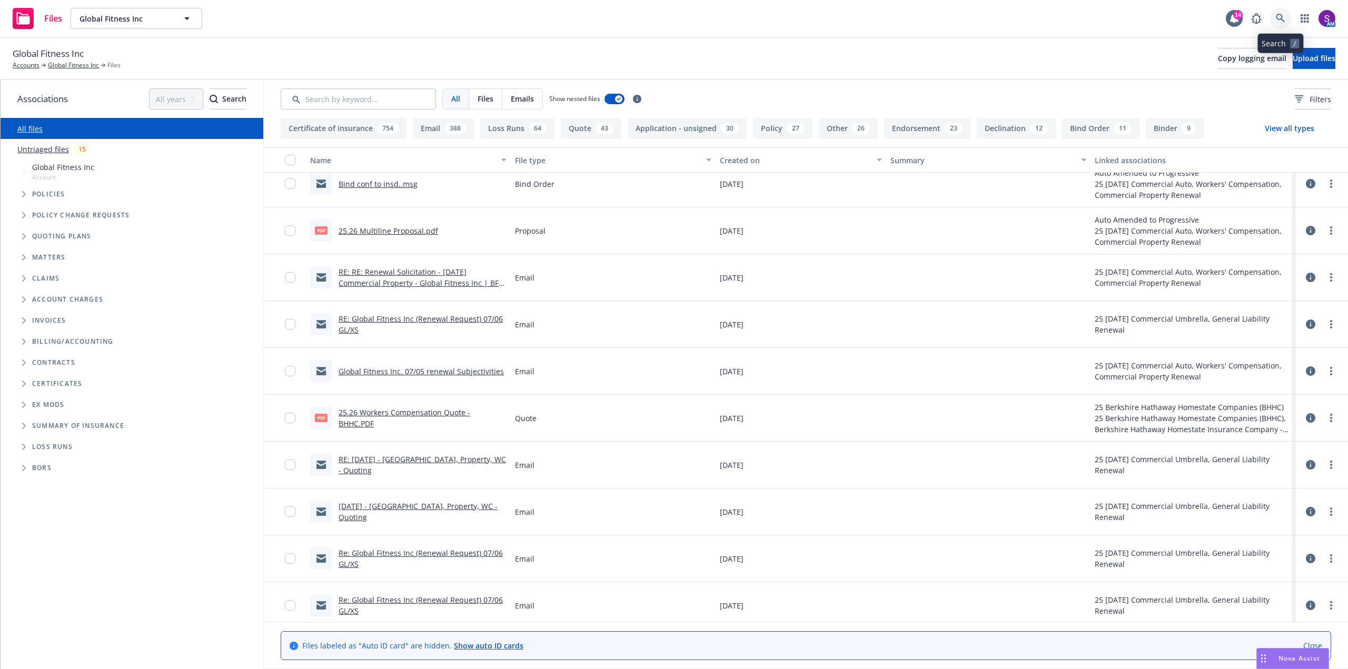
click at [1278, 16] on icon at bounding box center [1280, 18] width 9 height 9
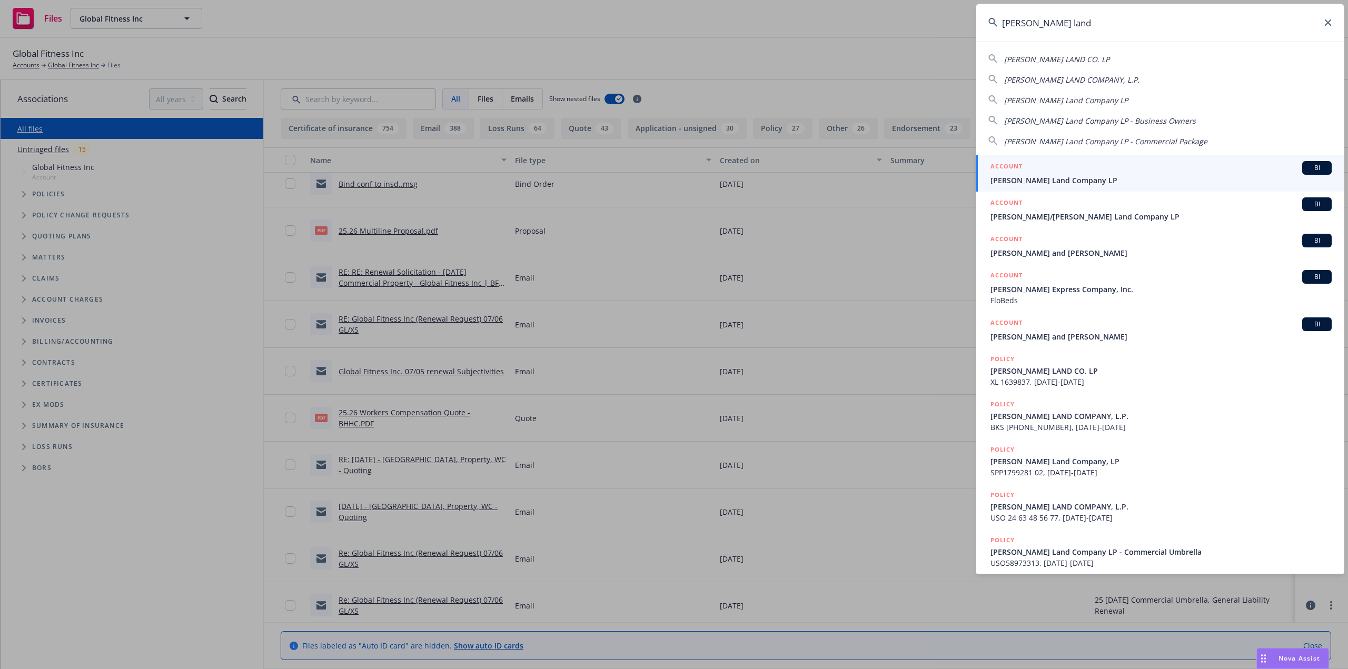
type input "turner land"
click at [1026, 185] on span "Turner Land Company LP" at bounding box center [1161, 180] width 341 height 11
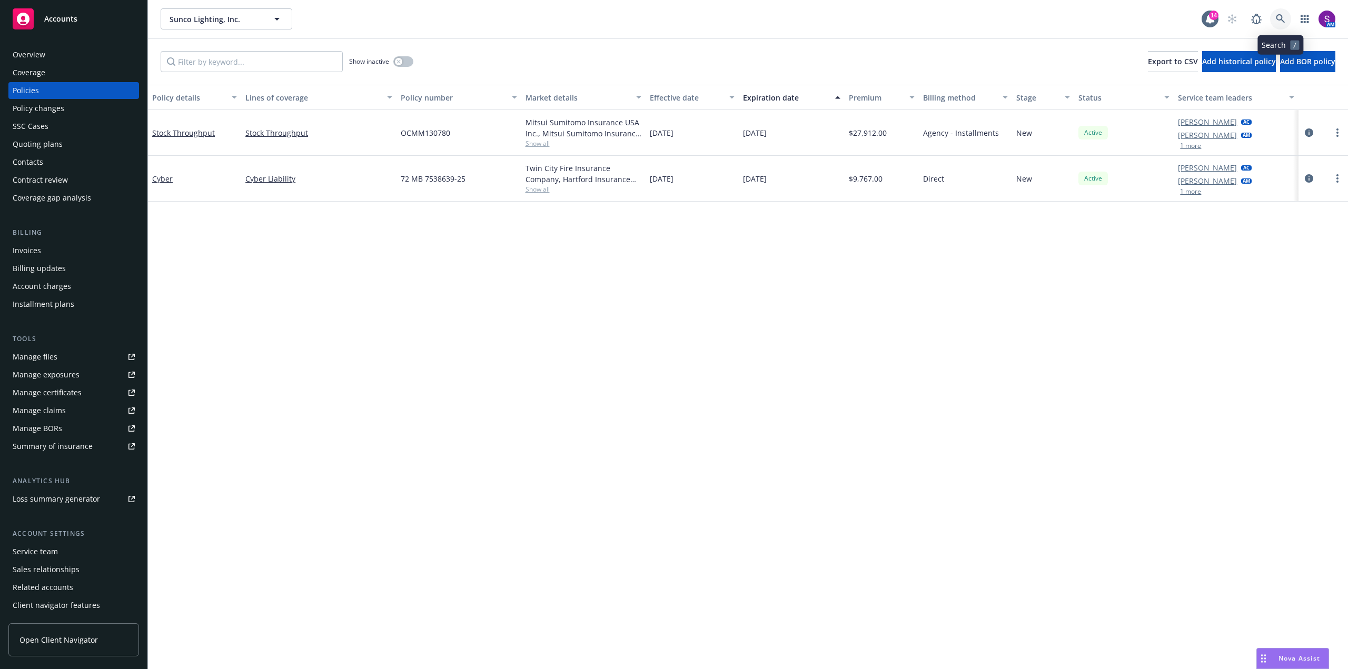
click at [1280, 22] on icon at bounding box center [1280, 18] width 9 height 9
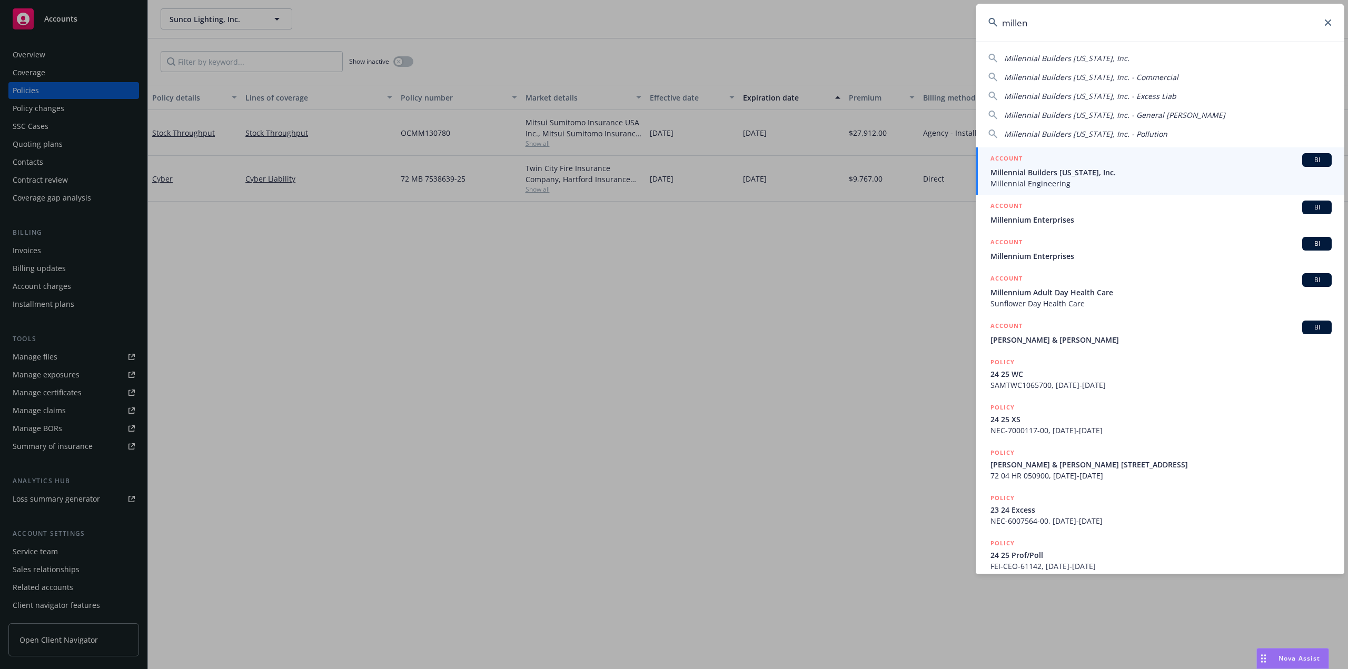
type input "millen"
click at [1059, 169] on span "Millennial Builders [US_STATE], Inc." at bounding box center [1161, 172] width 341 height 11
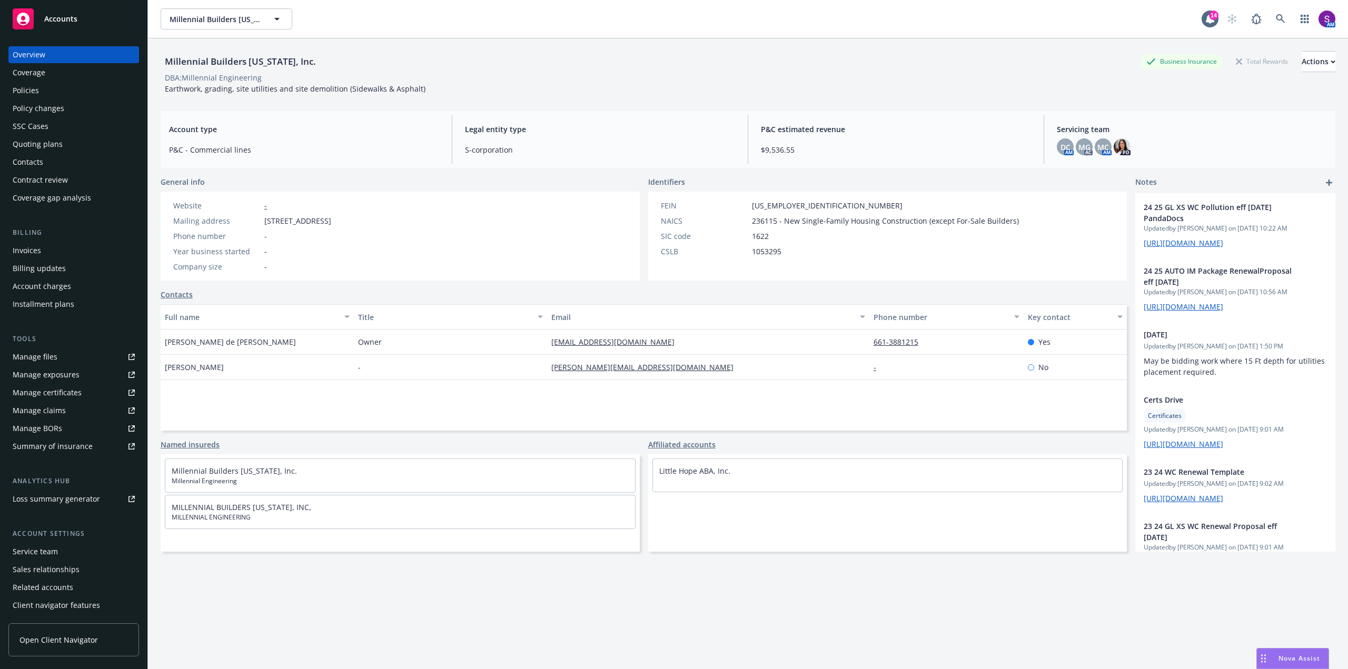
click at [35, 96] on div "Policies" at bounding box center [26, 90] width 26 height 17
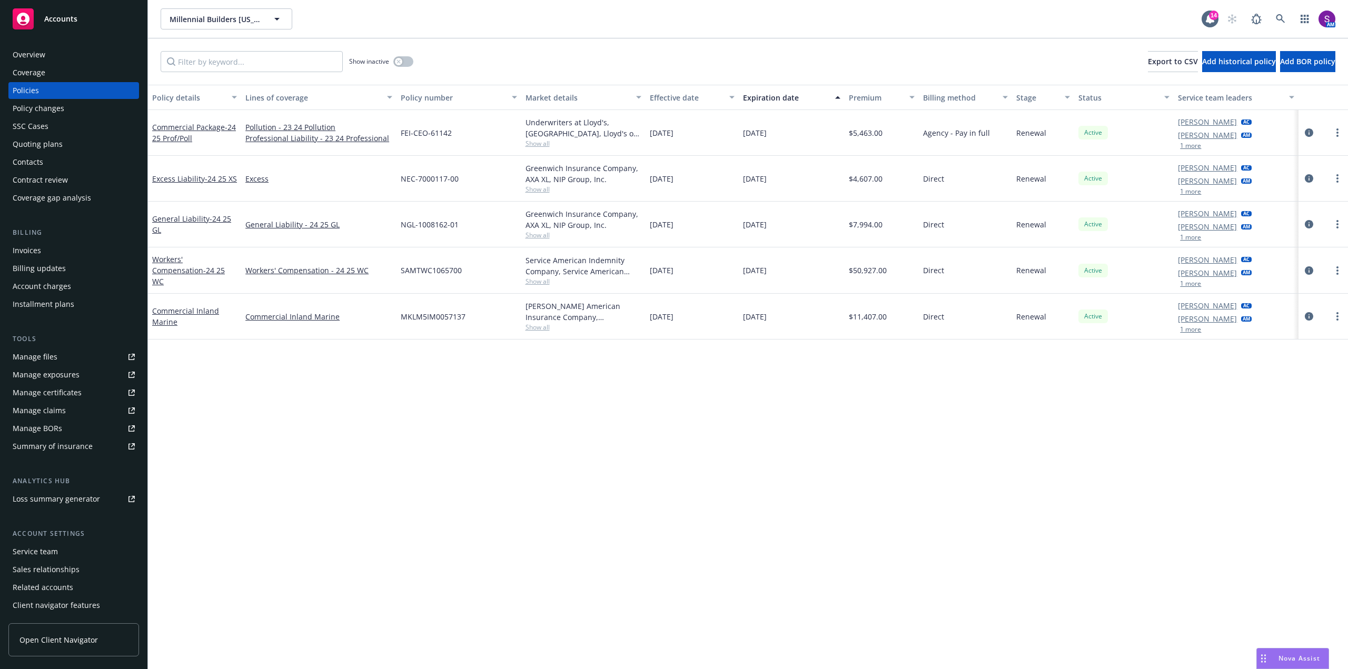
click at [52, 55] on div "Overview" at bounding box center [74, 54] width 122 height 17
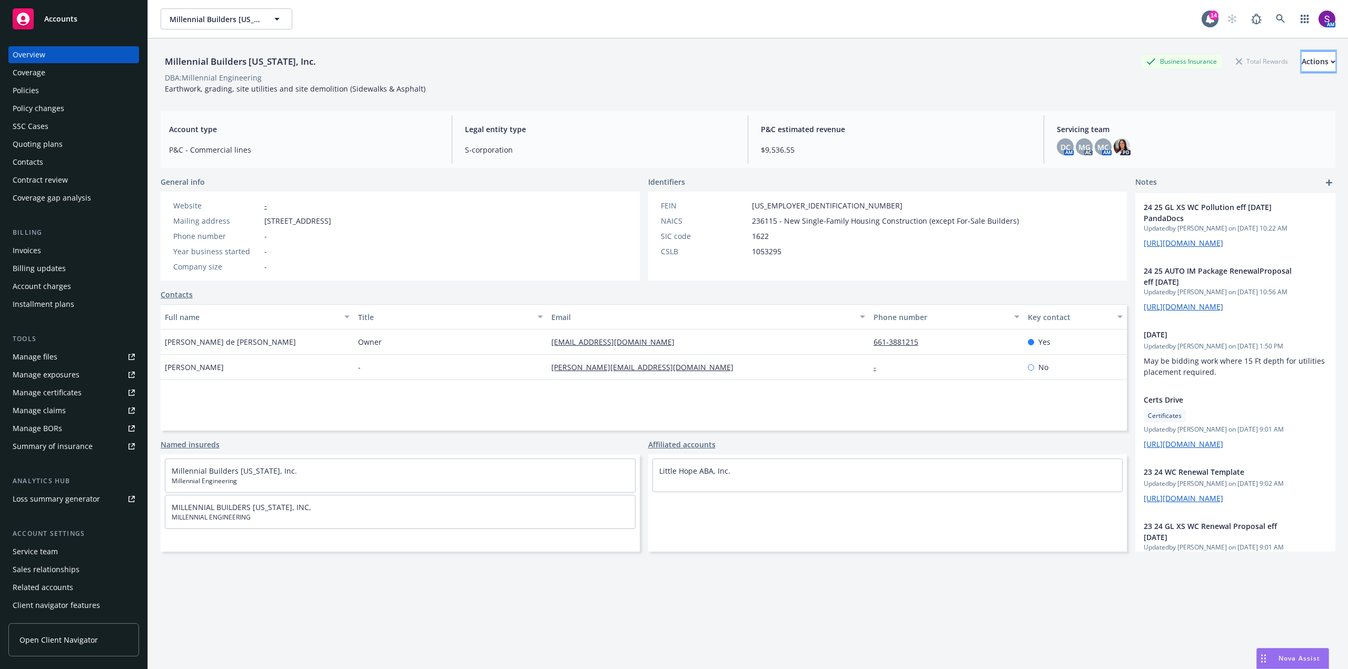
click at [1302, 66] on div "Actions" at bounding box center [1319, 62] width 34 height 20
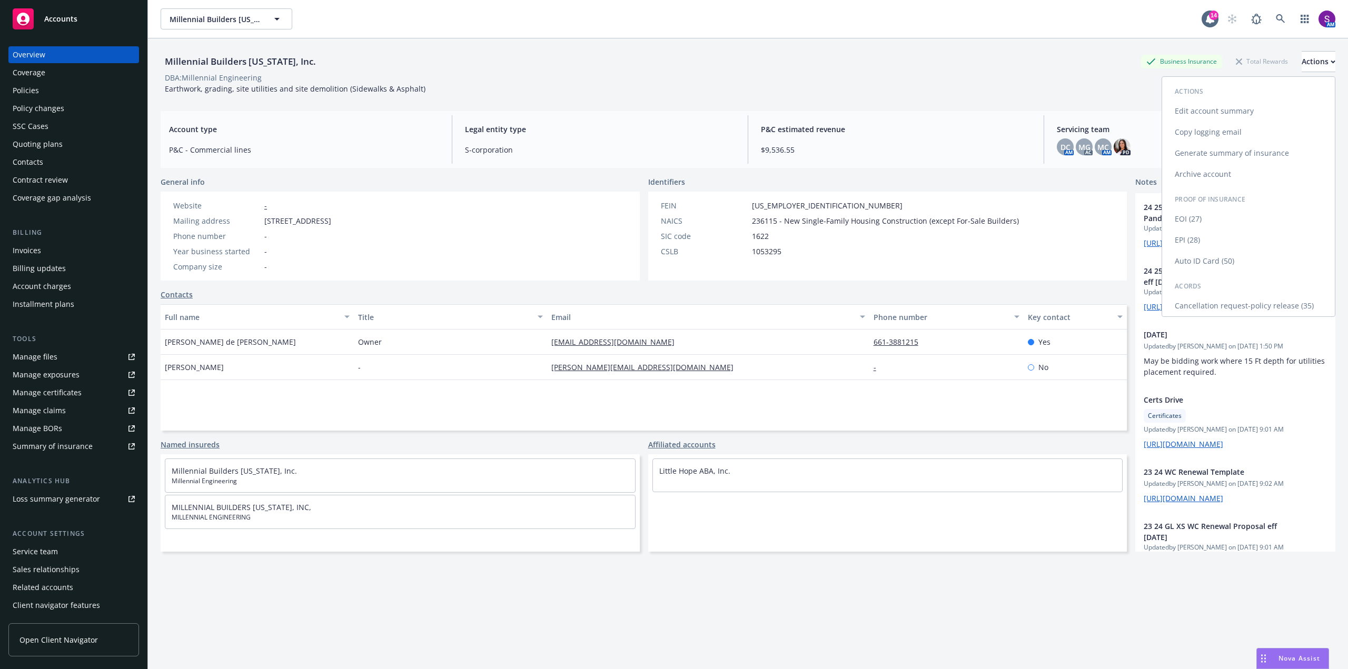
click at [1218, 129] on link "Copy logging email" at bounding box center [1248, 132] width 173 height 21
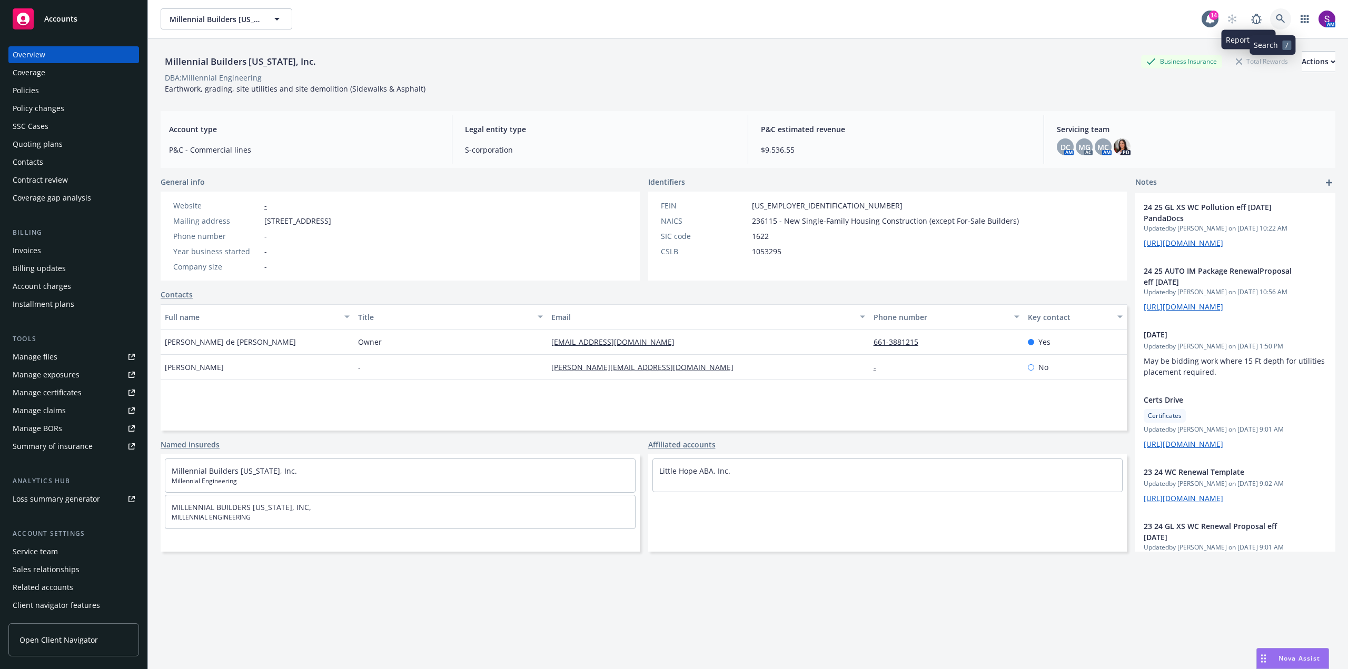
click at [1281, 21] on link at bounding box center [1280, 18] width 21 height 21
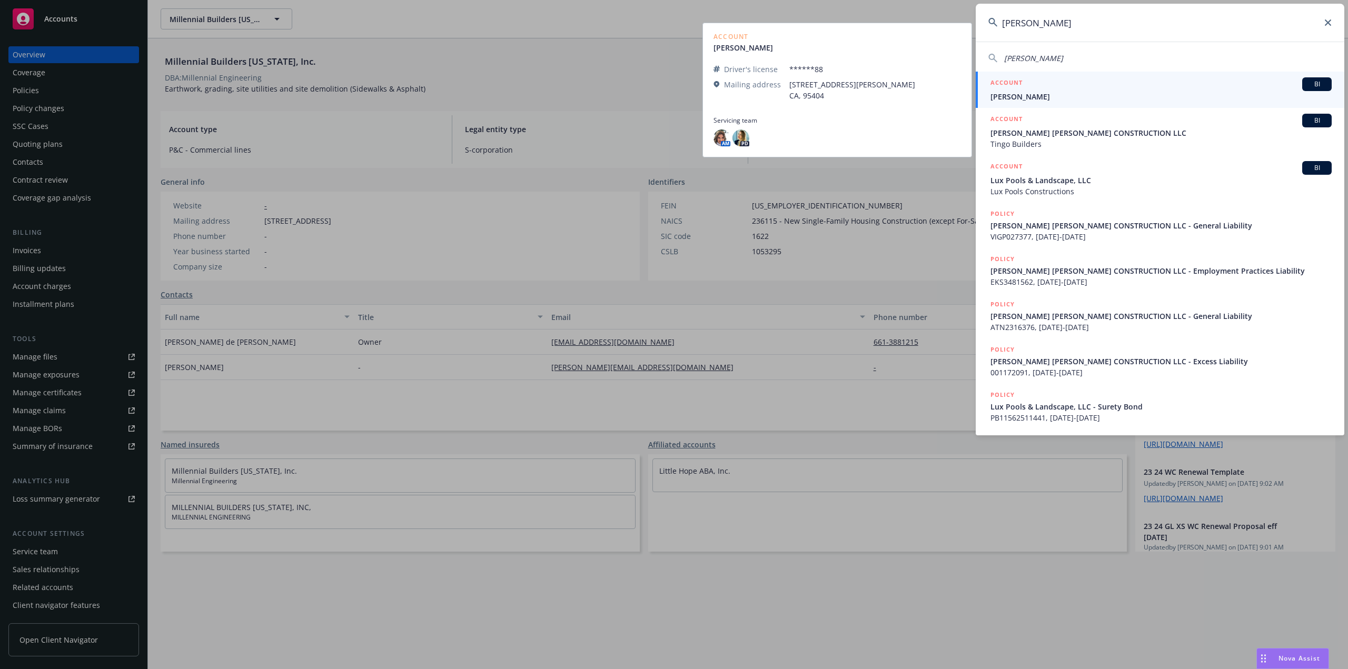
type input "george tingo"
click at [1024, 95] on span "George Tingo" at bounding box center [1161, 96] width 341 height 11
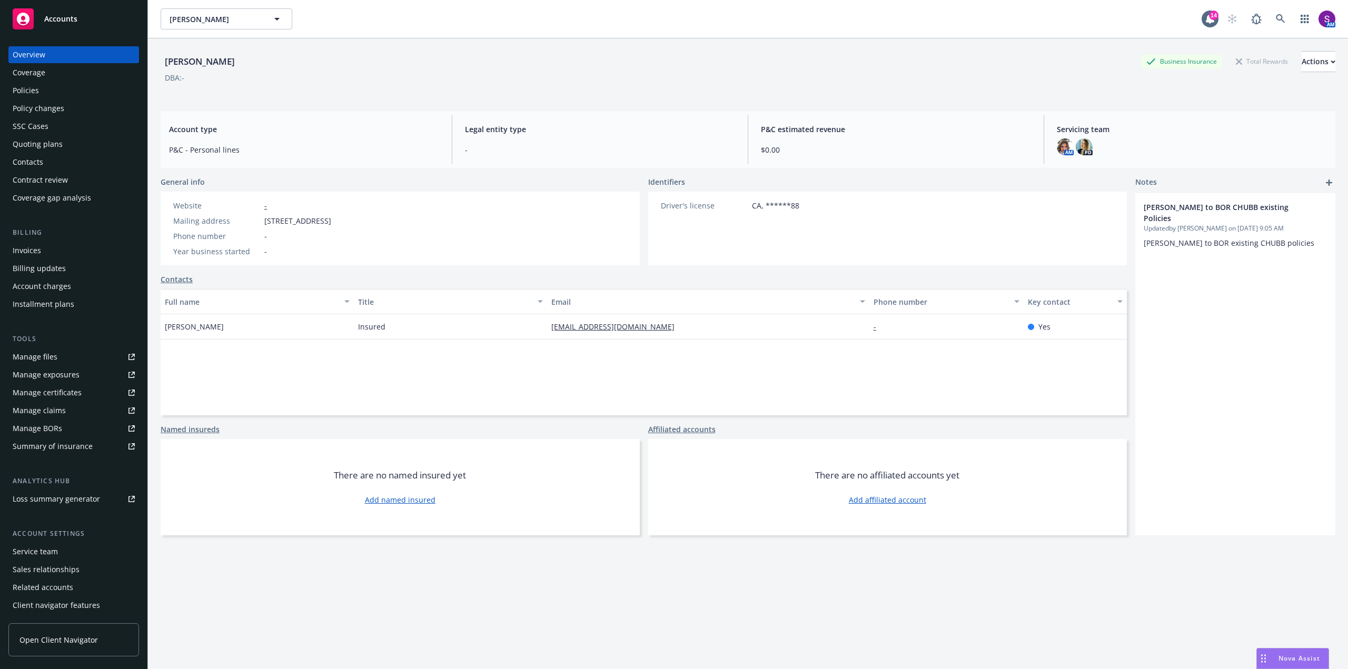
click at [56, 109] on div "Policy changes" at bounding box center [39, 108] width 52 height 17
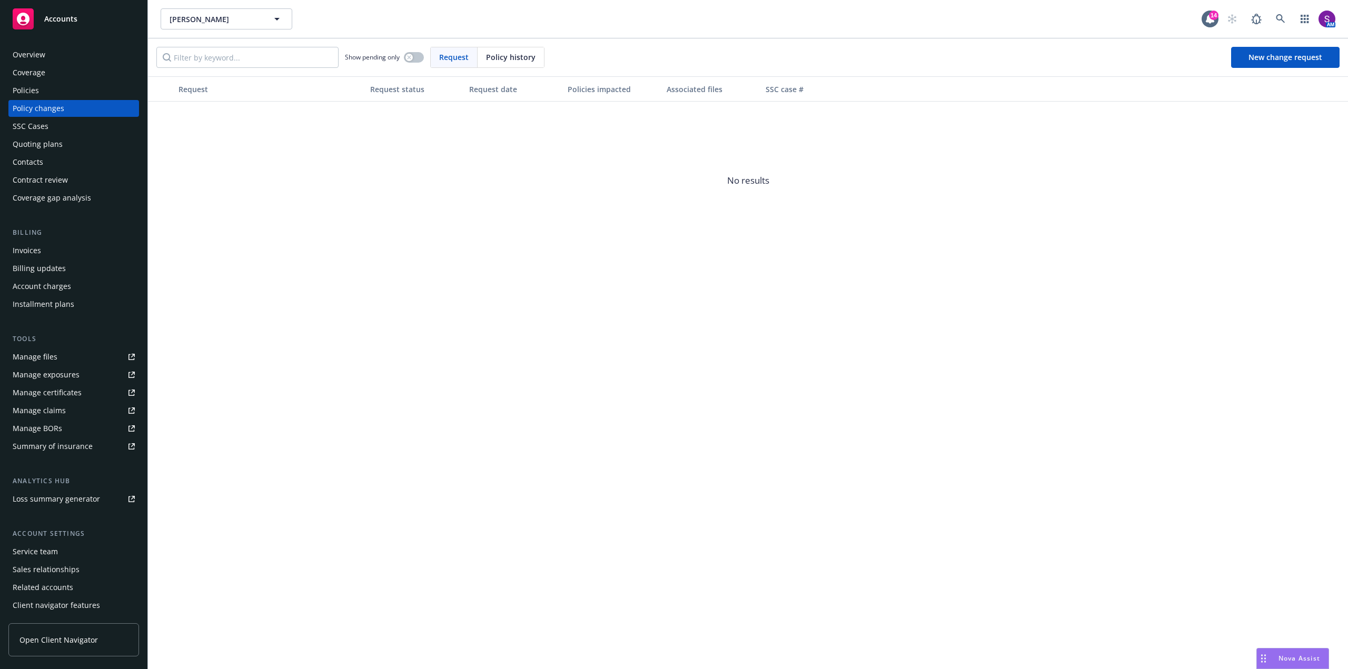
click at [18, 85] on div "Policies" at bounding box center [26, 90] width 26 height 17
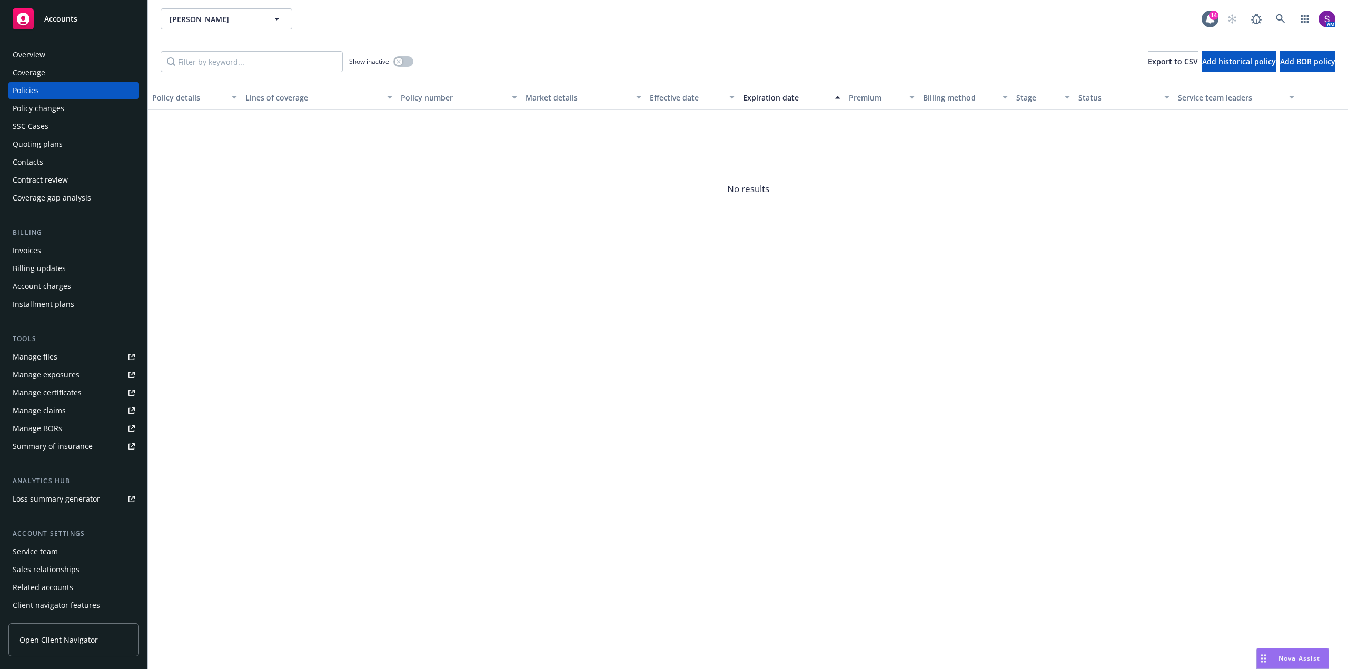
click at [56, 55] on div "Overview" at bounding box center [74, 54] width 122 height 17
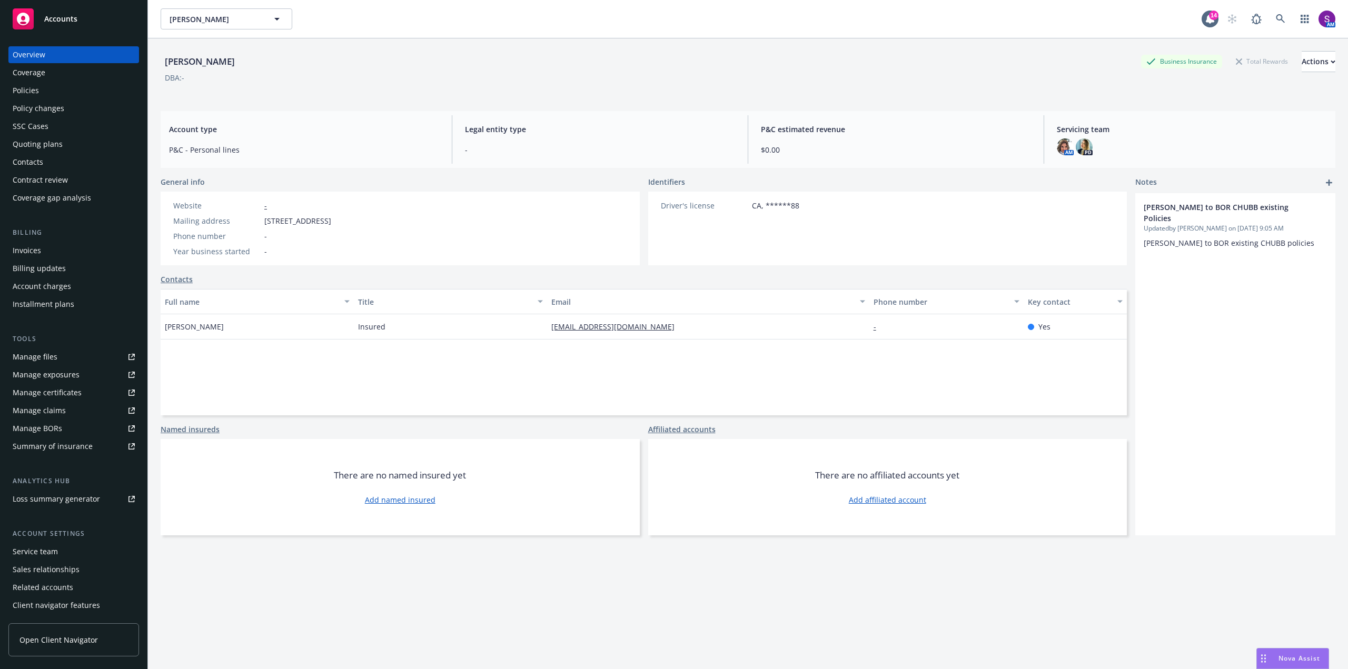
click at [36, 92] on div "Policies" at bounding box center [26, 90] width 26 height 17
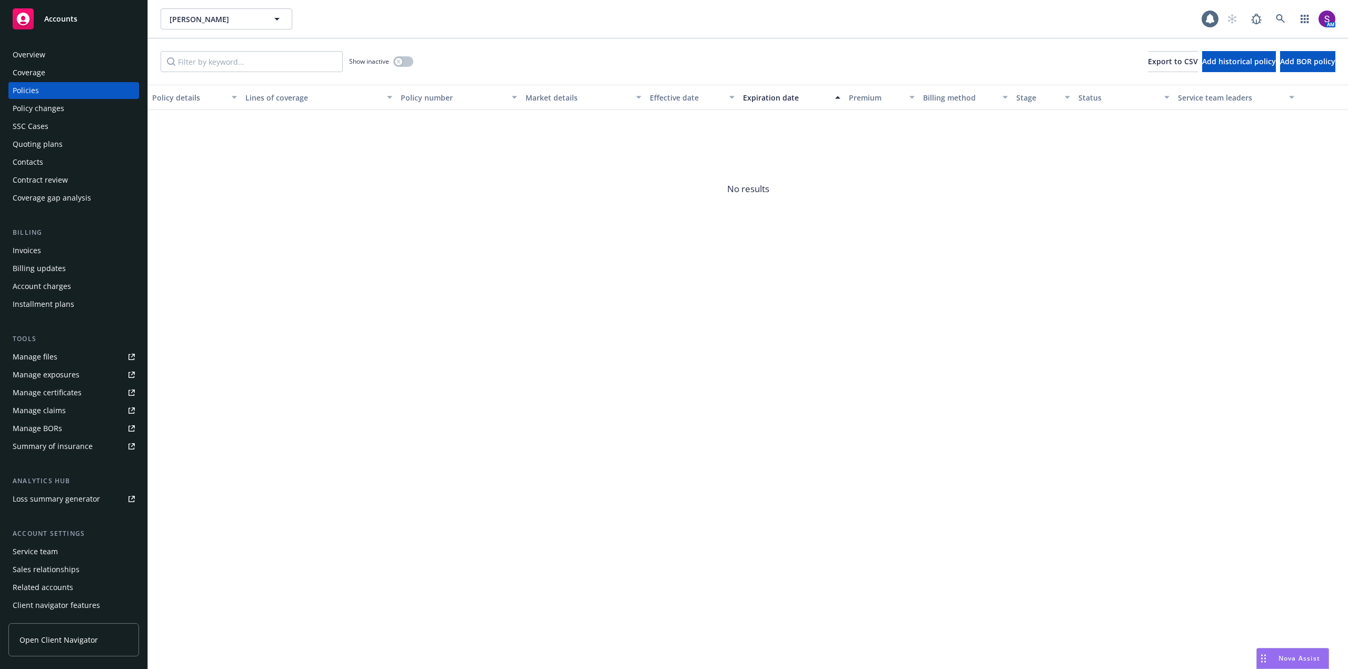
click at [392, 65] on div "Show inactive" at bounding box center [381, 61] width 64 height 21
click at [398, 61] on icon "button" at bounding box center [399, 62] width 4 height 4
click at [71, 61] on div "Overview" at bounding box center [74, 54] width 122 height 17
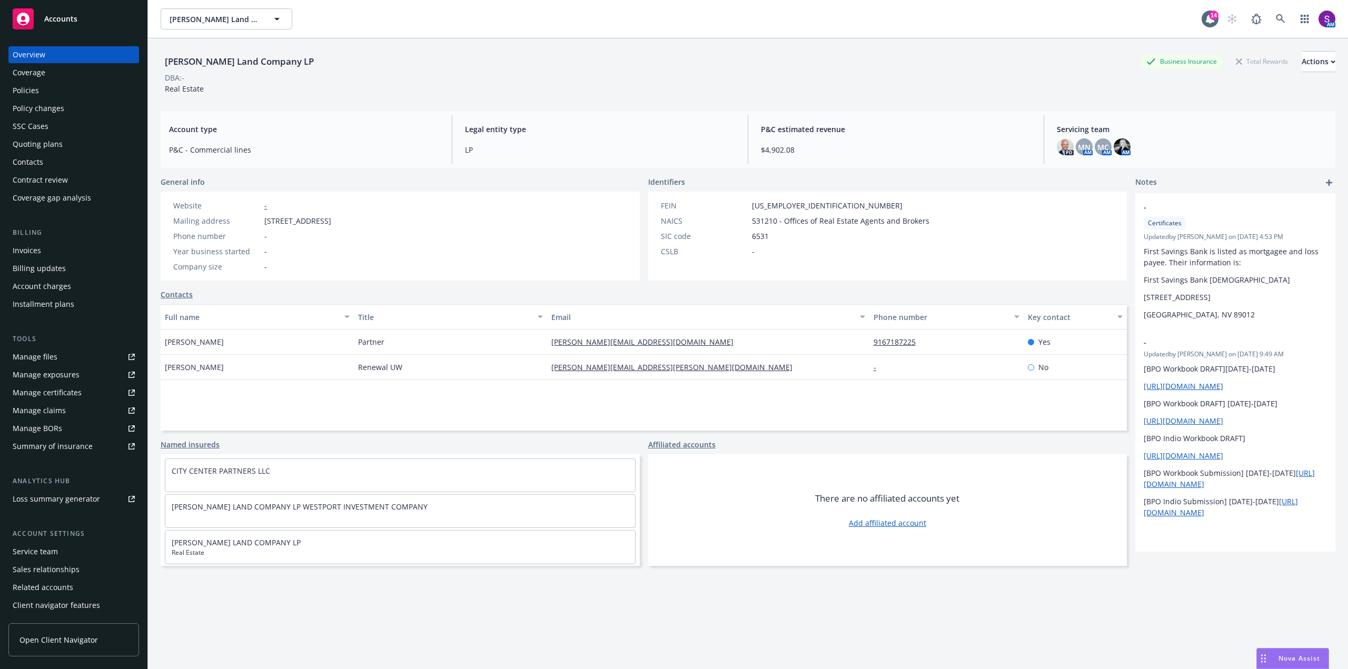
click at [36, 95] on div "Policies" at bounding box center [26, 90] width 26 height 17
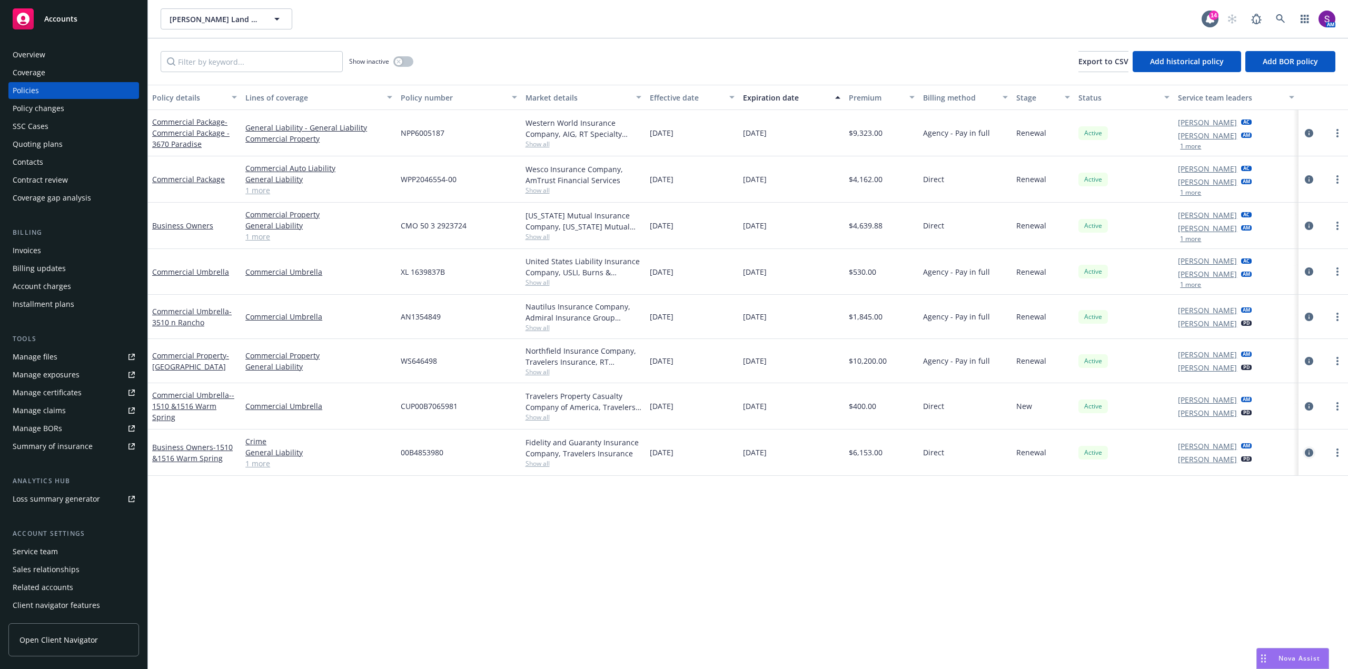
click at [1311, 450] on icon "circleInformation" at bounding box center [1309, 453] width 8 height 8
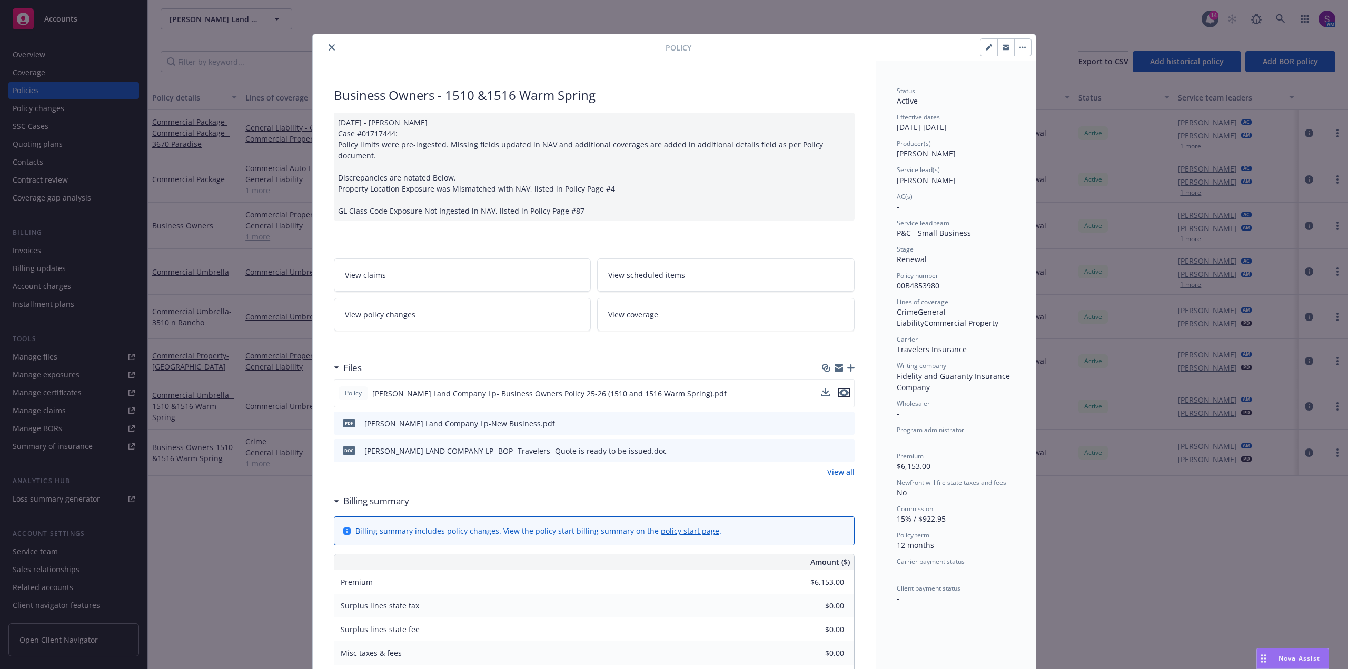
click at [842, 389] on icon "preview file" at bounding box center [844, 392] width 9 height 7
click at [330, 48] on icon "close" at bounding box center [332, 47] width 6 height 6
